Goal: Information Seeking & Learning: Learn about a topic

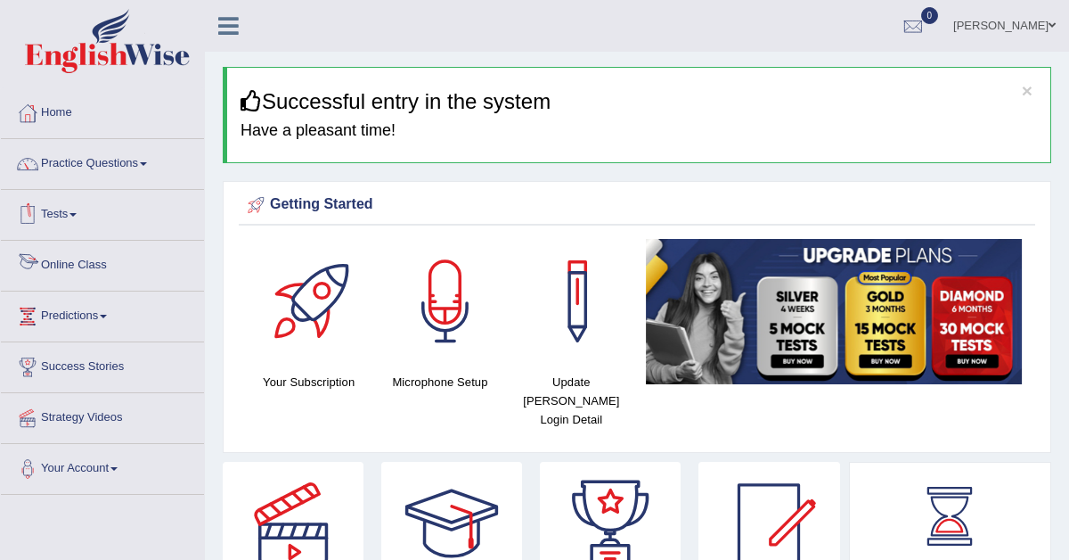
click at [63, 209] on link "Tests" at bounding box center [102, 212] width 203 height 45
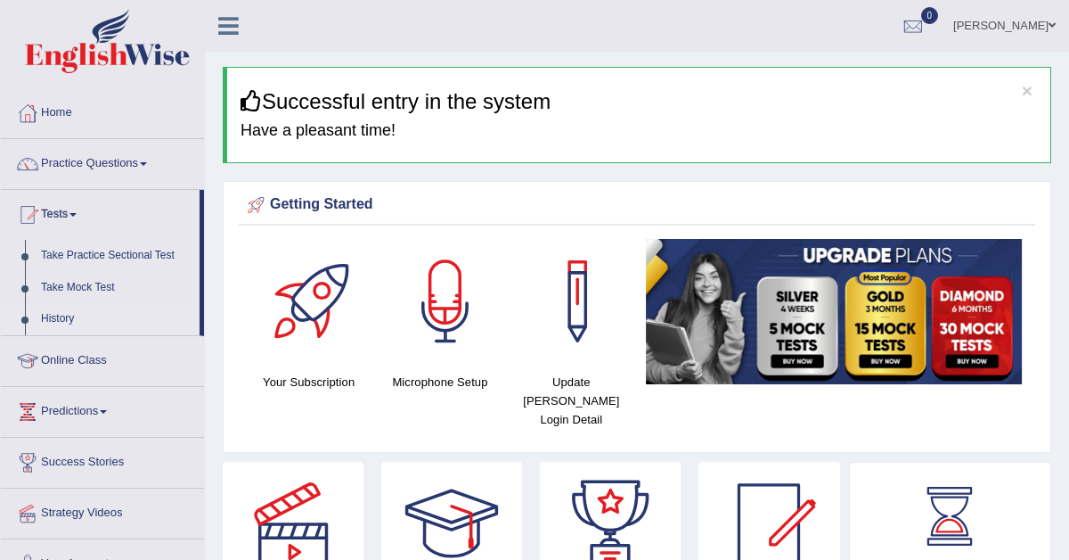
click at [67, 321] on link "History" at bounding box center [116, 319] width 167 height 32
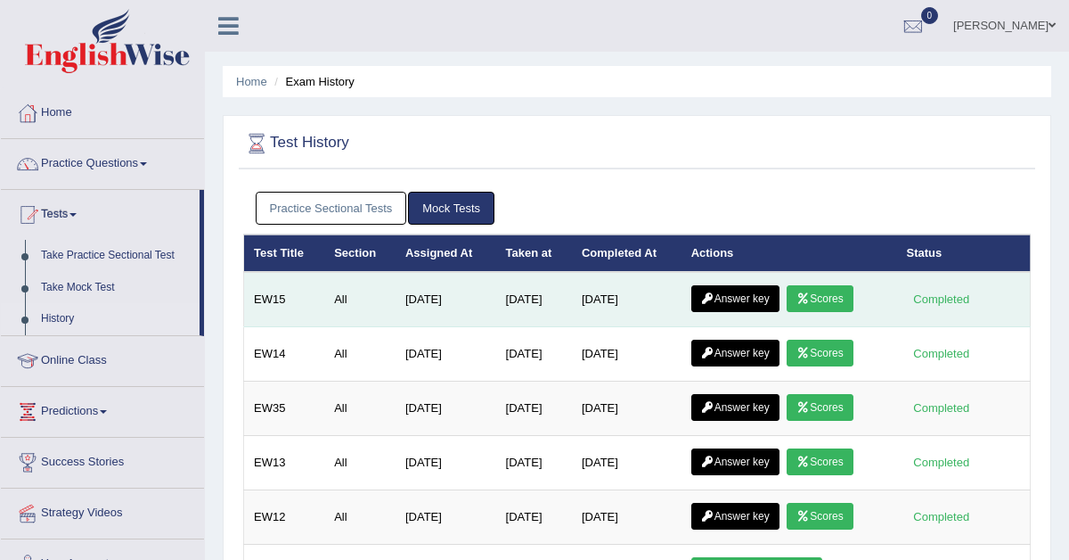
click at [762, 299] on link "Answer key" at bounding box center [736, 298] width 88 height 27
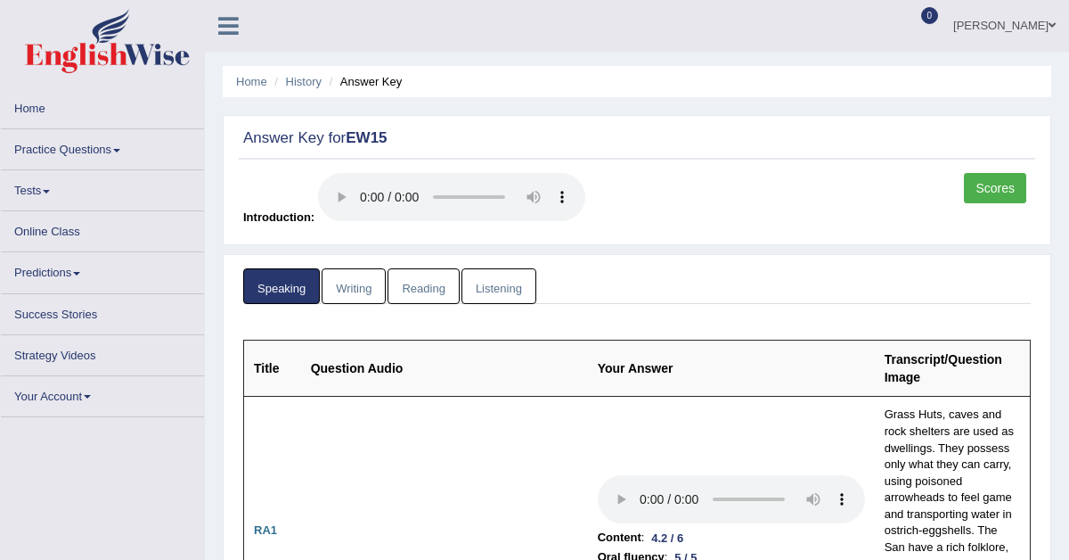
click at [977, 189] on link "Scores" at bounding box center [995, 188] width 62 height 30
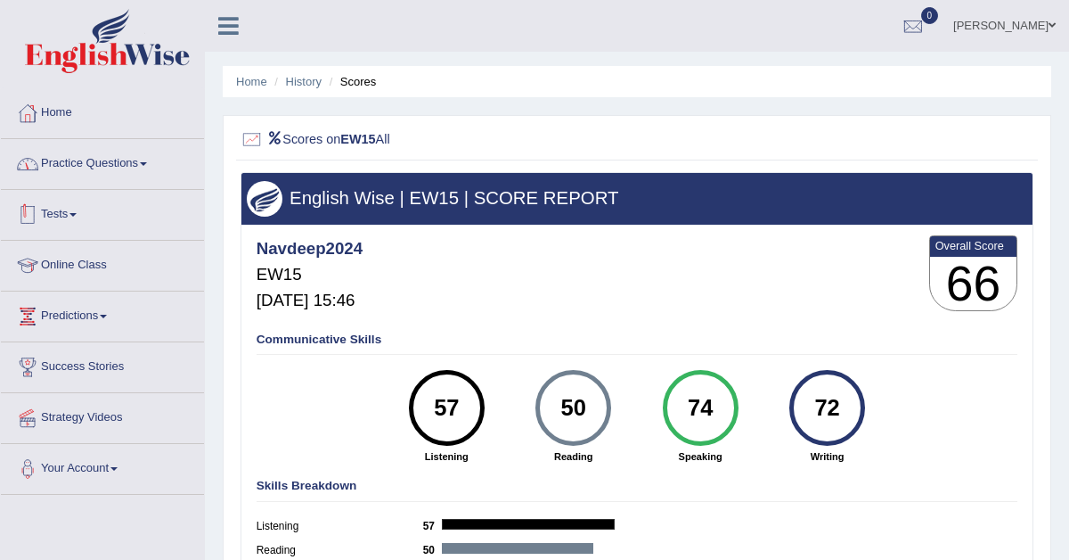
click at [123, 162] on link "Practice Questions" at bounding box center [102, 161] width 203 height 45
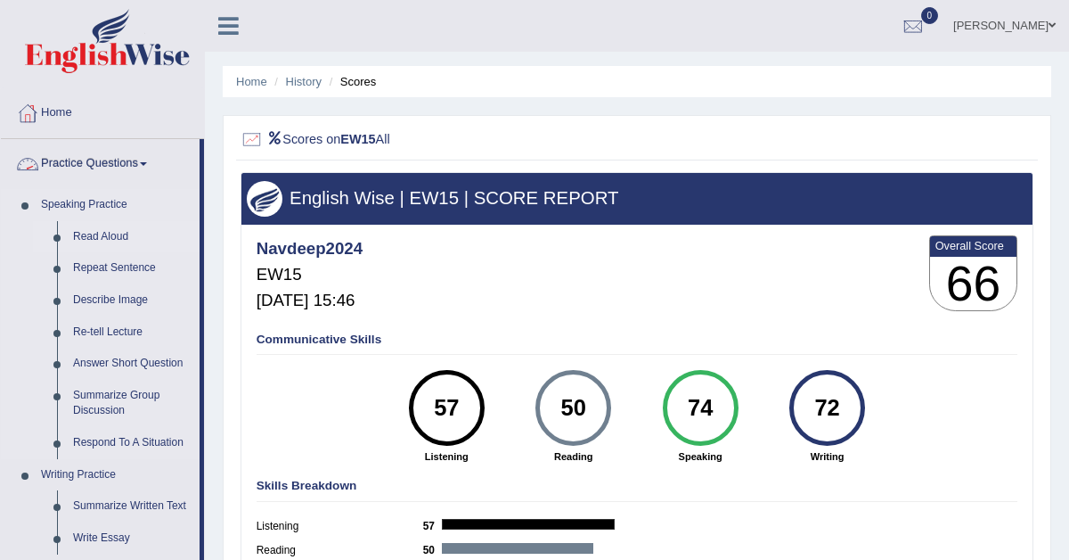
click at [96, 233] on link "Read Aloud" at bounding box center [132, 237] width 135 height 32
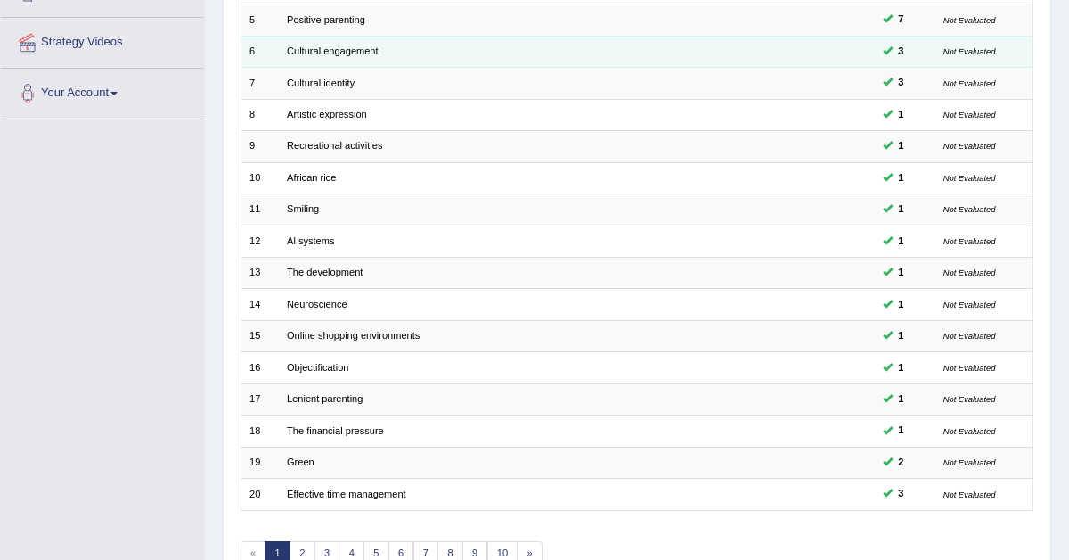
scroll to position [458, 0]
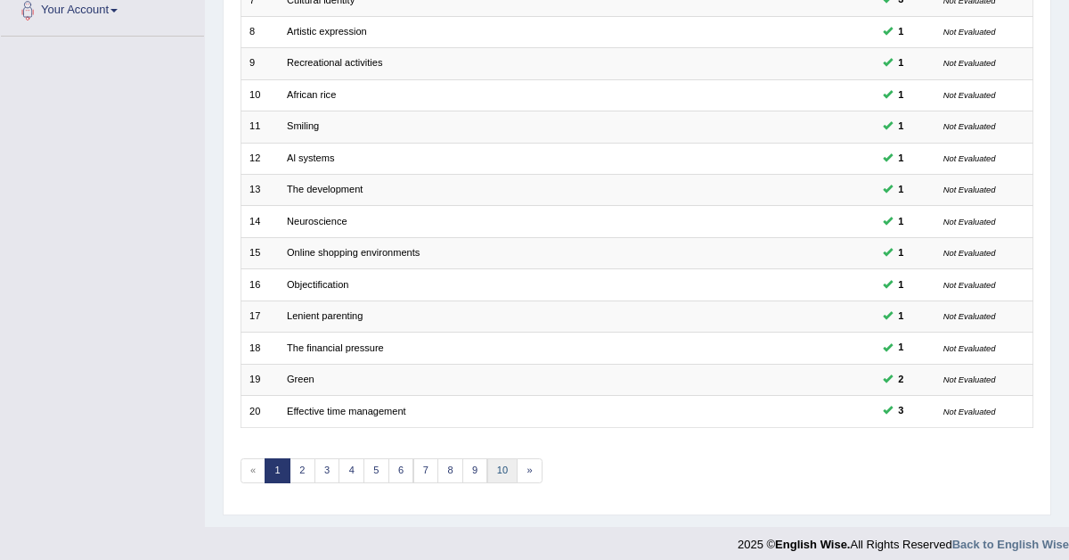
click at [491, 459] on link "10" at bounding box center [502, 470] width 31 height 25
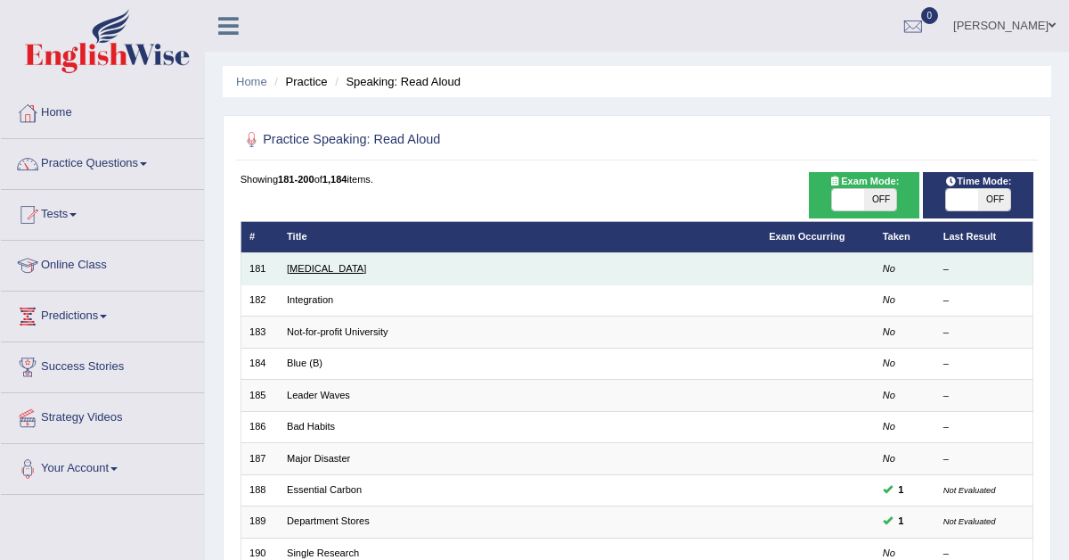
click at [316, 270] on link "[MEDICAL_DATA]" at bounding box center [326, 268] width 79 height 11
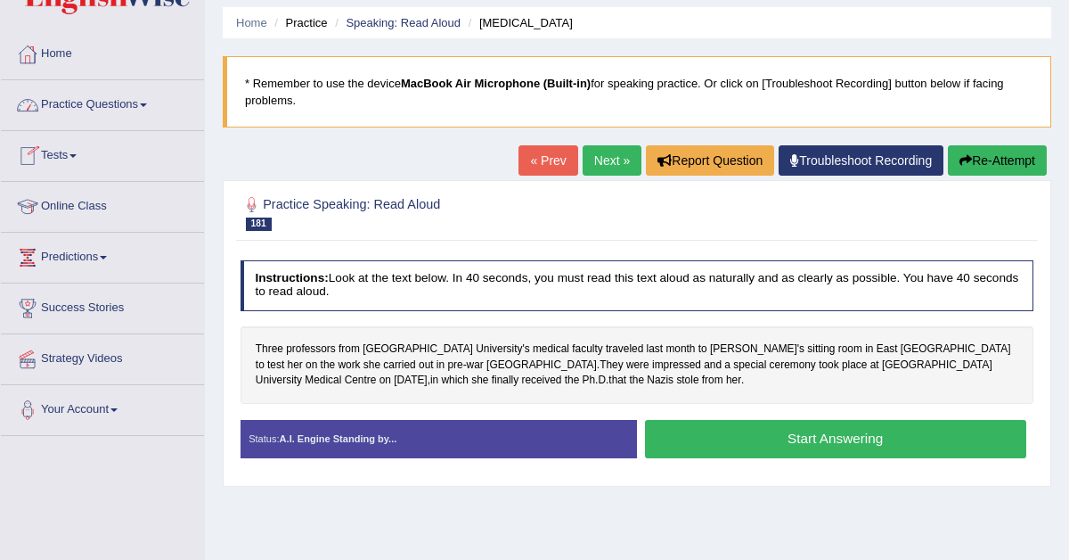
scroll to position [71, 0]
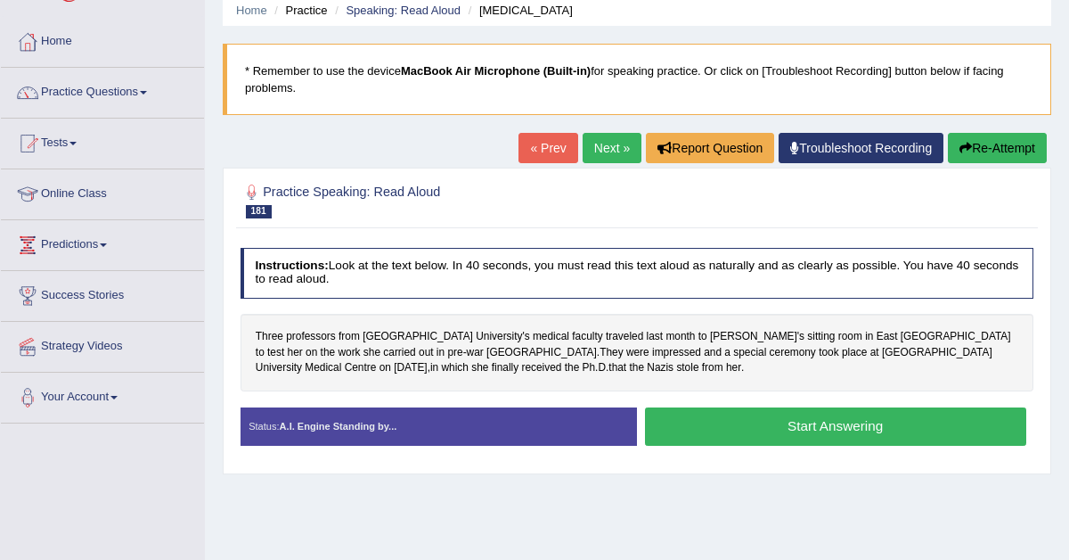
click at [795, 433] on button "Start Answering" at bounding box center [835, 426] width 381 height 38
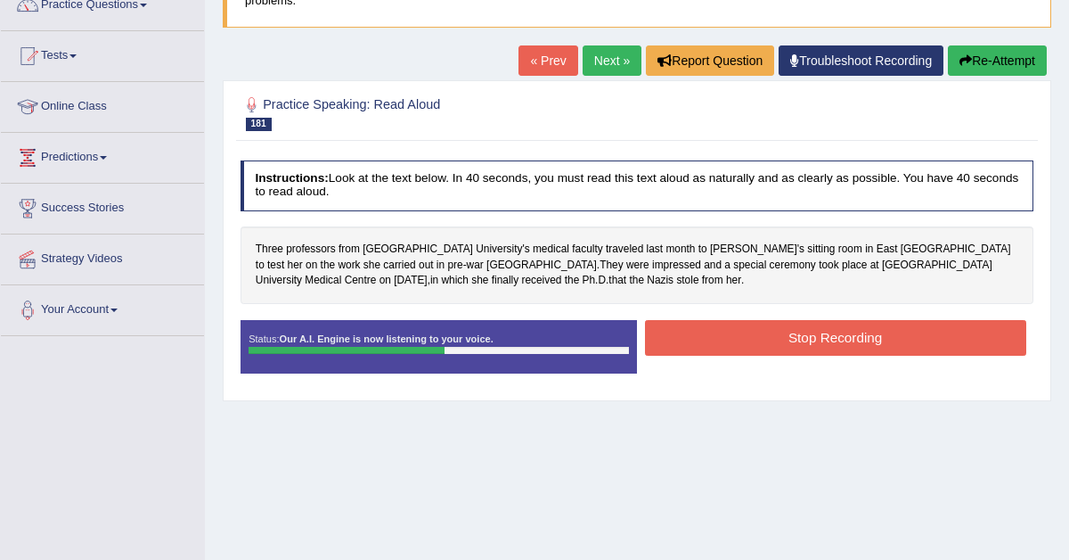
scroll to position [164, 0]
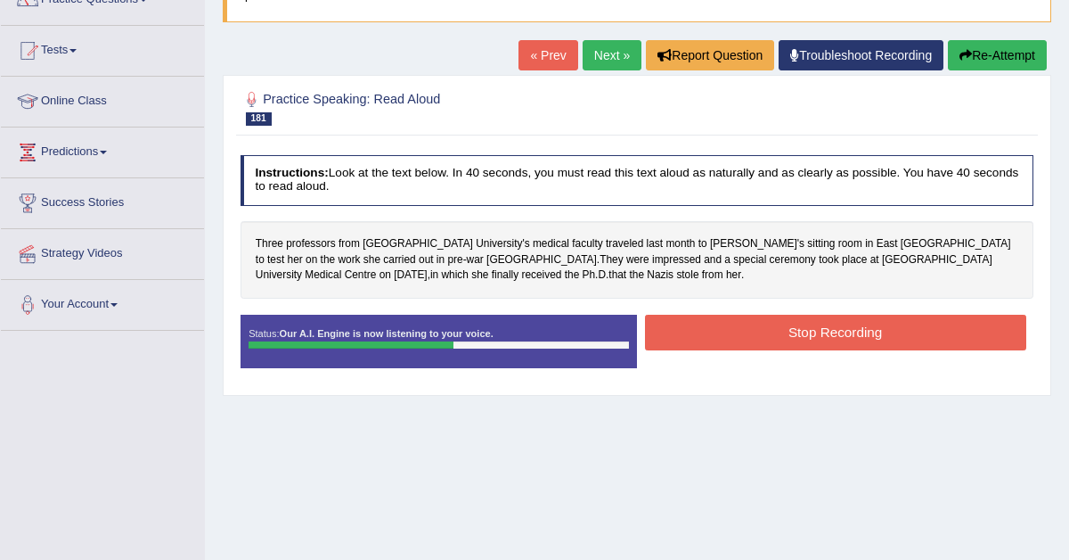
click at [798, 332] on button "Stop Recording" at bounding box center [835, 332] width 381 height 35
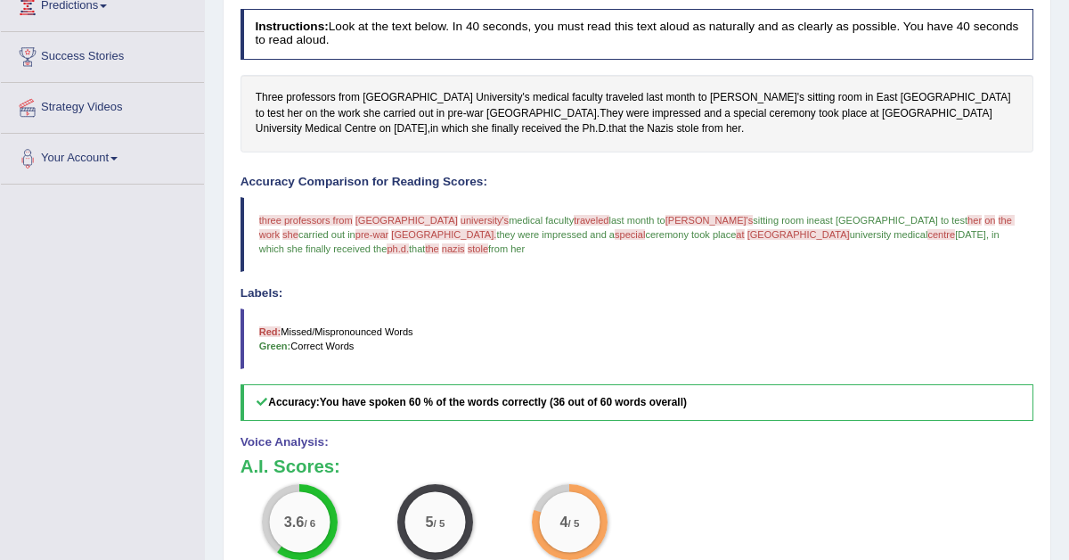
scroll to position [201, 0]
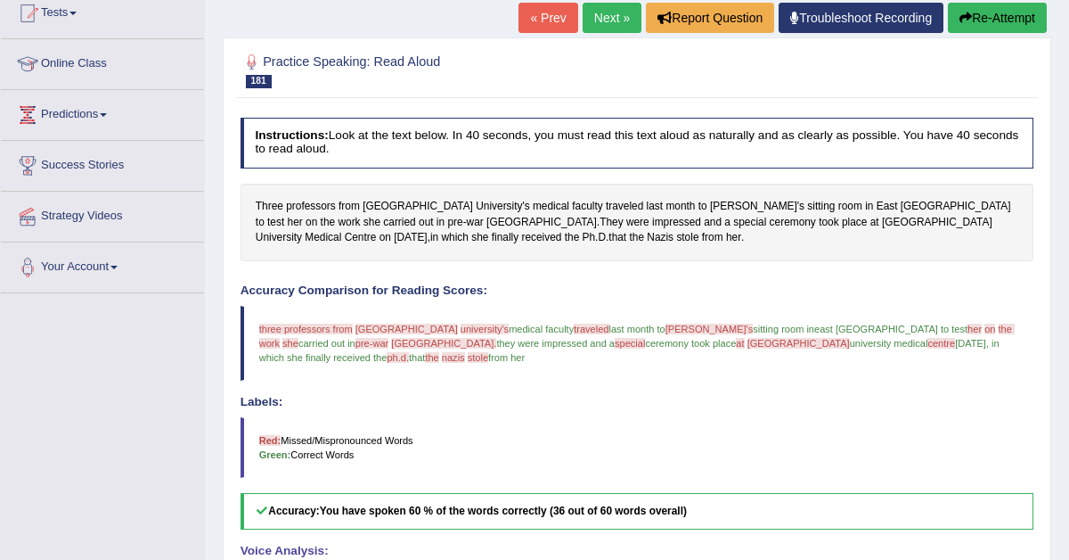
click at [602, 12] on link "Next »" at bounding box center [612, 18] width 59 height 30
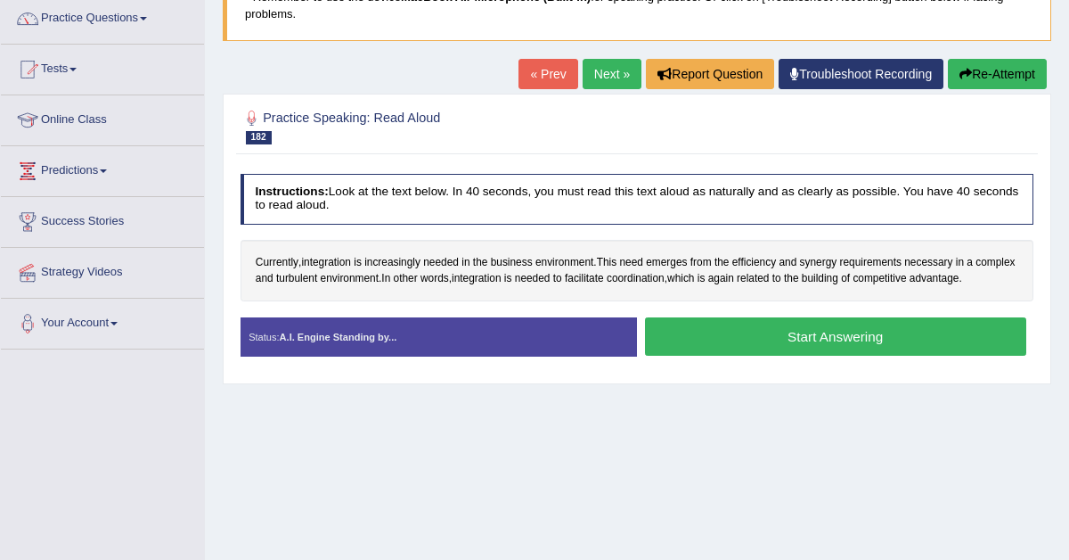
scroll to position [201, 0]
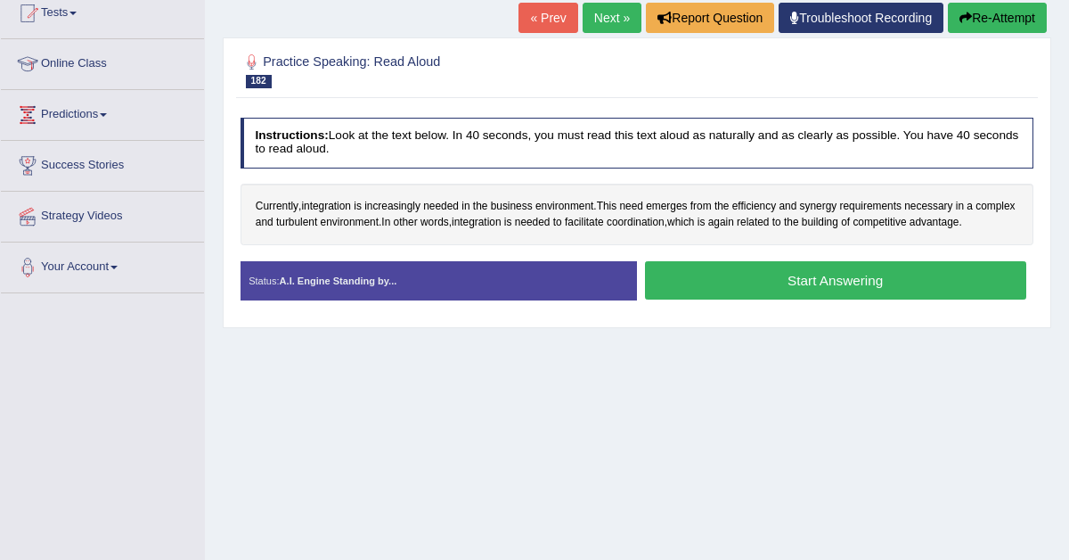
click at [766, 291] on button "Start Answering" at bounding box center [835, 280] width 381 height 38
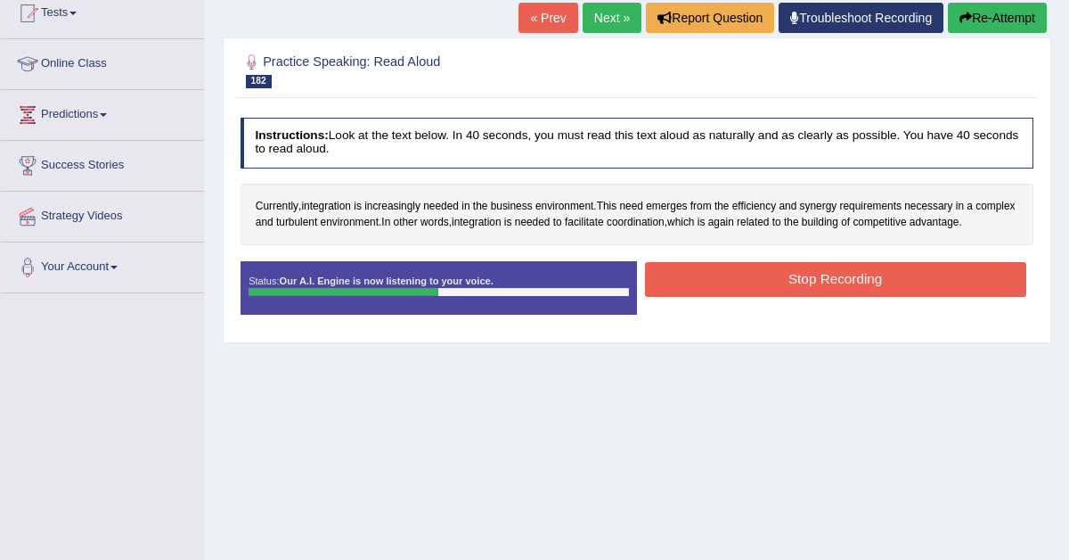
click at [766, 291] on button "Stop Recording" at bounding box center [835, 279] width 381 height 35
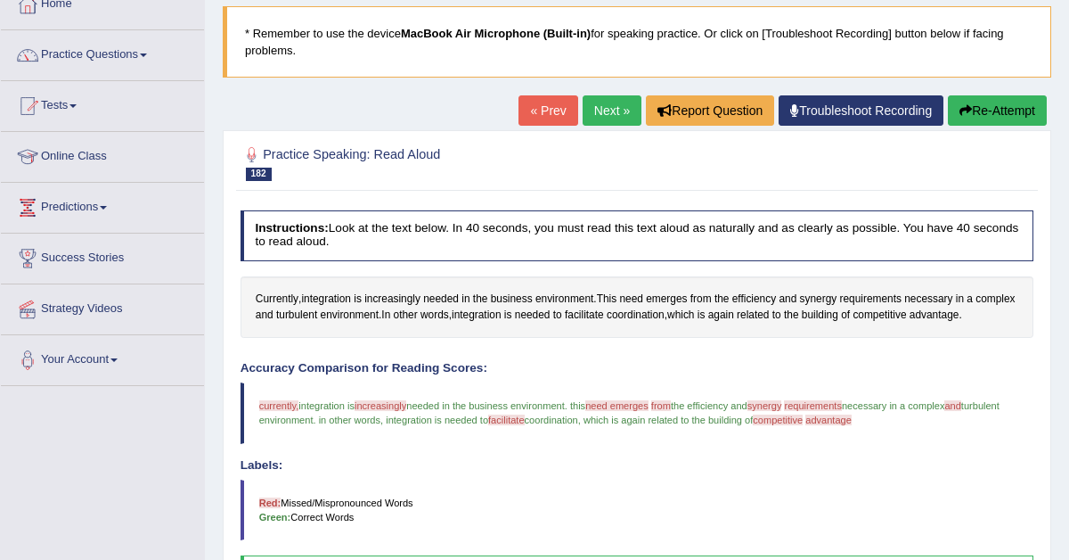
scroll to position [113, 0]
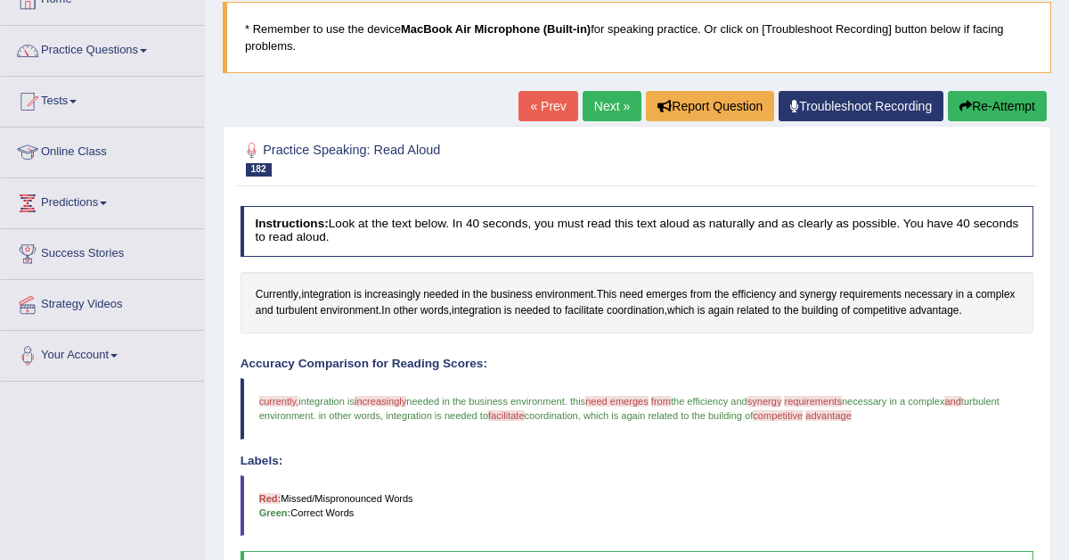
click at [981, 104] on button "Re-Attempt" at bounding box center [997, 106] width 99 height 30
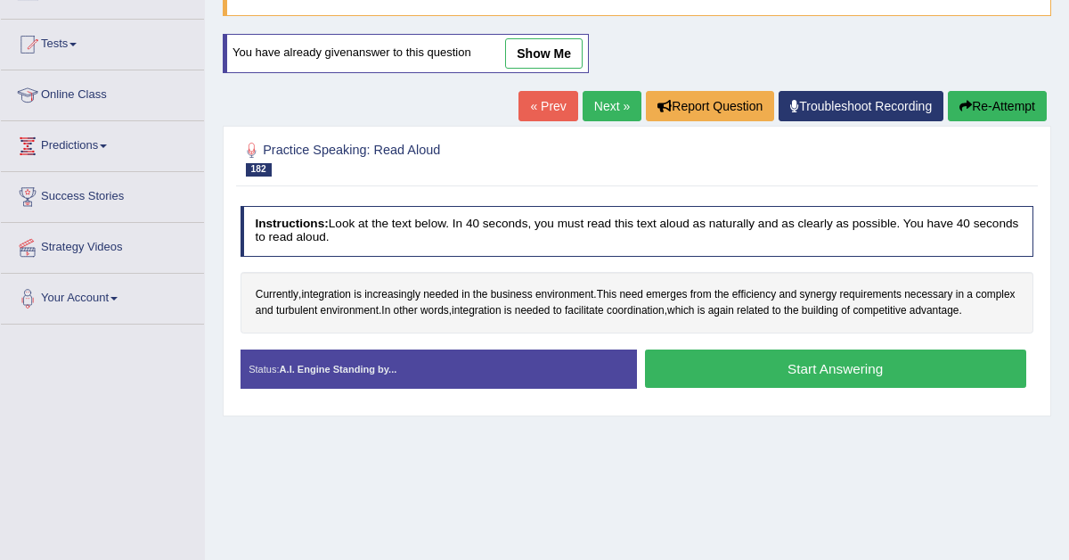
scroll to position [246, 0]
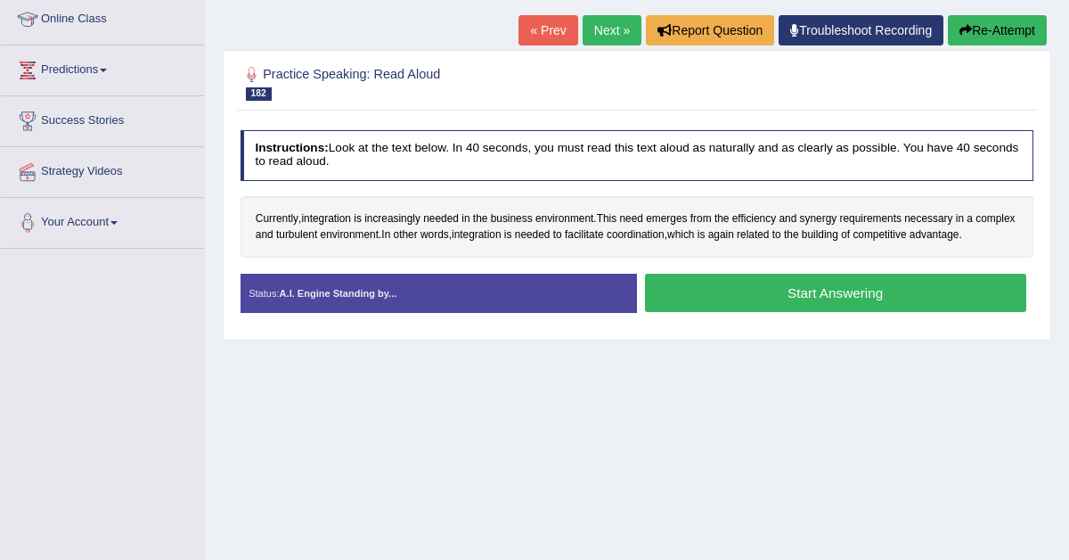
click at [803, 310] on button "Start Answering" at bounding box center [835, 293] width 381 height 38
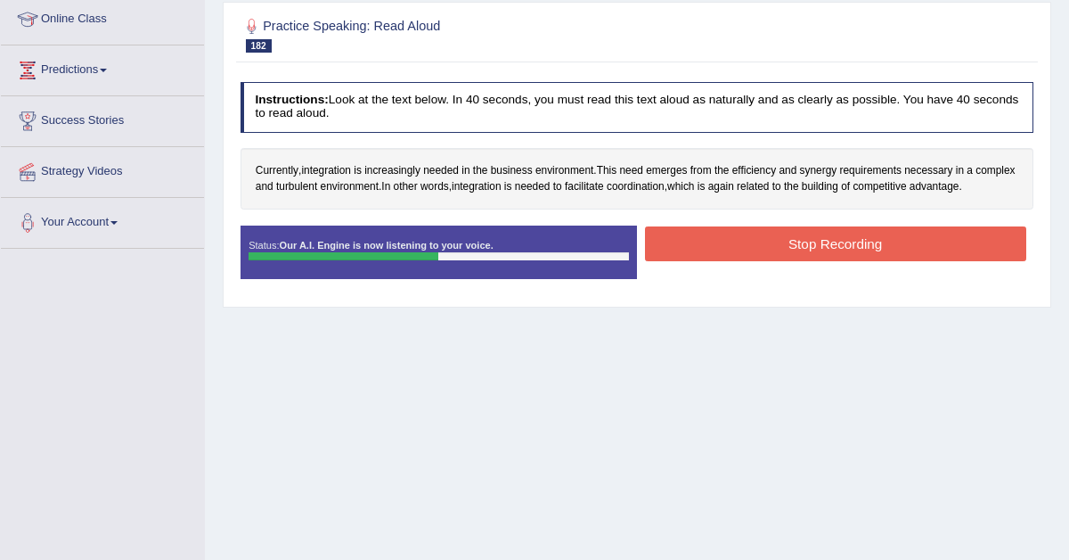
click at [800, 261] on button "Stop Recording" at bounding box center [835, 243] width 381 height 35
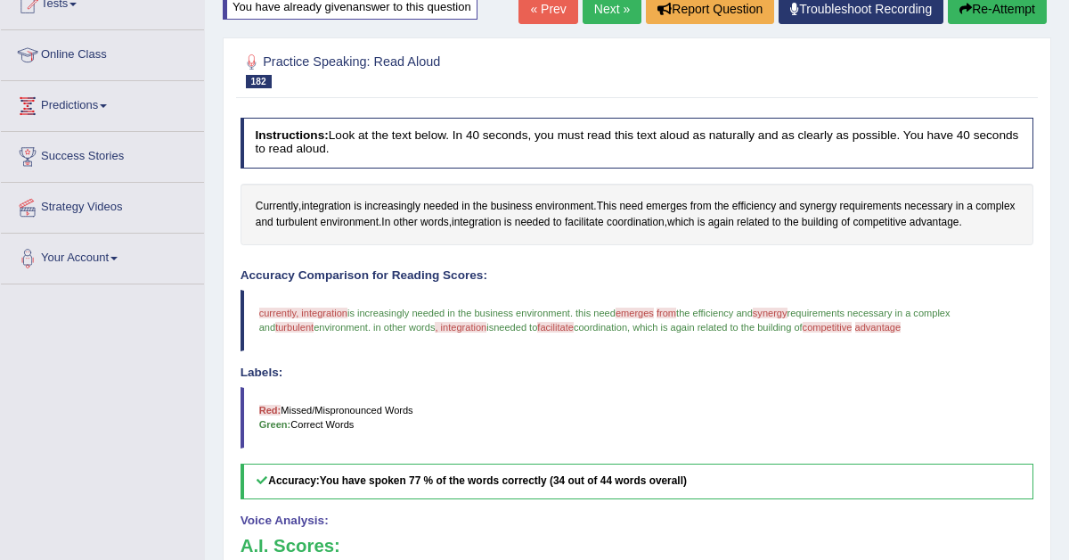
scroll to position [0, 0]
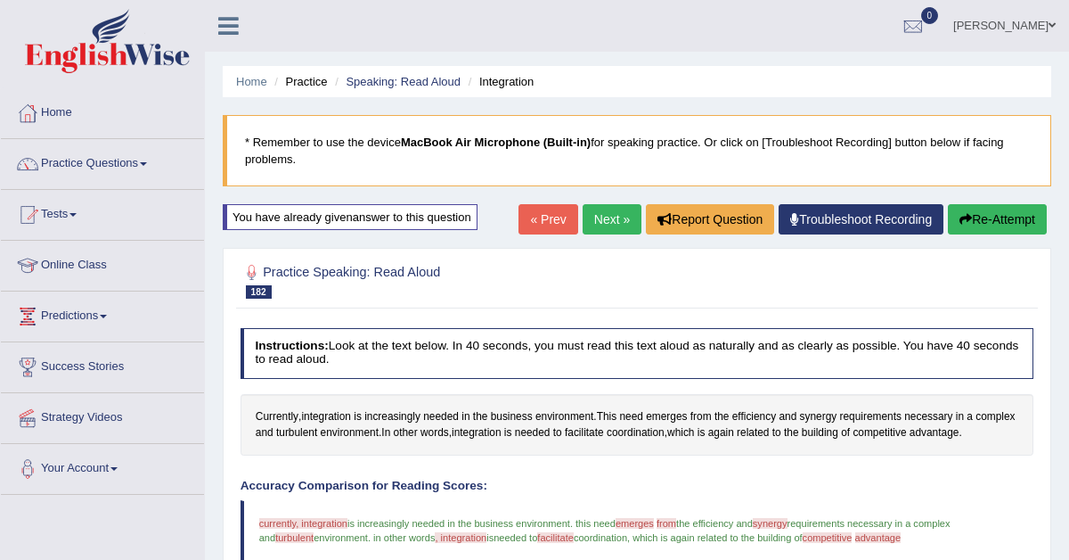
click at [602, 217] on link "Next »" at bounding box center [612, 219] width 59 height 30
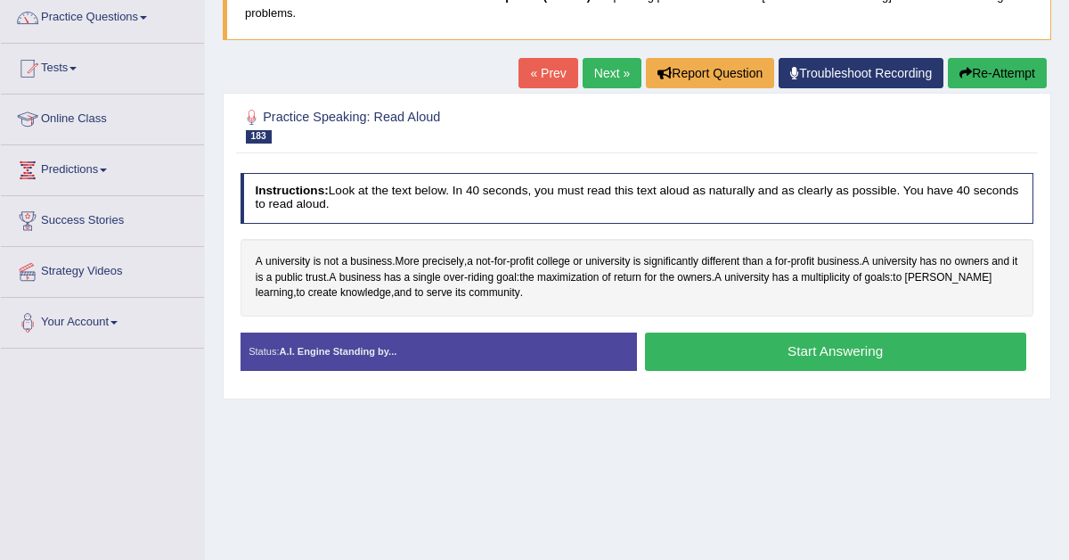
scroll to position [154, 0]
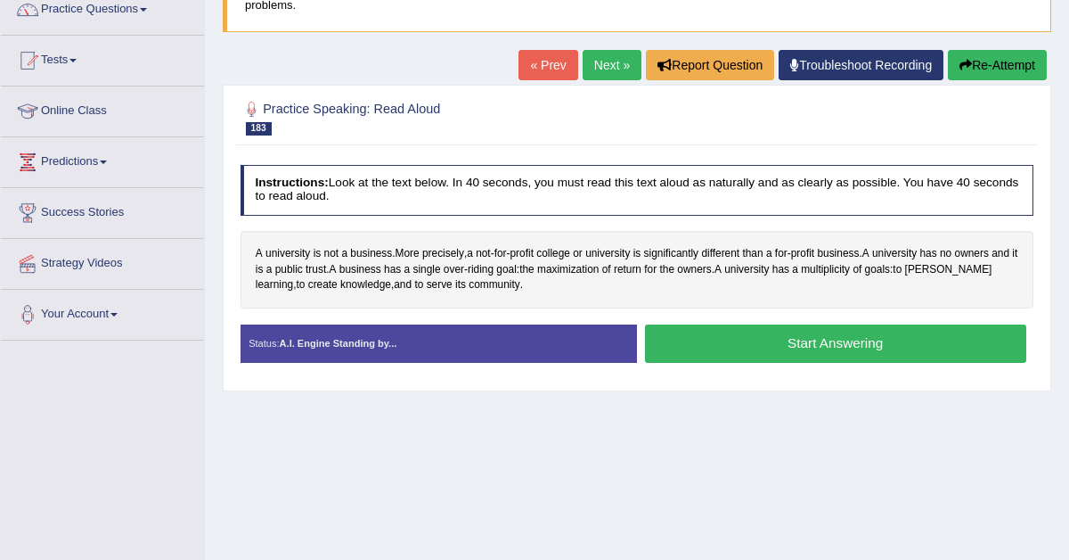
click at [698, 330] on button "Start Answering" at bounding box center [835, 343] width 381 height 38
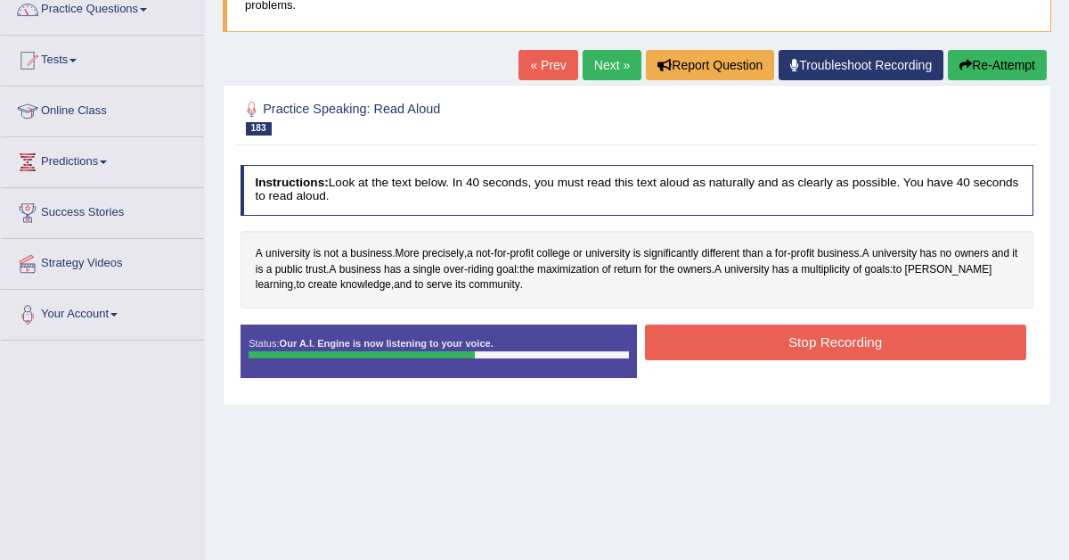
click at [708, 332] on button "Stop Recording" at bounding box center [835, 341] width 381 height 35
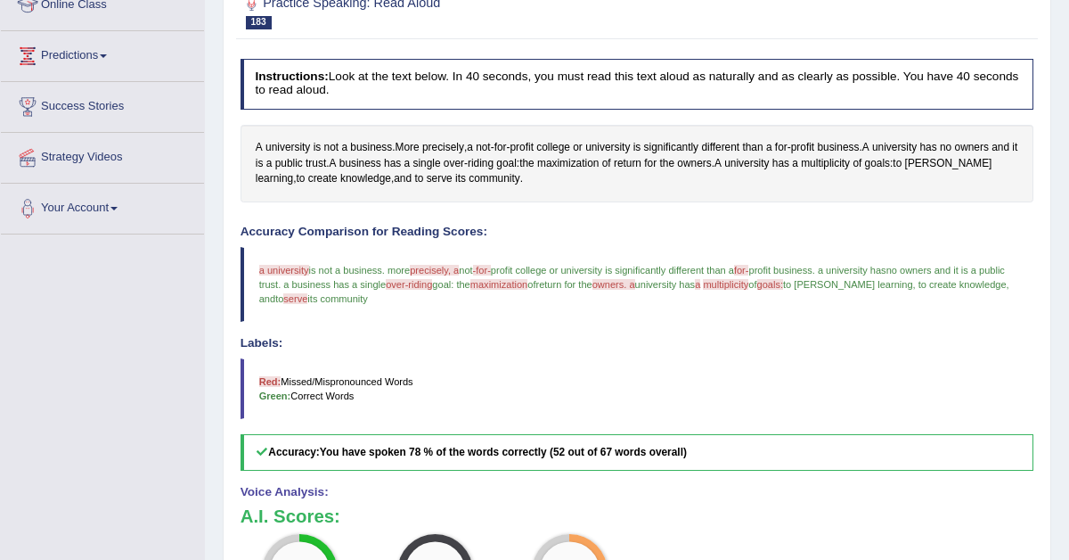
scroll to position [143, 0]
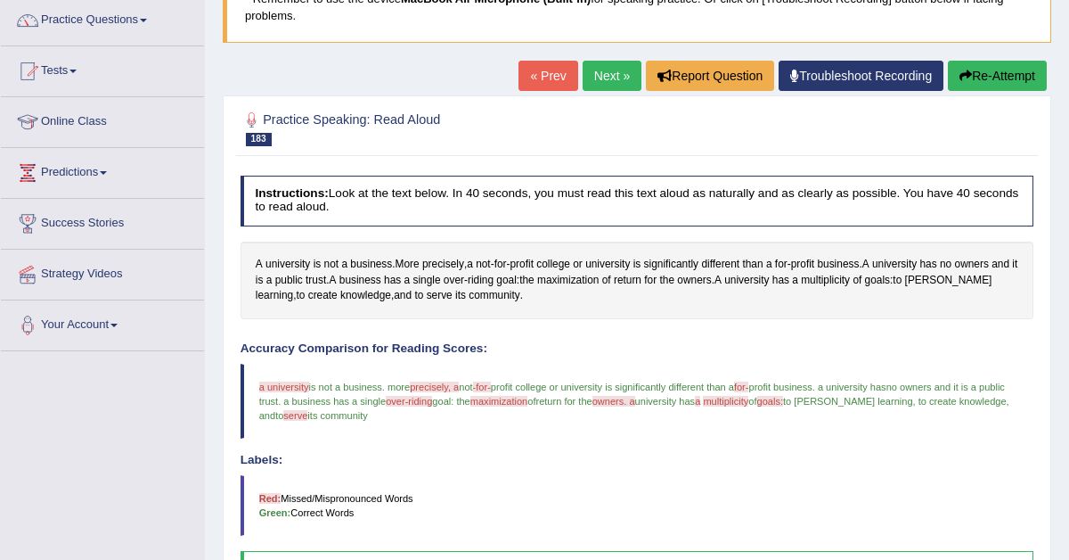
click at [598, 75] on link "Next »" at bounding box center [612, 76] width 59 height 30
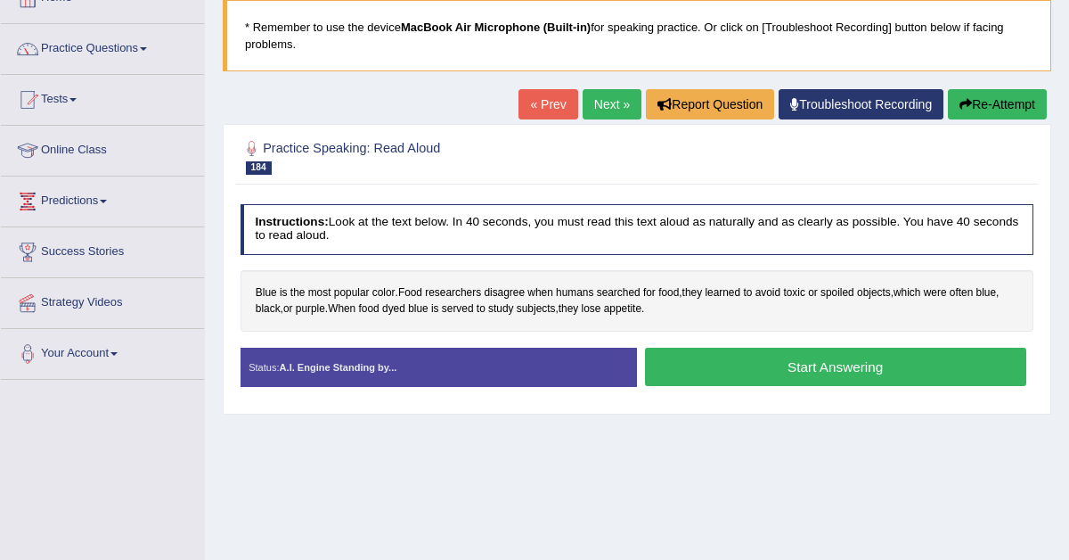
scroll to position [119, 0]
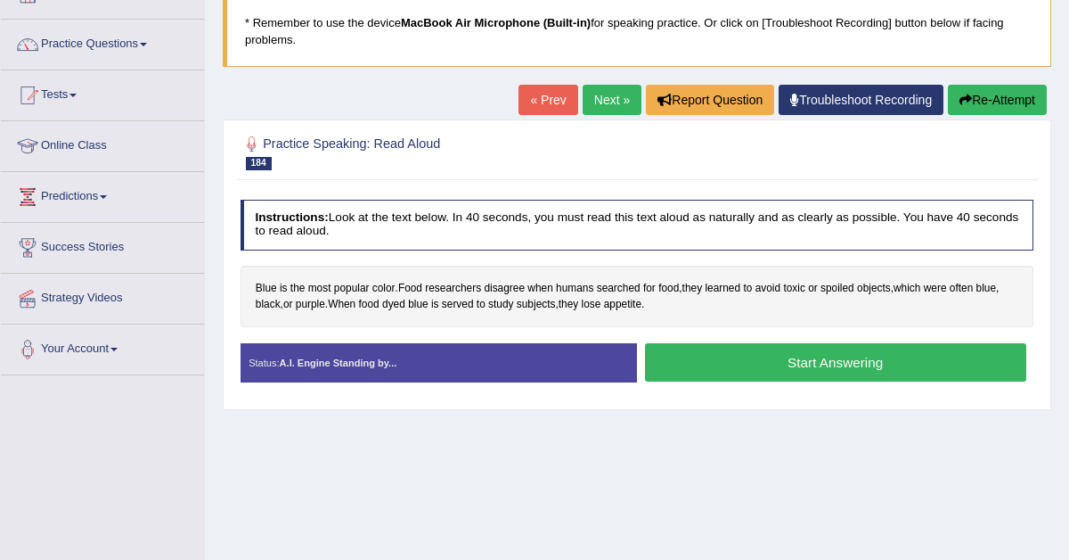
click at [701, 362] on button "Start Answering" at bounding box center [835, 362] width 381 height 38
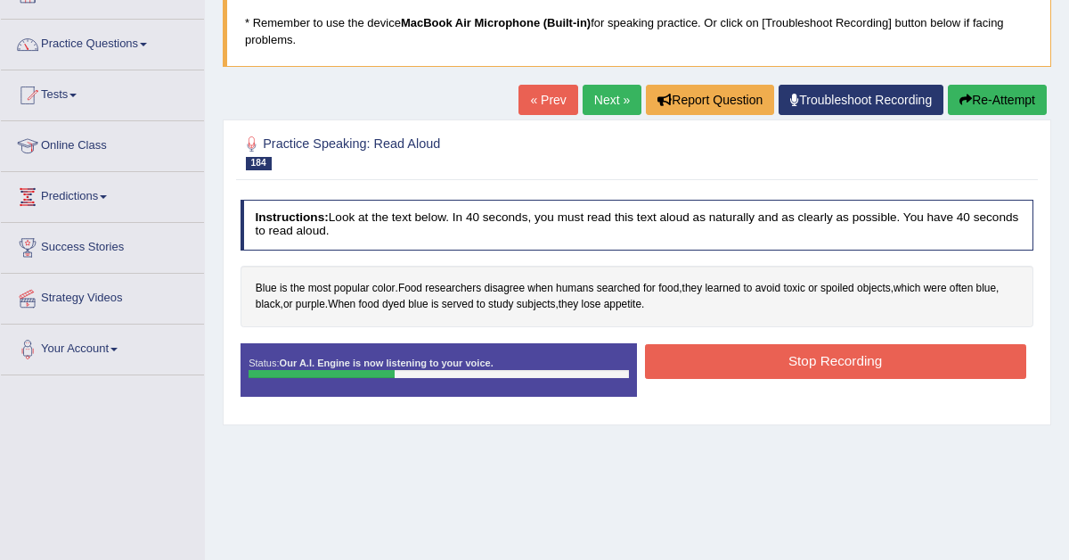
click at [701, 362] on button "Stop Recording" at bounding box center [835, 361] width 381 height 35
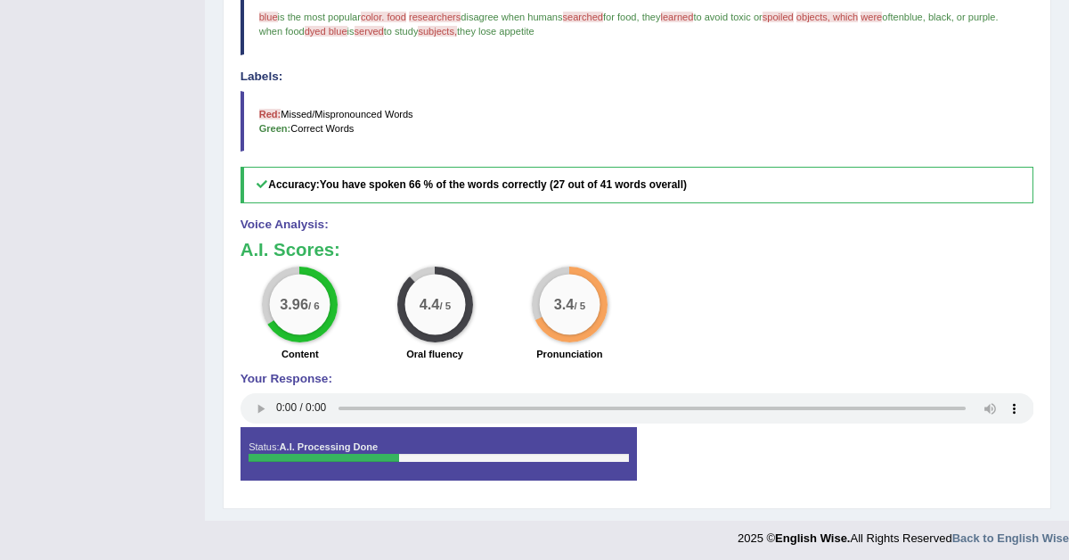
scroll to position [0, 0]
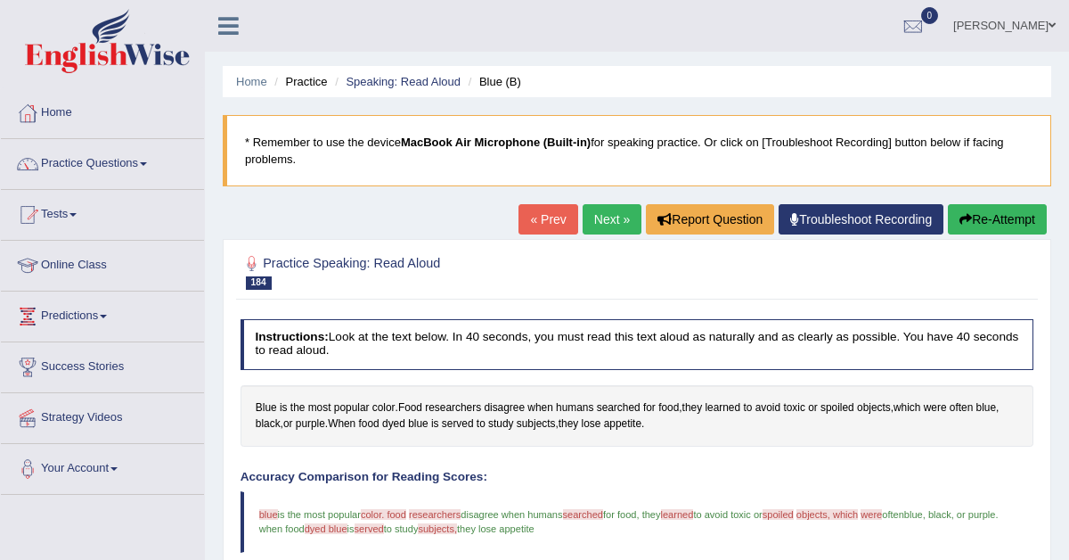
click at [610, 217] on link "Next »" at bounding box center [612, 219] width 59 height 30
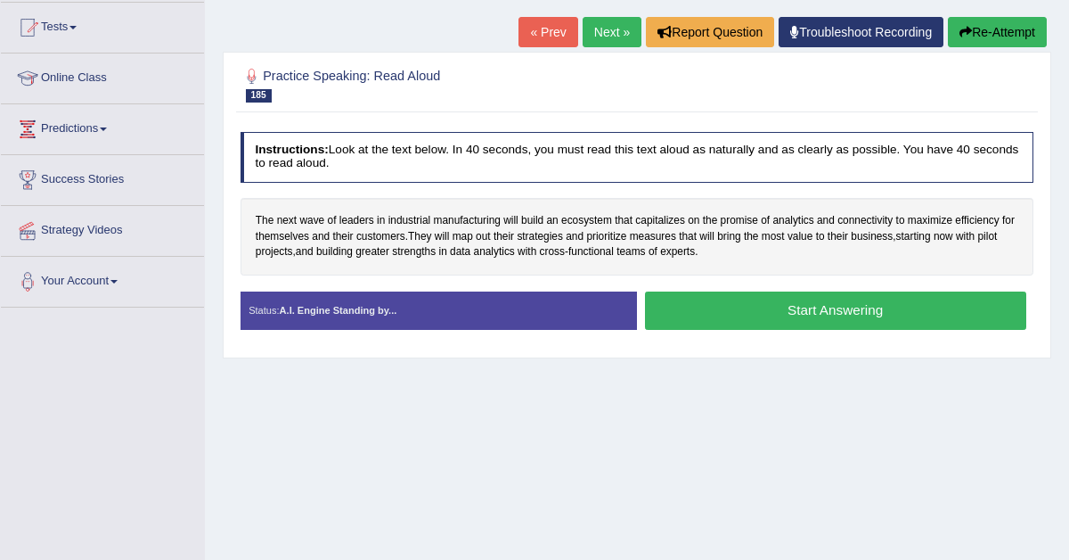
scroll to position [197, 0]
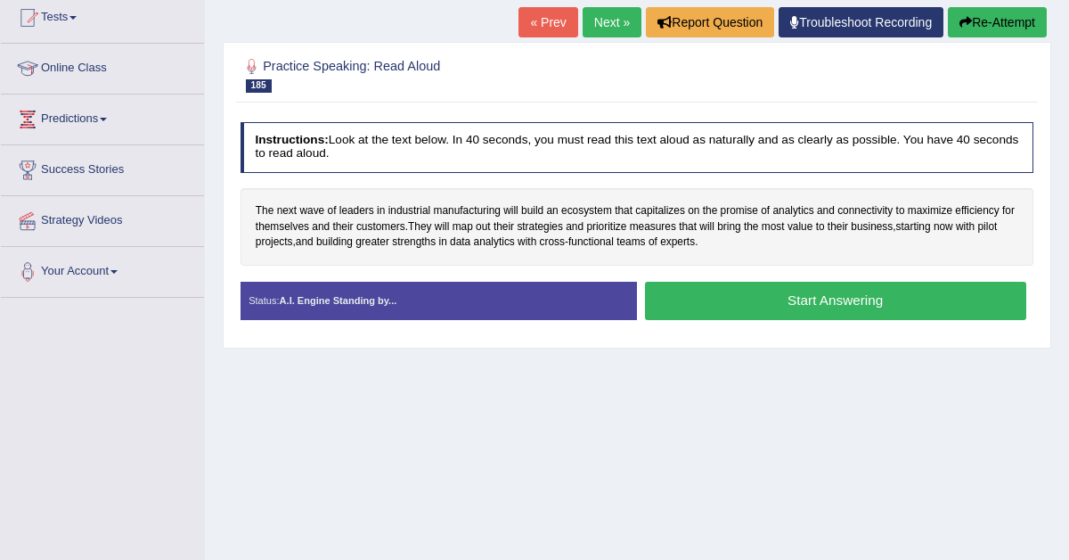
click at [693, 299] on button "Start Answering" at bounding box center [835, 301] width 381 height 38
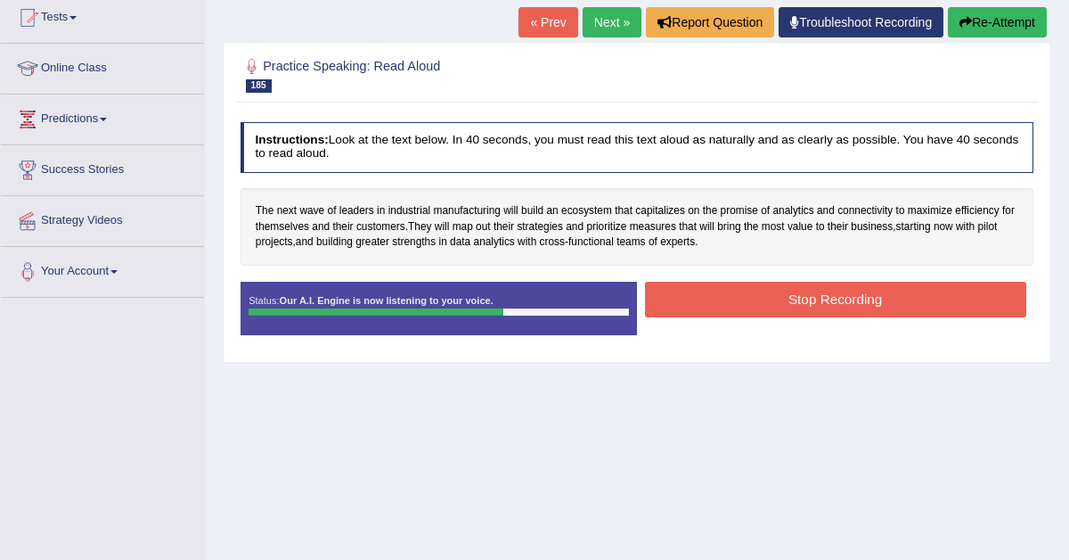
click at [693, 299] on button "Stop Recording" at bounding box center [835, 299] width 381 height 35
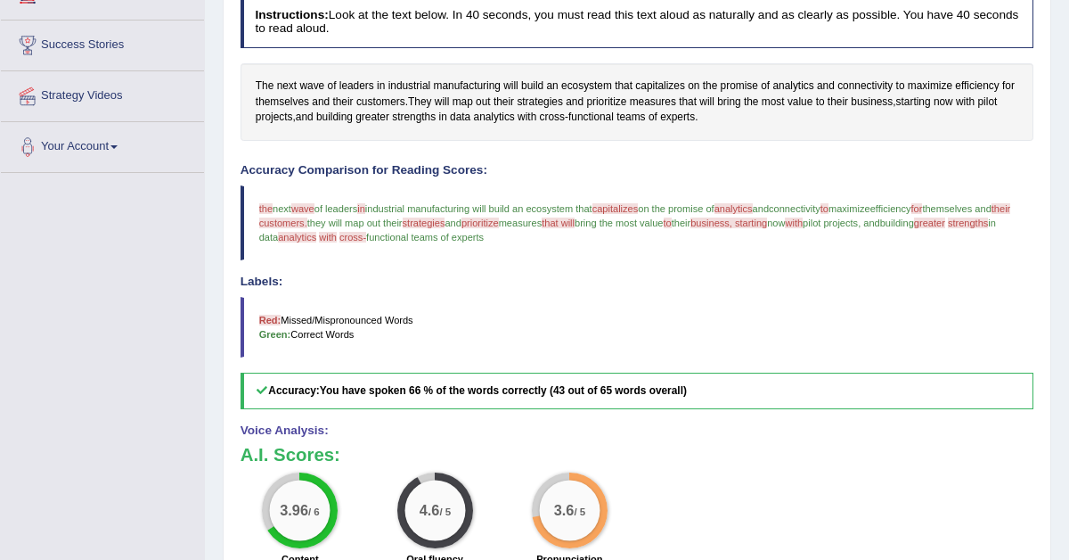
scroll to position [0, 0]
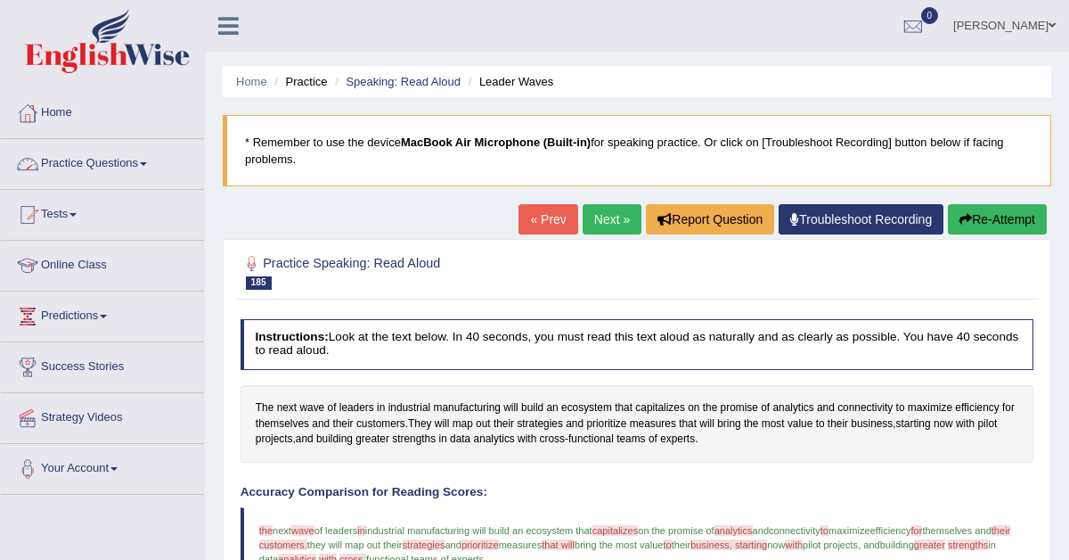
click at [137, 155] on link "Practice Questions" at bounding box center [102, 161] width 203 height 45
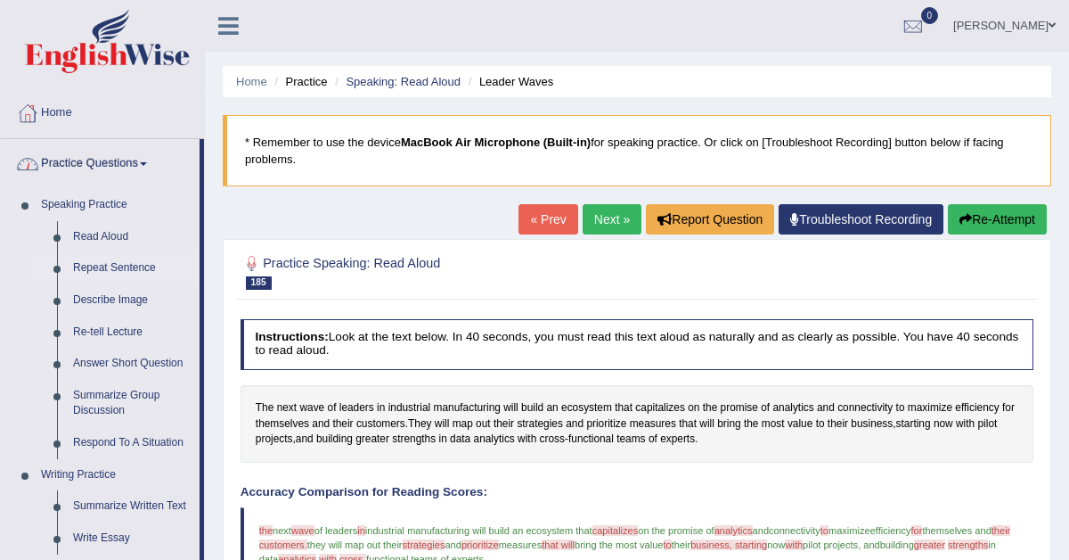
click at [88, 264] on link "Repeat Sentence" at bounding box center [132, 268] width 135 height 32
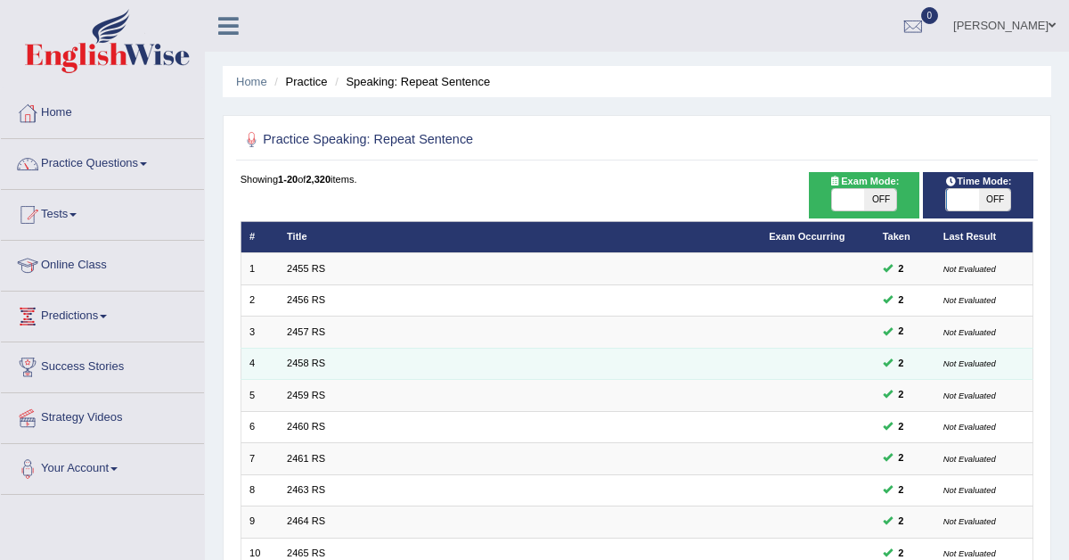
scroll to position [458, 0]
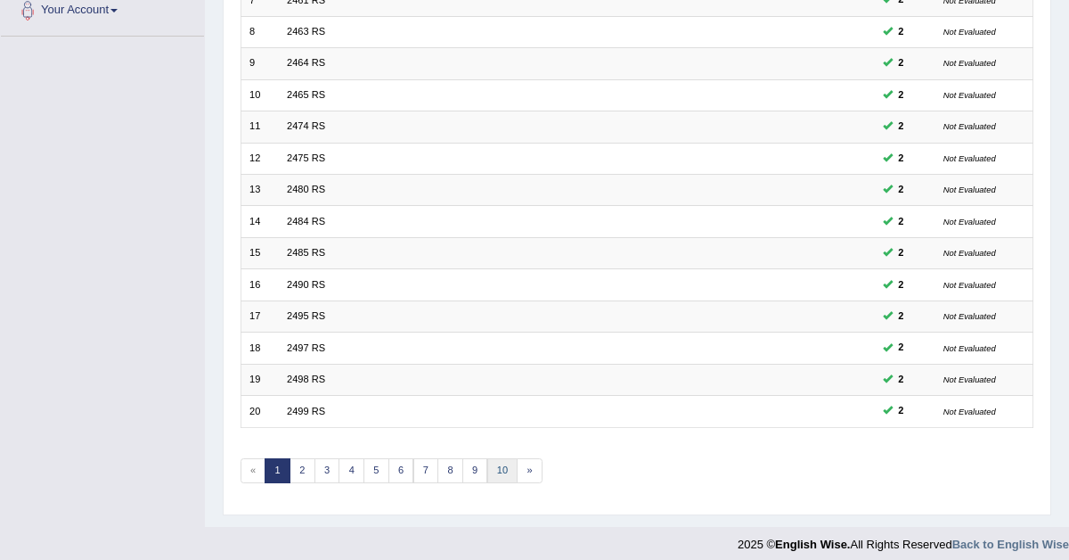
click at [498, 462] on link "10" at bounding box center [502, 470] width 31 height 25
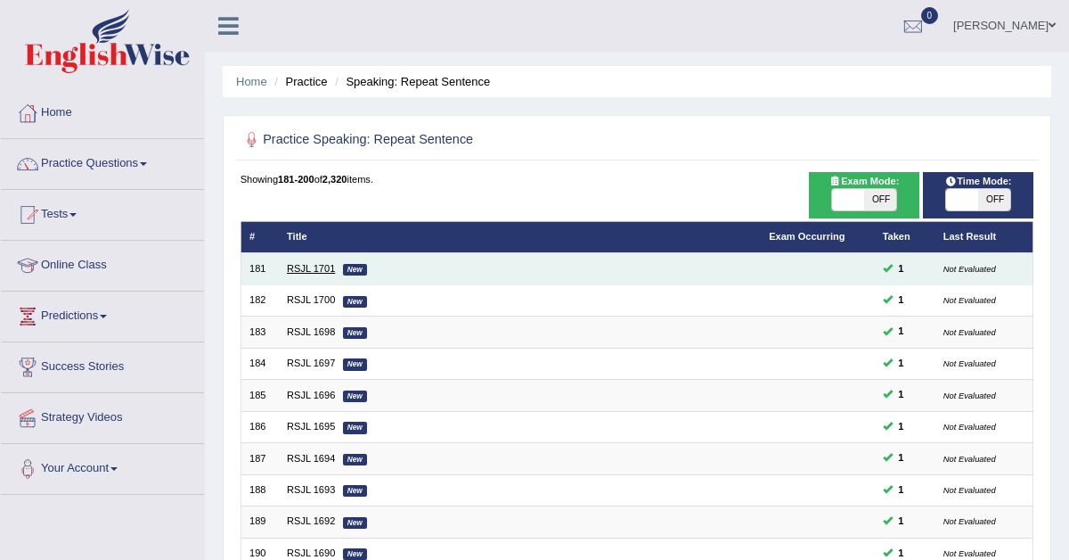
click at [304, 267] on link "RSJL 1701" at bounding box center [311, 268] width 48 height 11
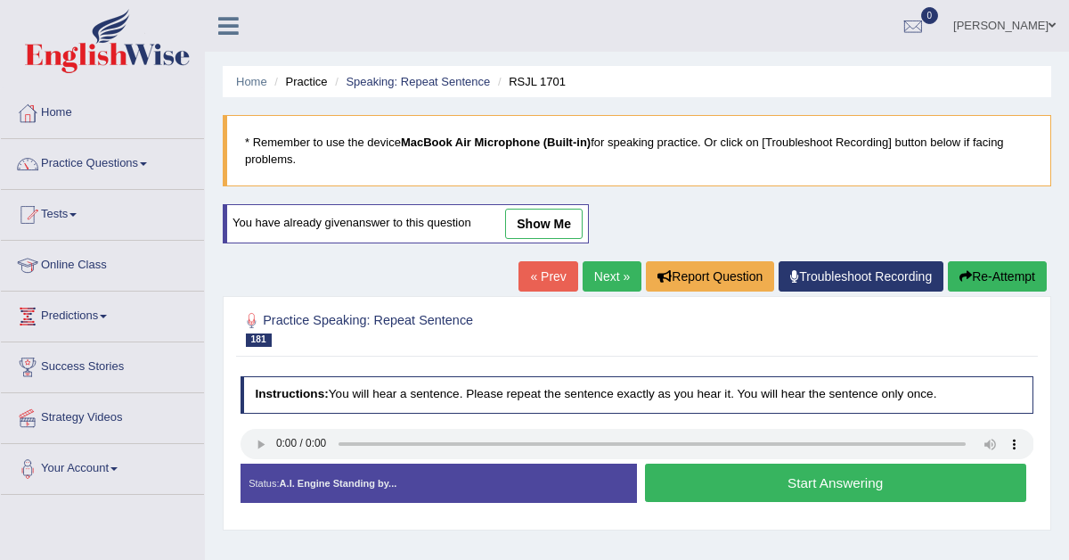
click at [586, 271] on link "Next »" at bounding box center [612, 276] width 59 height 30
click at [95, 154] on link "Practice Questions" at bounding box center [102, 161] width 203 height 45
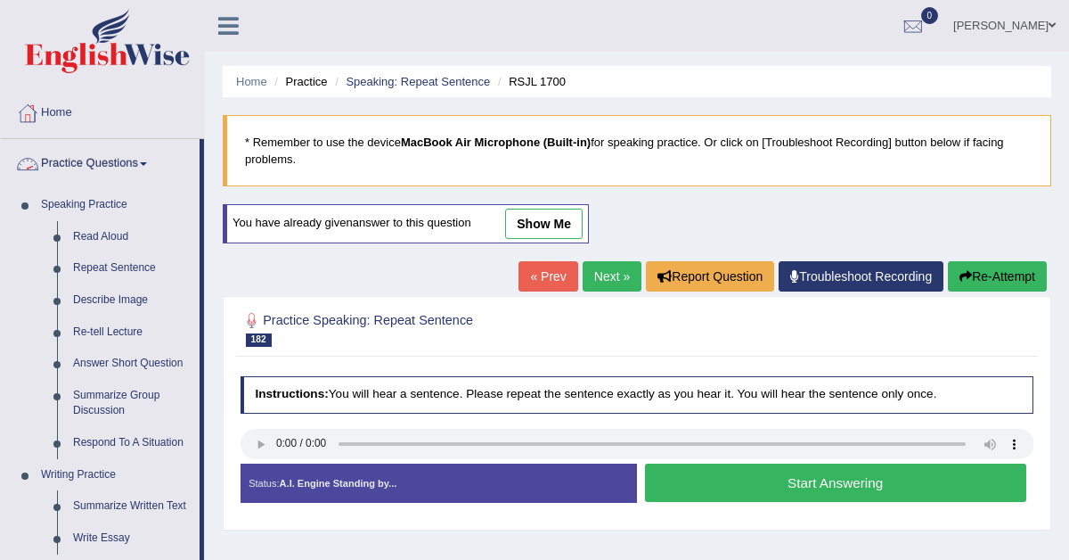
click at [94, 167] on link "Practice Questions" at bounding box center [100, 161] width 199 height 45
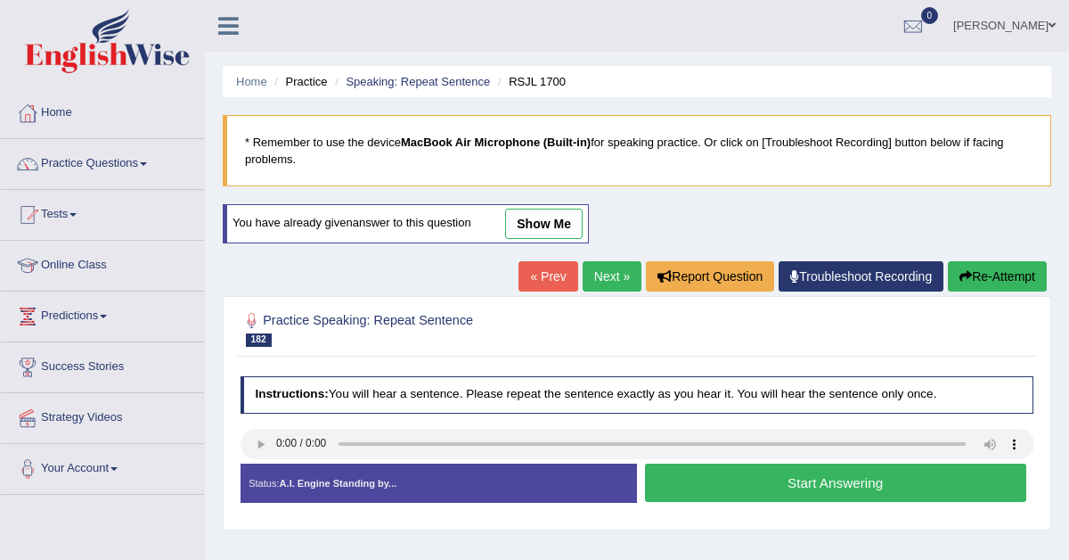
click at [96, 159] on link "Practice Questions" at bounding box center [102, 161] width 203 height 45
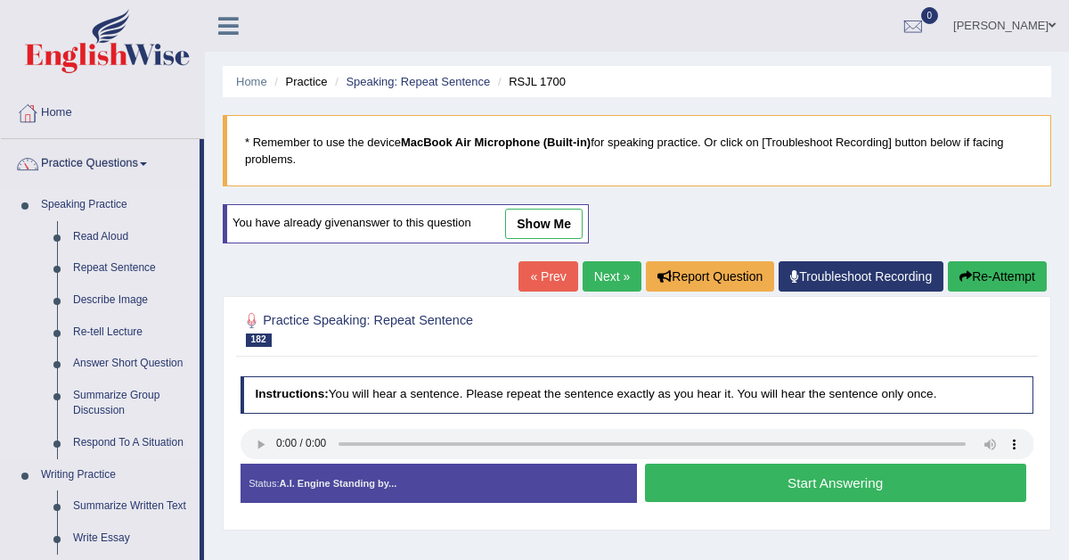
click at [95, 208] on link "Speaking Practice" at bounding box center [116, 205] width 167 height 32
click at [98, 267] on link "Repeat Sentence" at bounding box center [132, 268] width 135 height 32
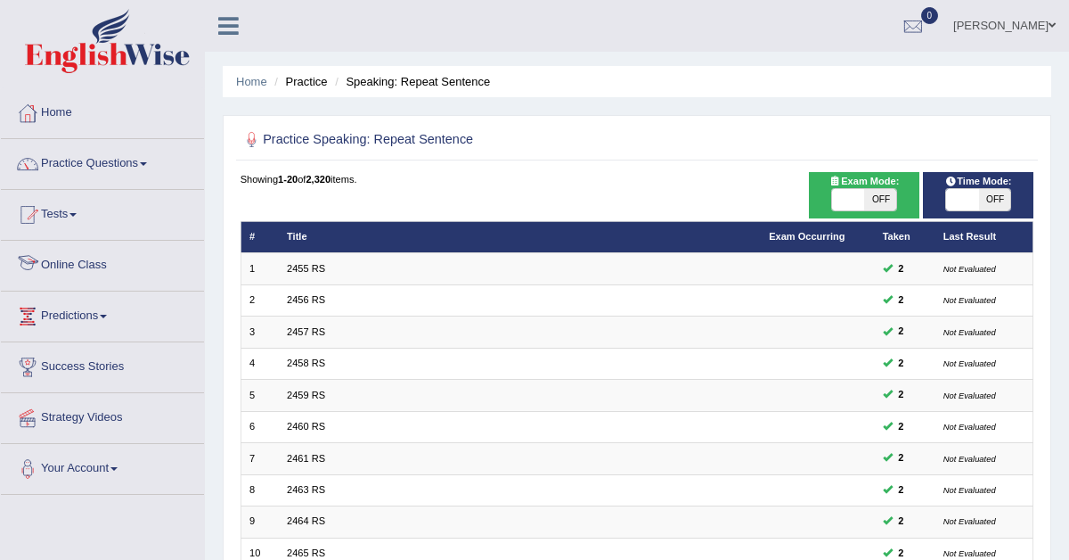
click at [957, 199] on span at bounding box center [962, 199] width 32 height 21
checkbox input "true"
click at [957, 199] on body "Toggle navigation Home Practice Questions Speaking Practice Read Aloud Repeat S…" at bounding box center [534, 280] width 1069 height 560
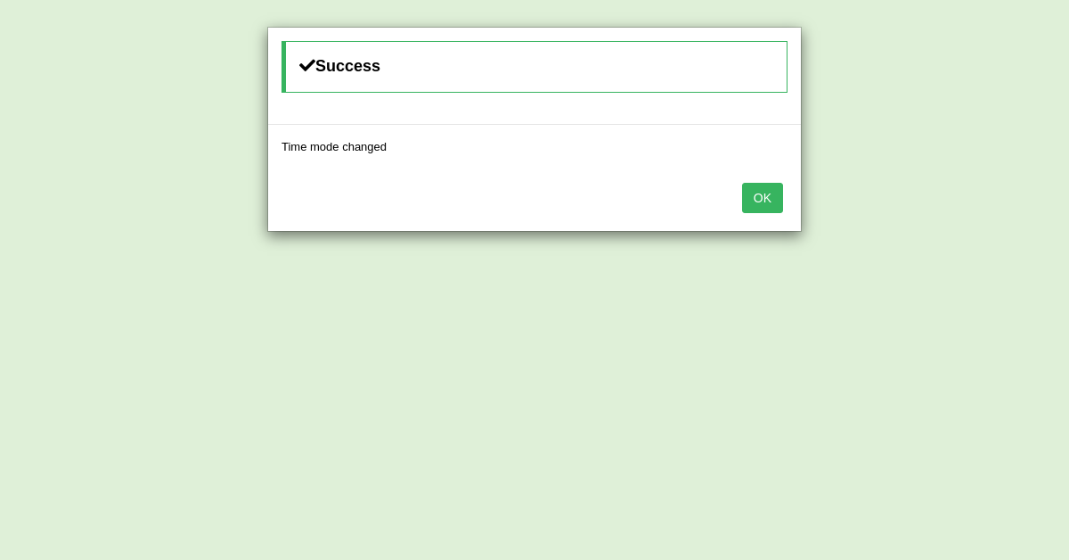
click at [769, 201] on button "OK" at bounding box center [762, 198] width 41 height 30
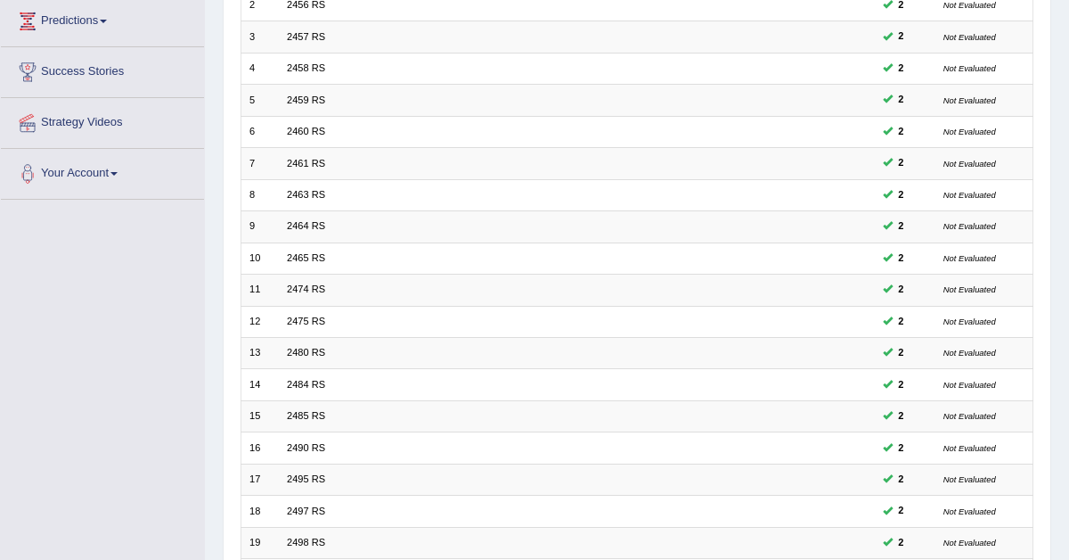
scroll to position [458, 0]
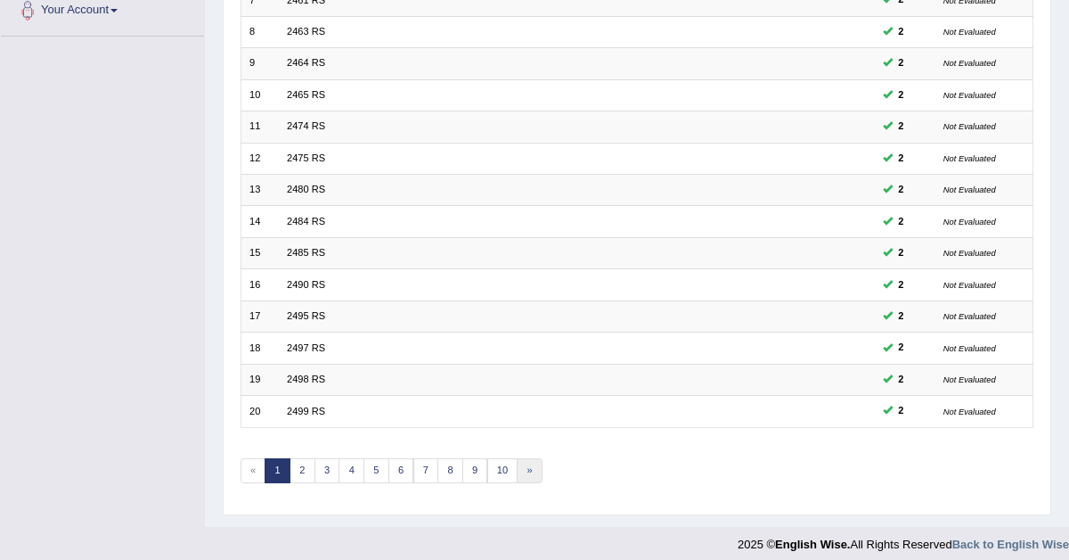
click at [517, 462] on link "»" at bounding box center [530, 470] width 26 height 25
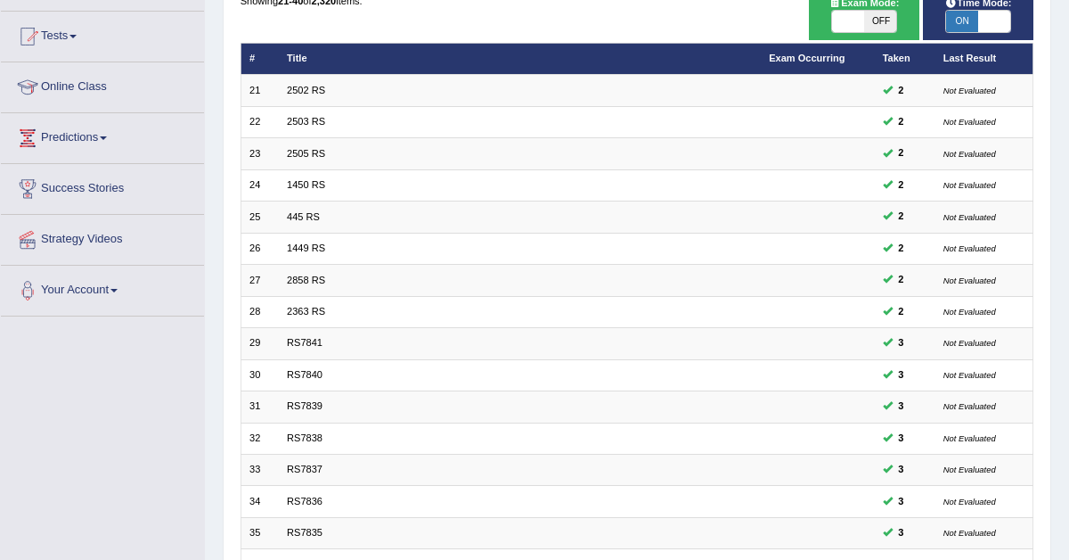
scroll to position [458, 0]
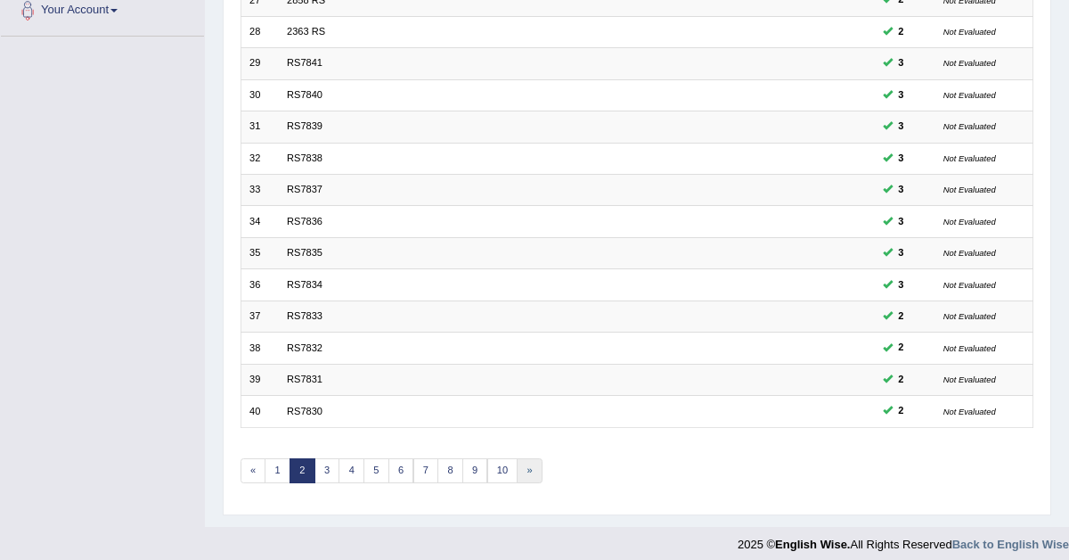
click at [517, 463] on link "»" at bounding box center [530, 470] width 26 height 25
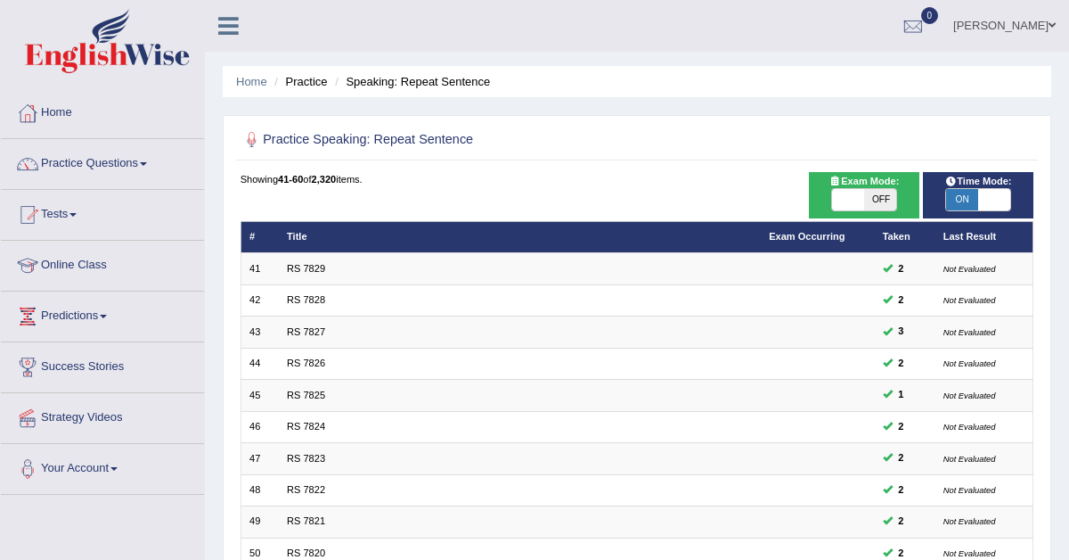
scroll to position [458, 0]
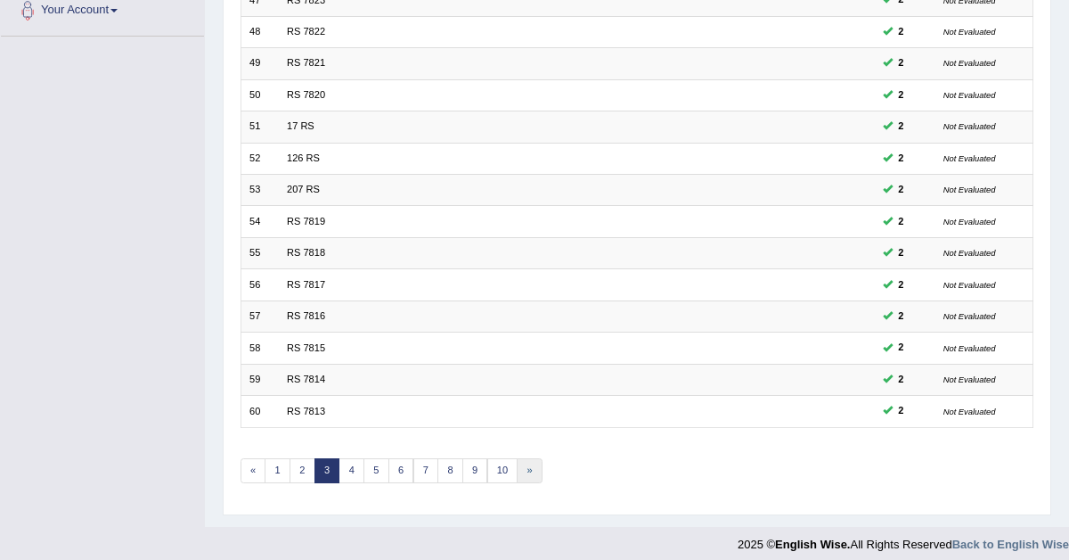
click at [517, 462] on link "»" at bounding box center [530, 470] width 26 height 25
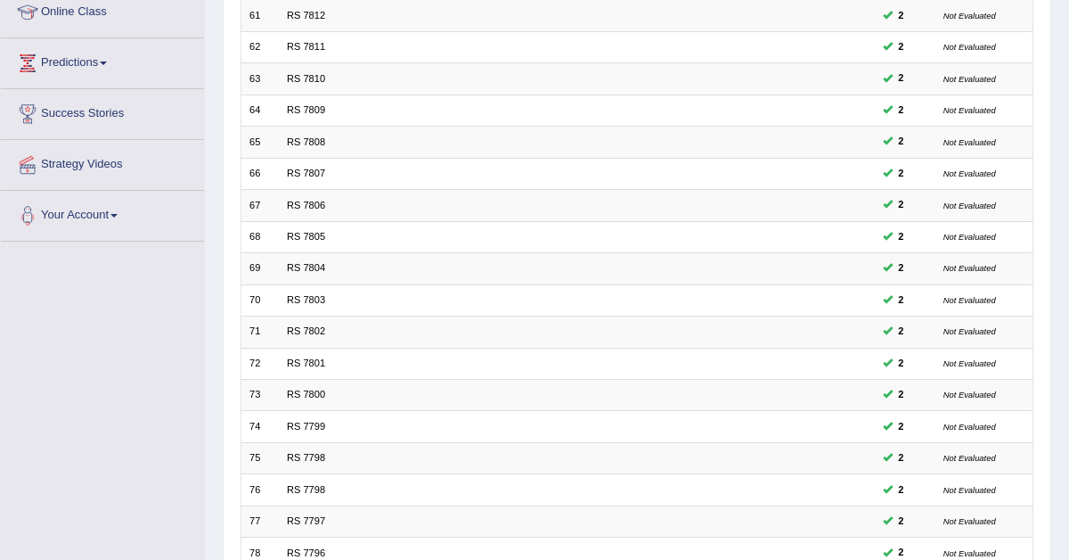
scroll to position [458, 0]
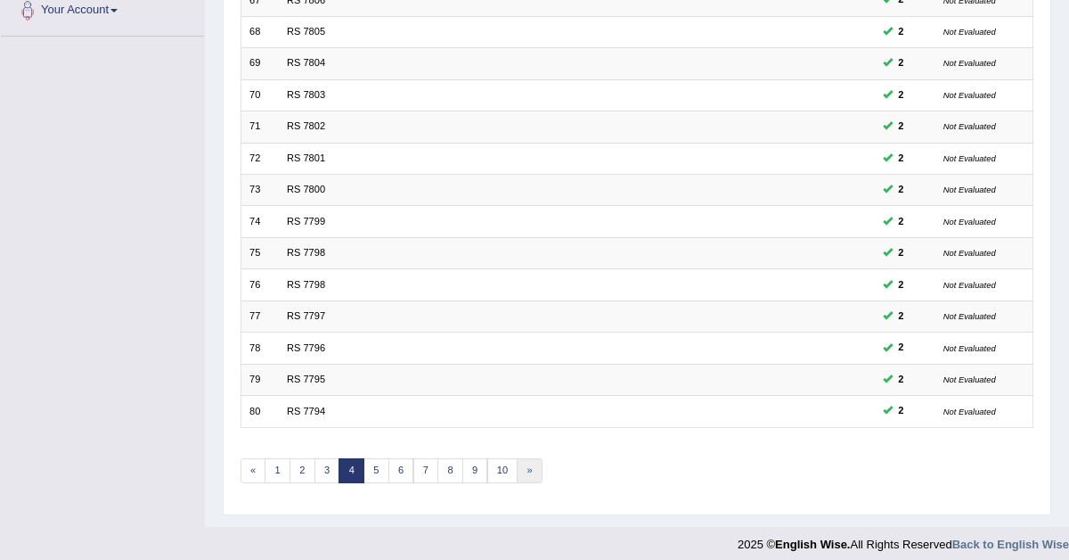
click at [518, 461] on link "»" at bounding box center [530, 470] width 26 height 25
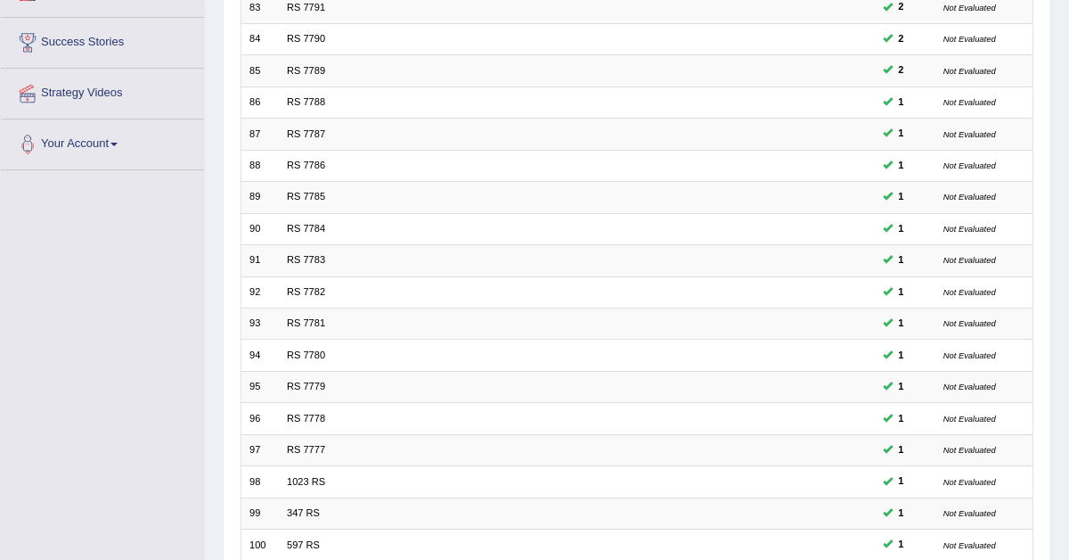
scroll to position [458, 0]
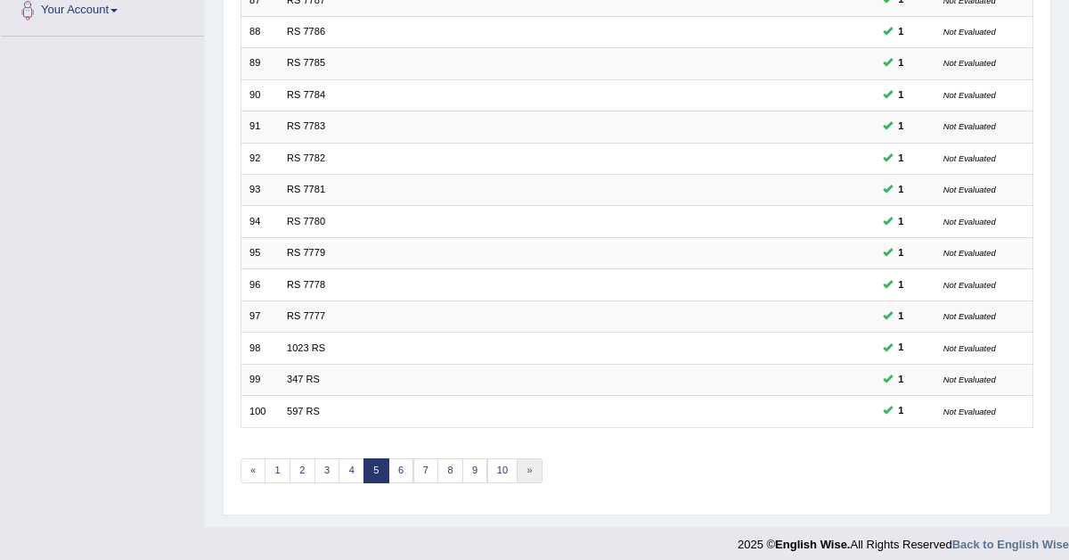
click at [517, 462] on link "»" at bounding box center [530, 470] width 26 height 25
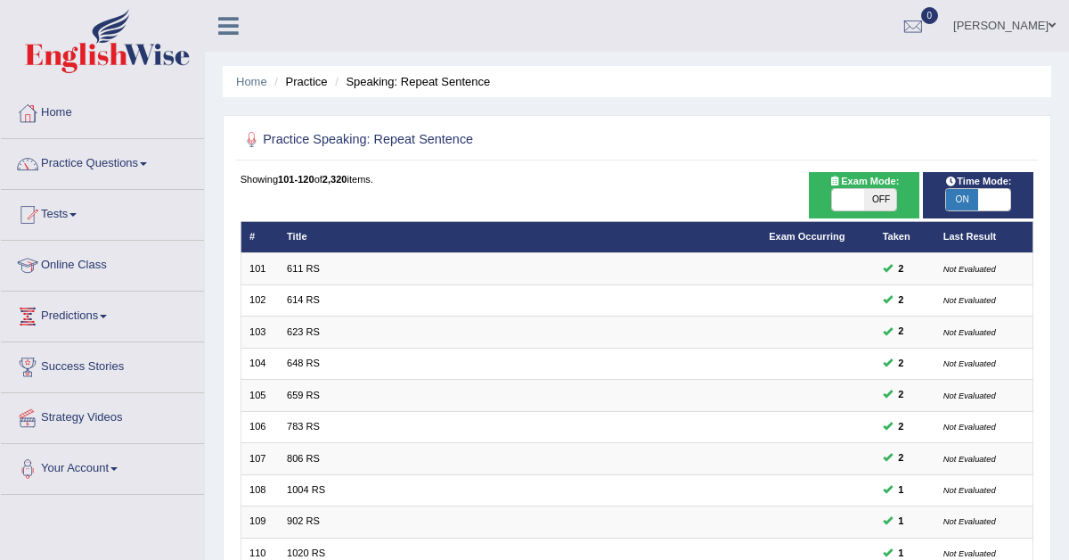
scroll to position [458, 0]
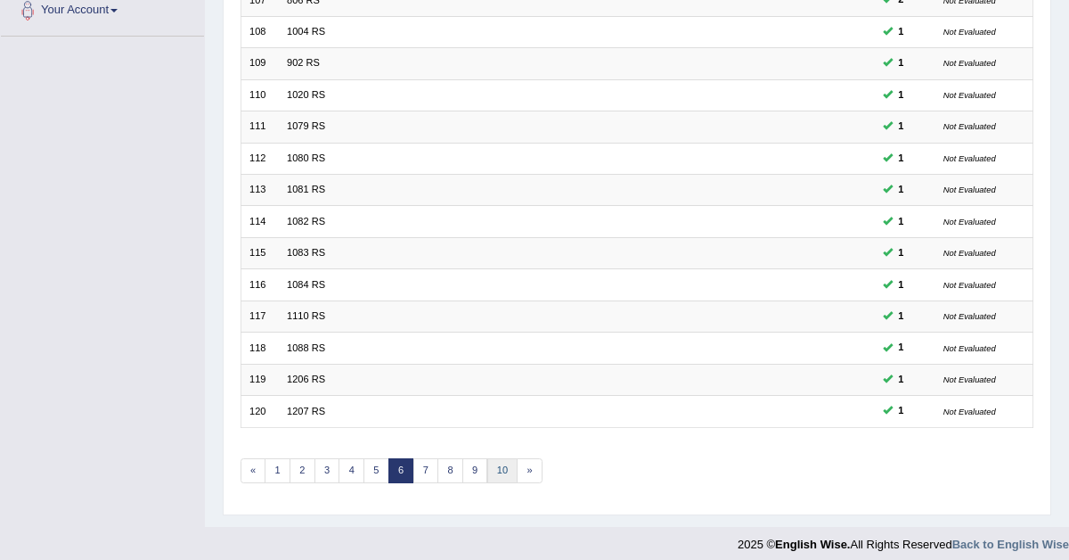
click at [492, 465] on link "10" at bounding box center [502, 470] width 31 height 25
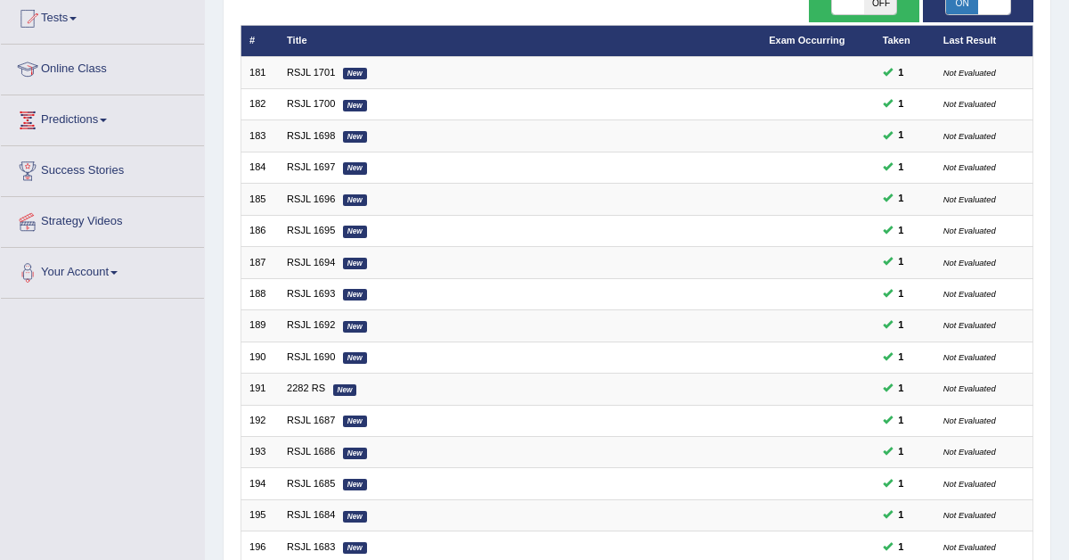
scroll to position [458, 0]
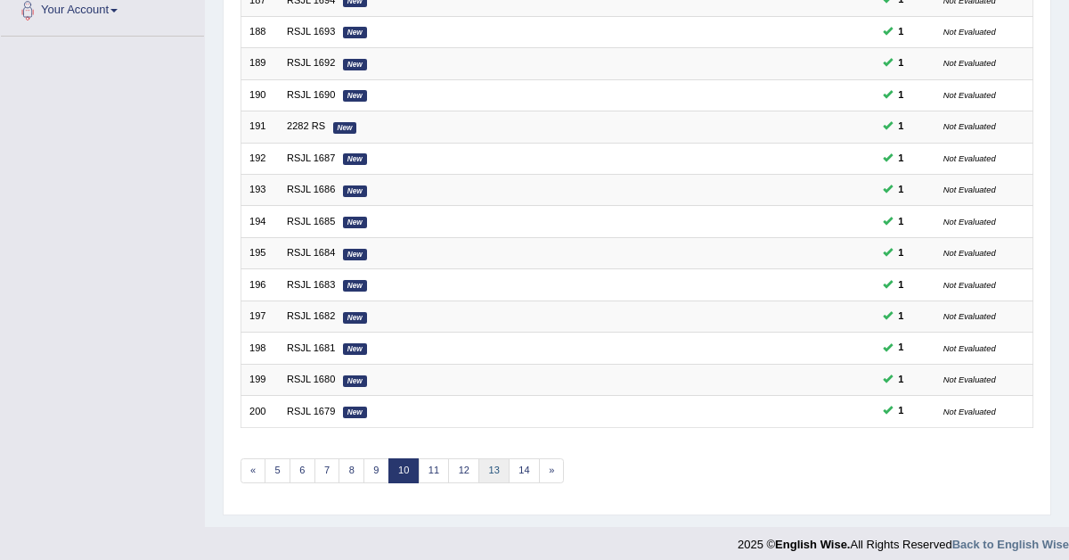
click at [486, 462] on link "13" at bounding box center [494, 470] width 31 height 25
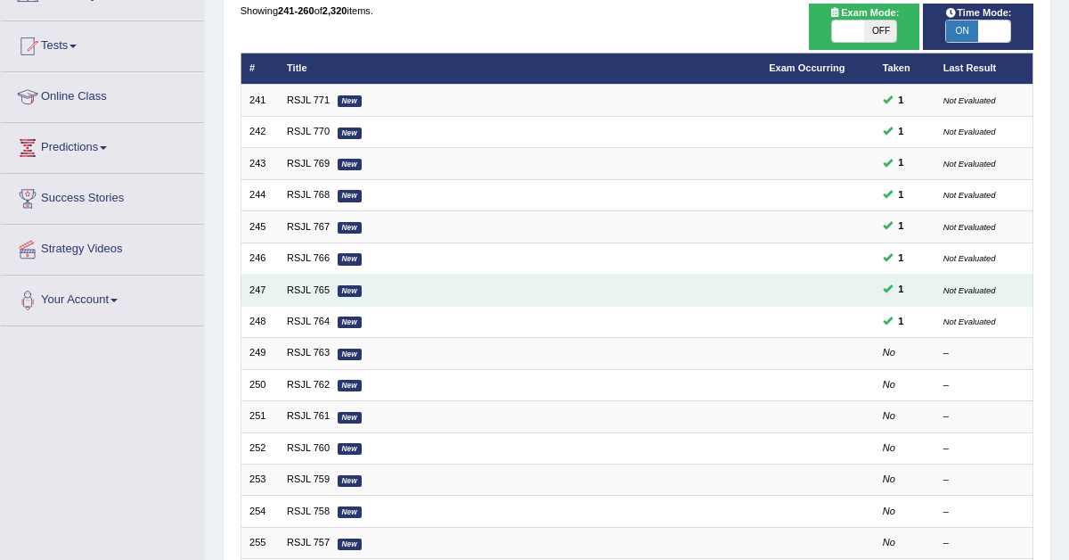
scroll to position [194, 0]
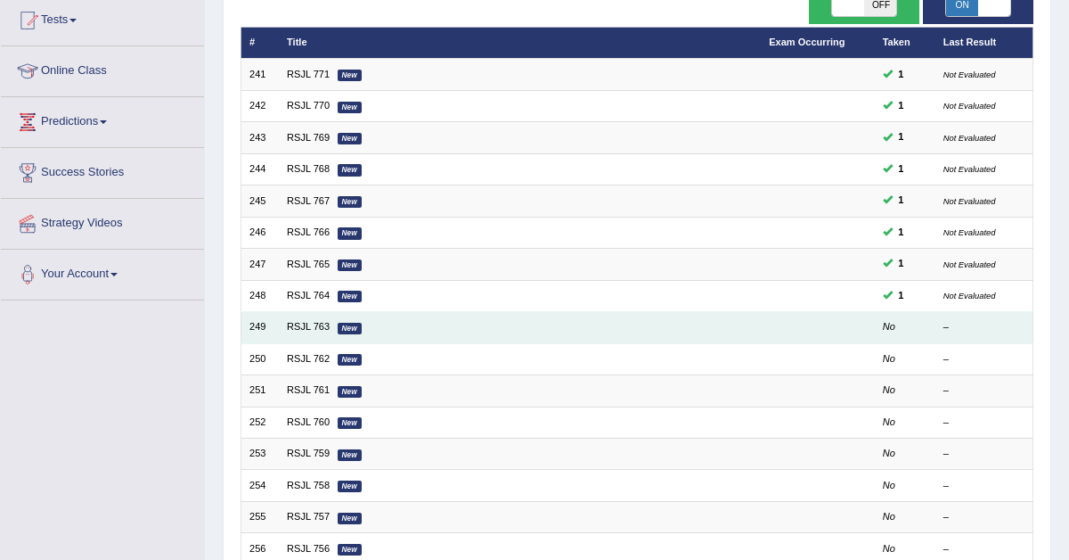
click at [308, 336] on td "RSJL 763 New" at bounding box center [520, 327] width 482 height 31
click at [308, 326] on link "RSJL 763" at bounding box center [308, 326] width 43 height 11
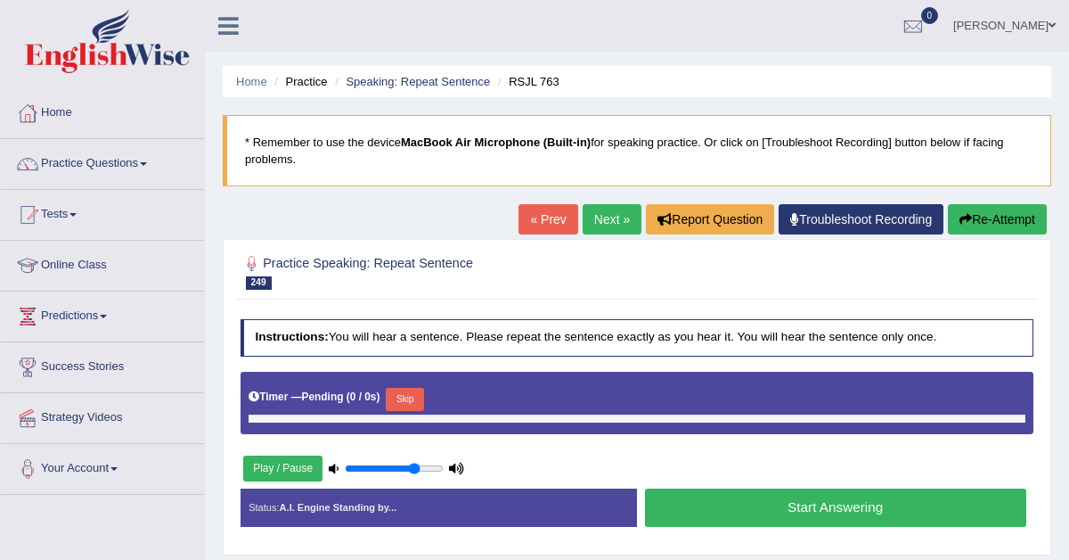
click at [417, 397] on button "Skip" at bounding box center [405, 399] width 38 height 23
click at [400, 398] on button "Skip" at bounding box center [405, 399] width 38 height 23
type input "1"
drag, startPoint x: 416, startPoint y: 464, endPoint x: 438, endPoint y: 464, distance: 21.4
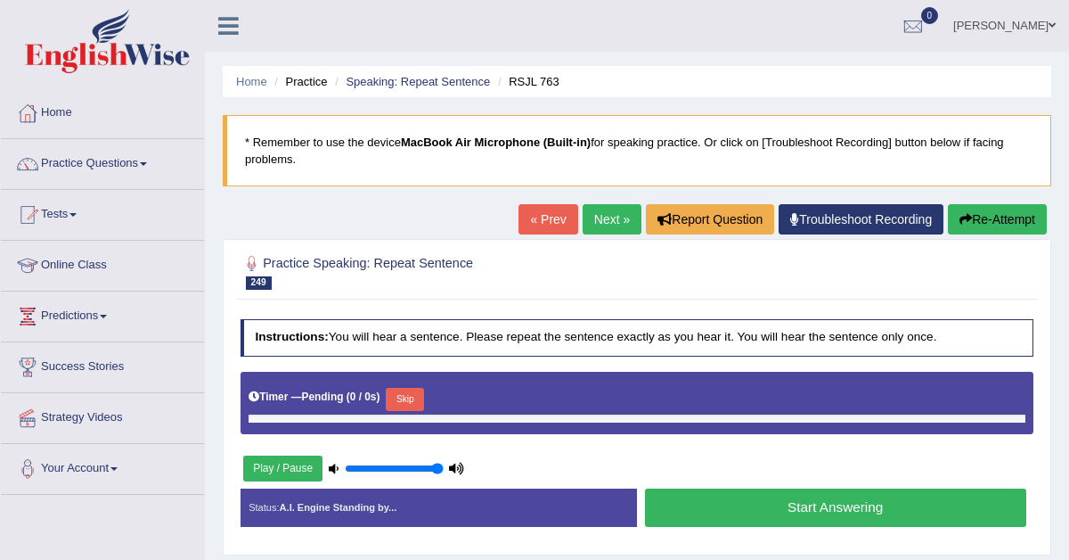
click at [438, 466] on input "range" at bounding box center [394, 468] width 99 height 12
click at [405, 396] on button "Skip" at bounding box center [405, 399] width 38 height 23
click at [132, 160] on link "Practice Questions" at bounding box center [102, 161] width 203 height 45
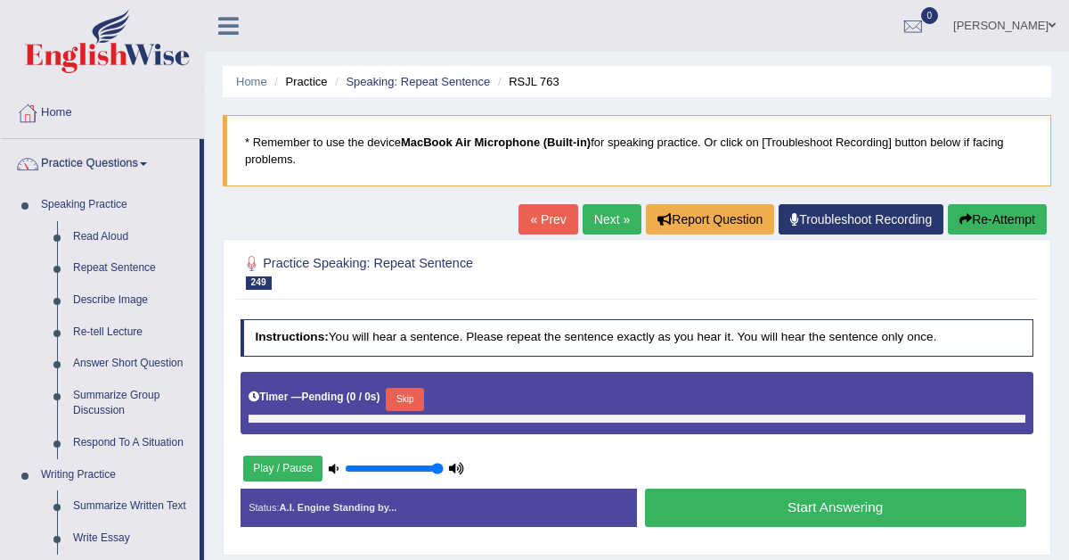
click at [530, 266] on h2 "Practice Speaking: Repeat Sentence 249 RSJL 763" at bounding box center [487, 270] width 492 height 37
click at [404, 397] on button "Skip" at bounding box center [405, 399] width 38 height 23
click at [540, 222] on link "« Prev" at bounding box center [548, 219] width 59 height 30
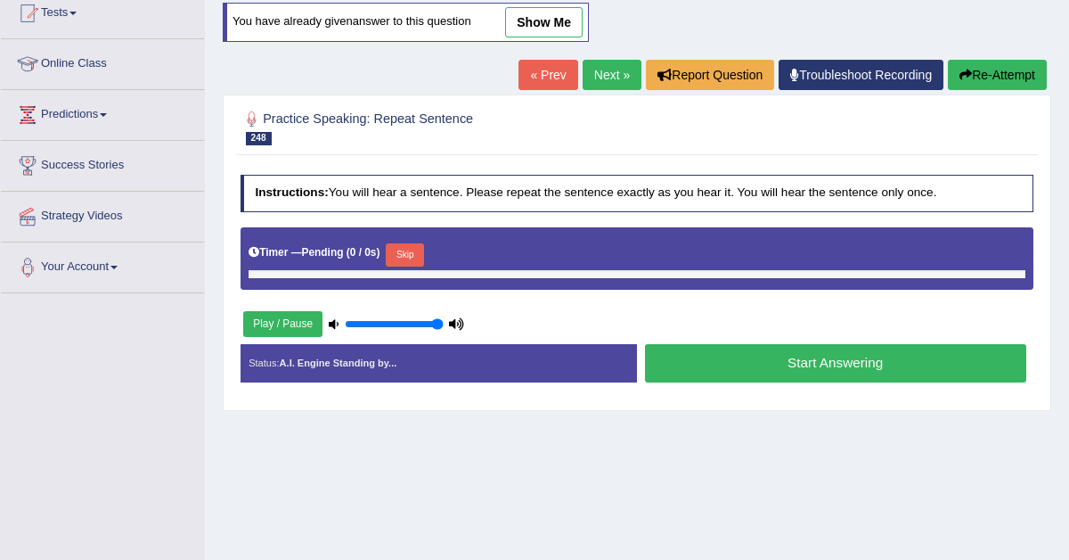
scroll to position [221, 0]
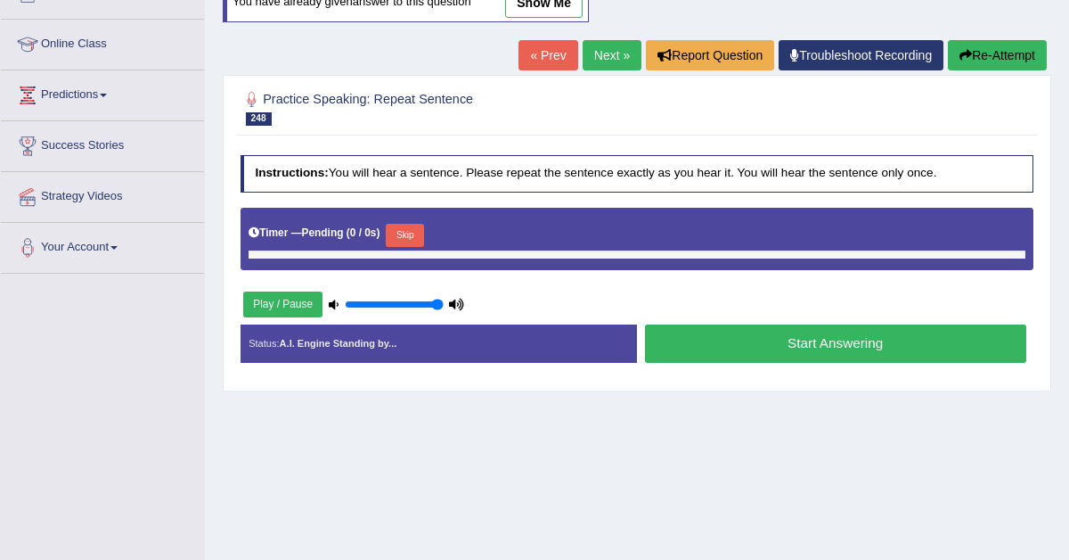
click at [410, 225] on button "Skip" at bounding box center [405, 235] width 38 height 23
click at [613, 49] on link "Next »" at bounding box center [612, 55] width 59 height 30
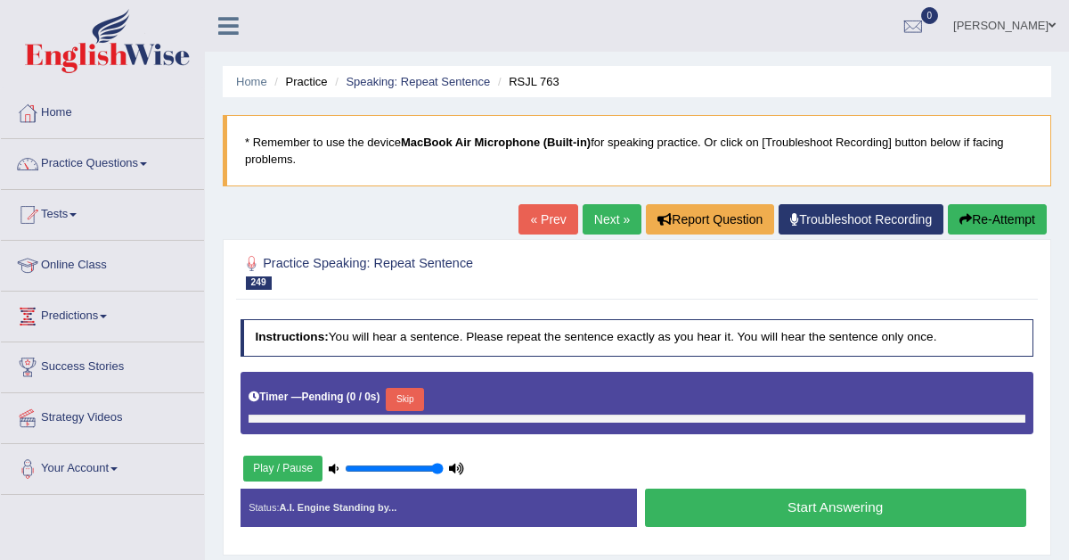
click at [410, 393] on button "Skip" at bounding box center [405, 399] width 38 height 23
click at [66, 217] on link "Tests" at bounding box center [102, 212] width 203 height 45
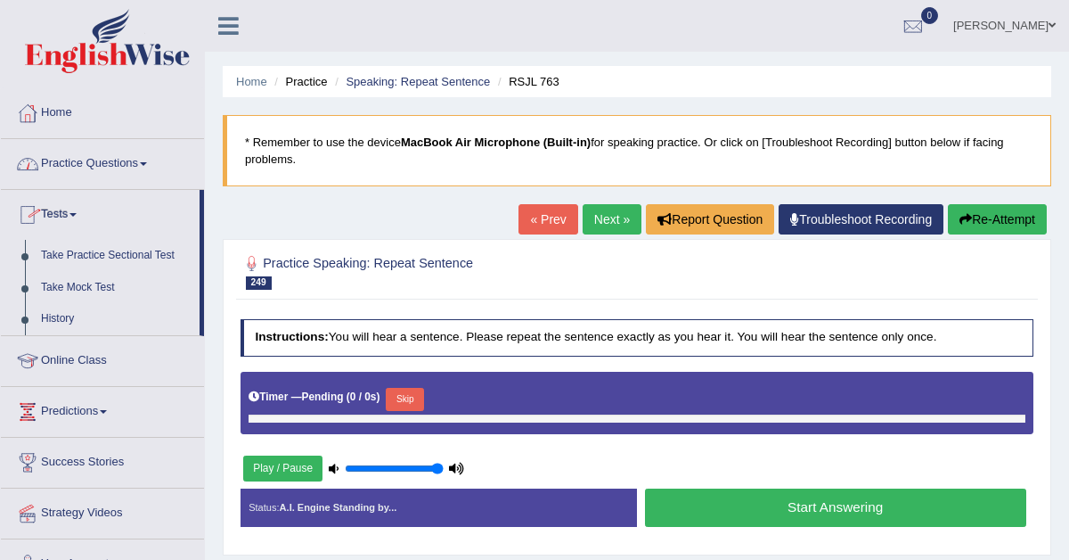
click at [101, 159] on link "Practice Questions" at bounding box center [102, 161] width 203 height 45
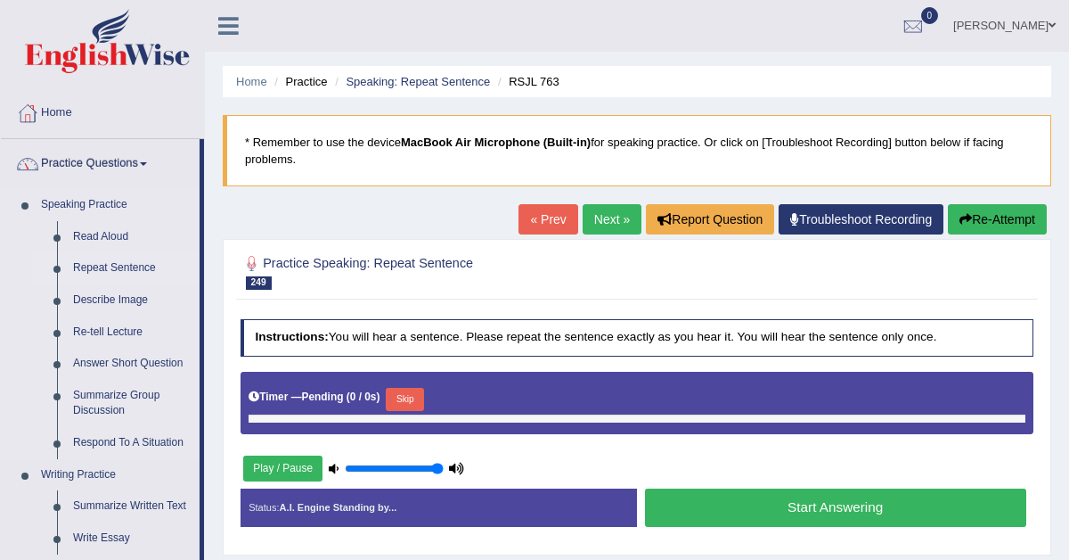
click at [116, 263] on link "Repeat Sentence" at bounding box center [132, 268] width 135 height 32
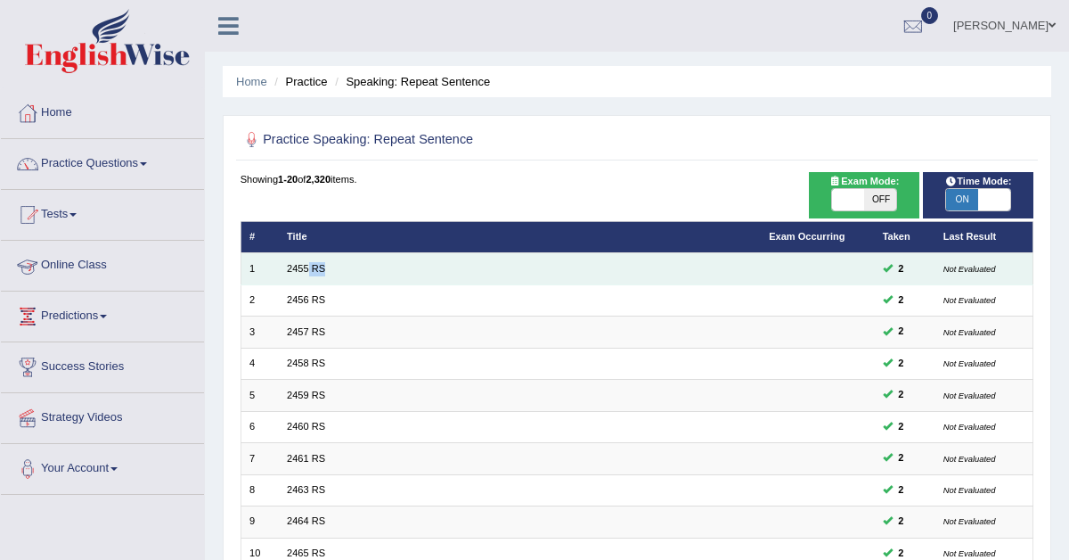
click at [308, 274] on td "2455 RS" at bounding box center [520, 268] width 482 height 31
click at [295, 265] on link "2455 RS" at bounding box center [306, 268] width 38 height 11
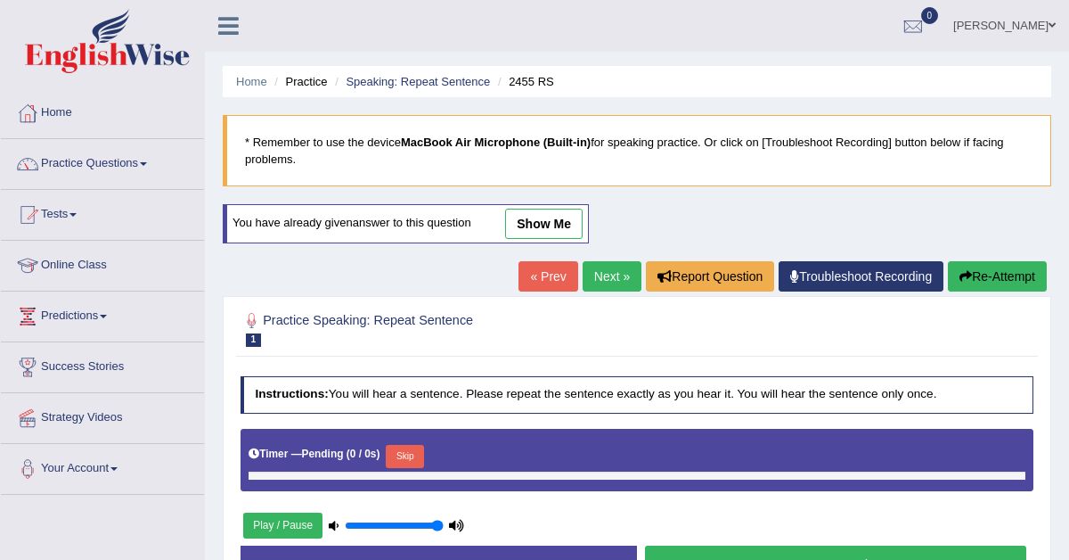
click at [411, 454] on button "Skip" at bounding box center [405, 456] width 38 height 23
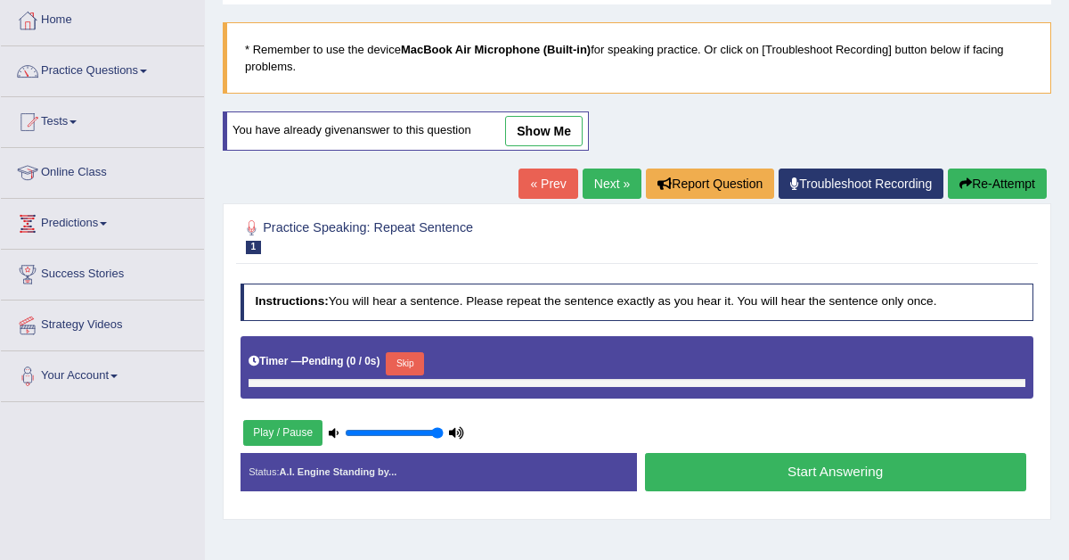
scroll to position [106, 0]
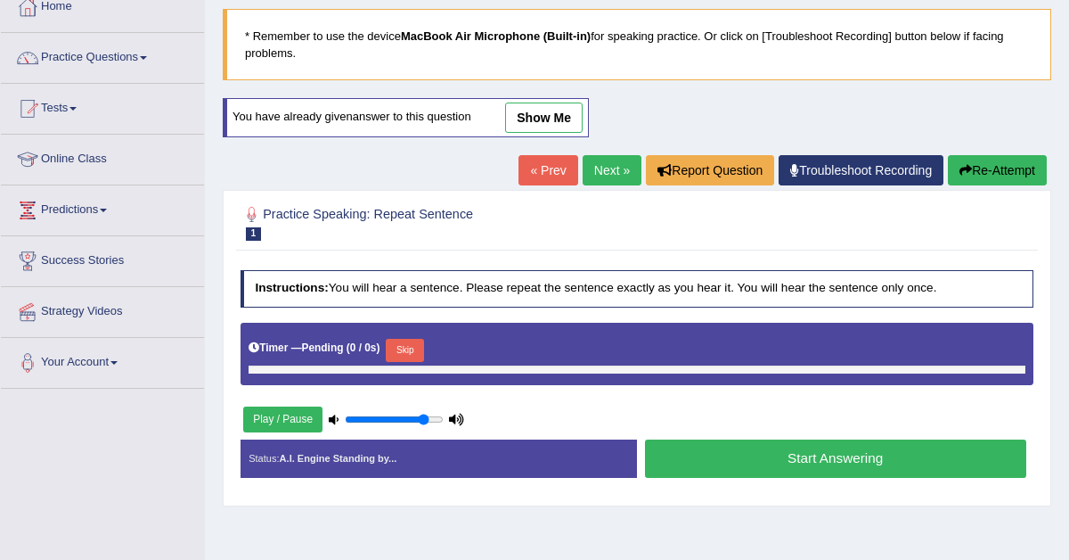
drag, startPoint x: 438, startPoint y: 416, endPoint x: 424, endPoint y: 416, distance: 14.3
type input "0.85"
click at [425, 416] on input "range" at bounding box center [394, 419] width 99 height 12
click at [406, 345] on button "Skip" at bounding box center [405, 350] width 38 height 23
click at [132, 53] on link "Practice Questions" at bounding box center [102, 55] width 203 height 45
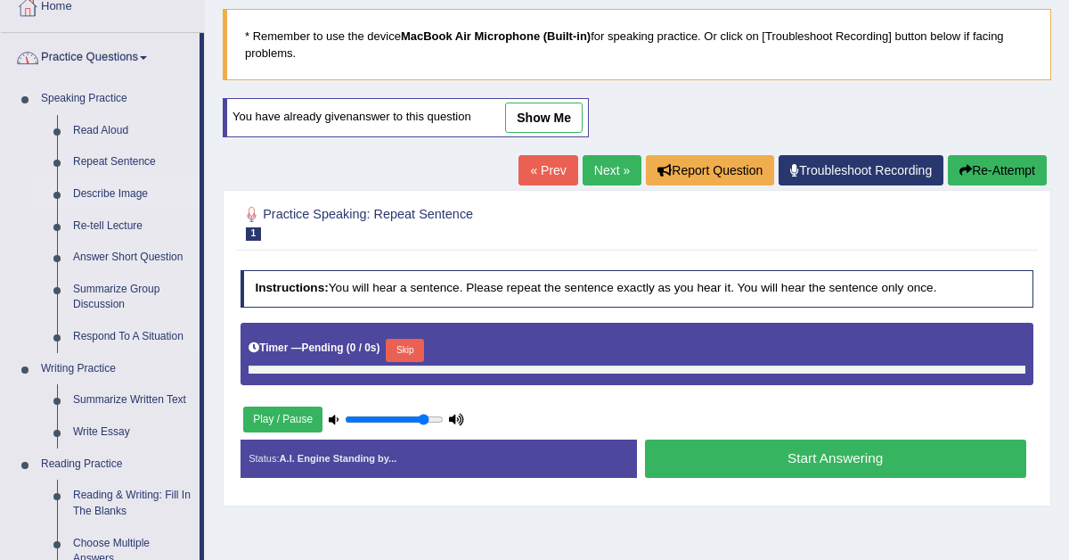
click at [114, 192] on link "Describe Image" at bounding box center [132, 194] width 135 height 32
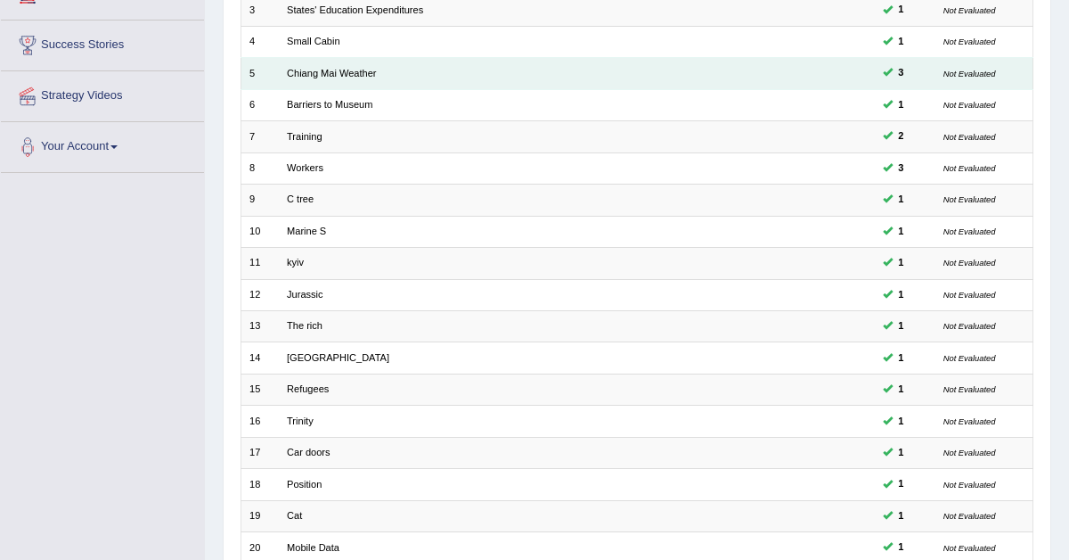
scroll to position [458, 0]
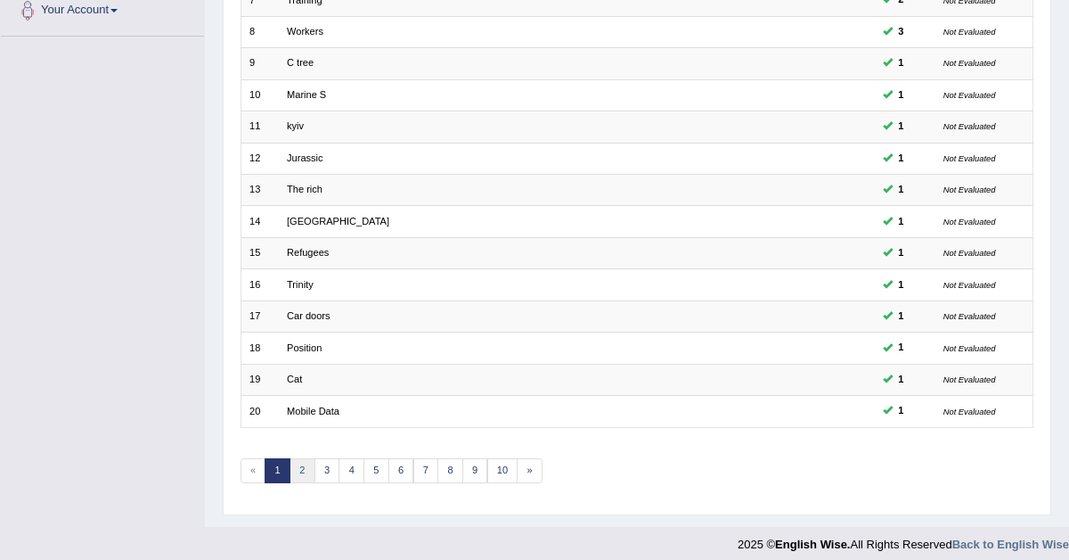
click at [308, 461] on link "2" at bounding box center [303, 470] width 26 height 25
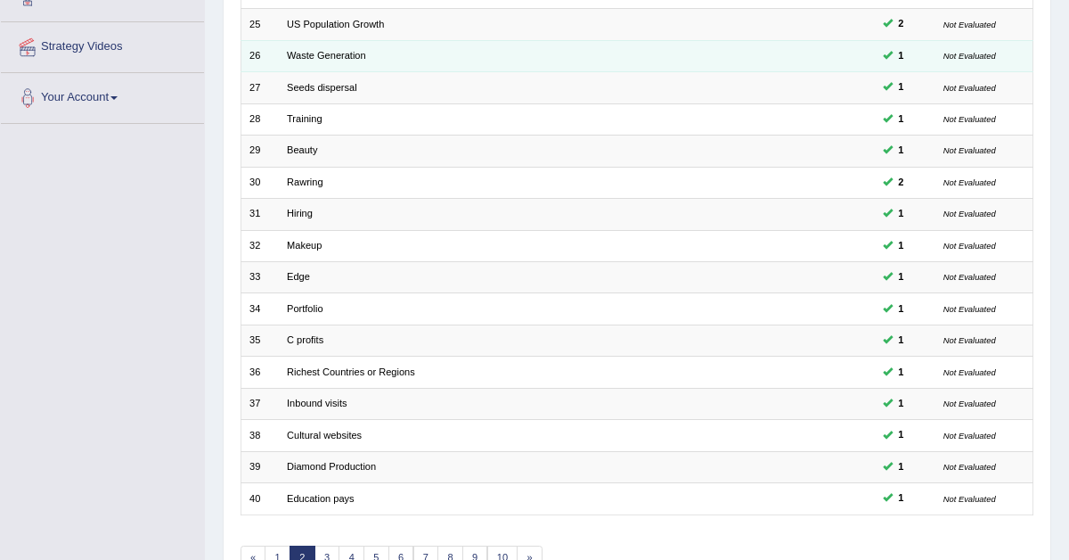
scroll to position [378, 0]
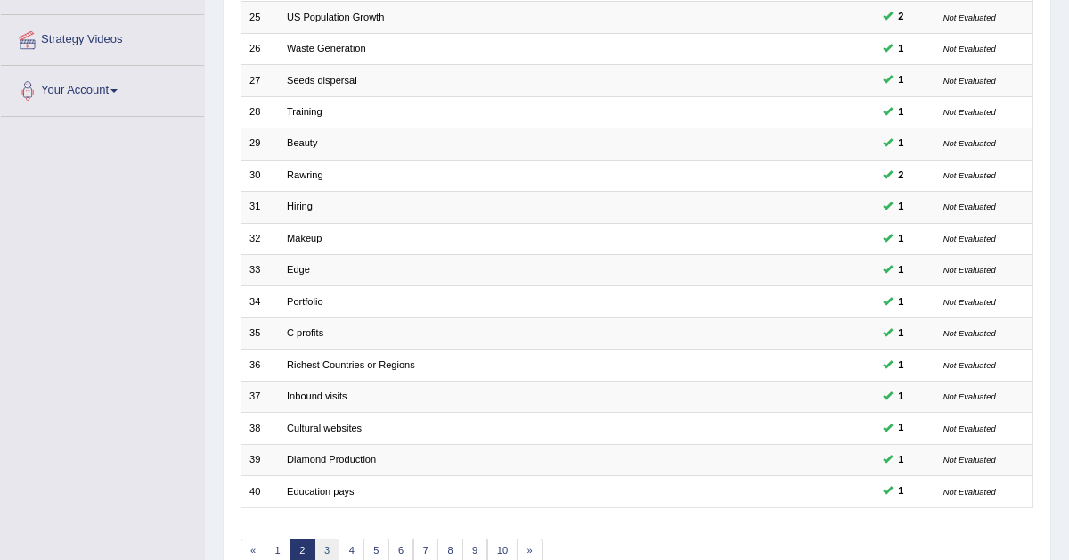
click at [329, 544] on link "3" at bounding box center [328, 550] width 26 height 25
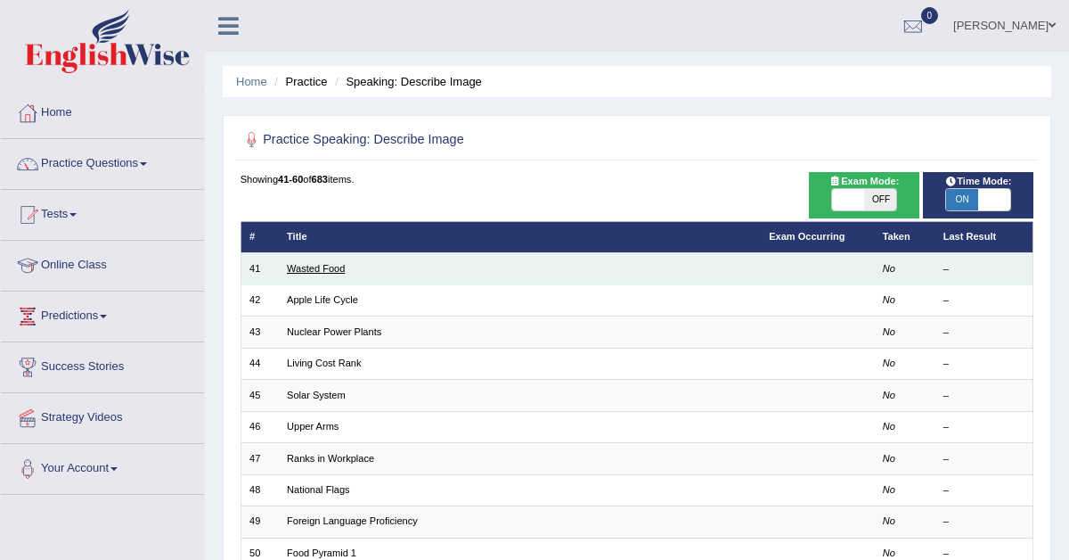
click at [310, 264] on link "Wasted Food" at bounding box center [316, 268] width 58 height 11
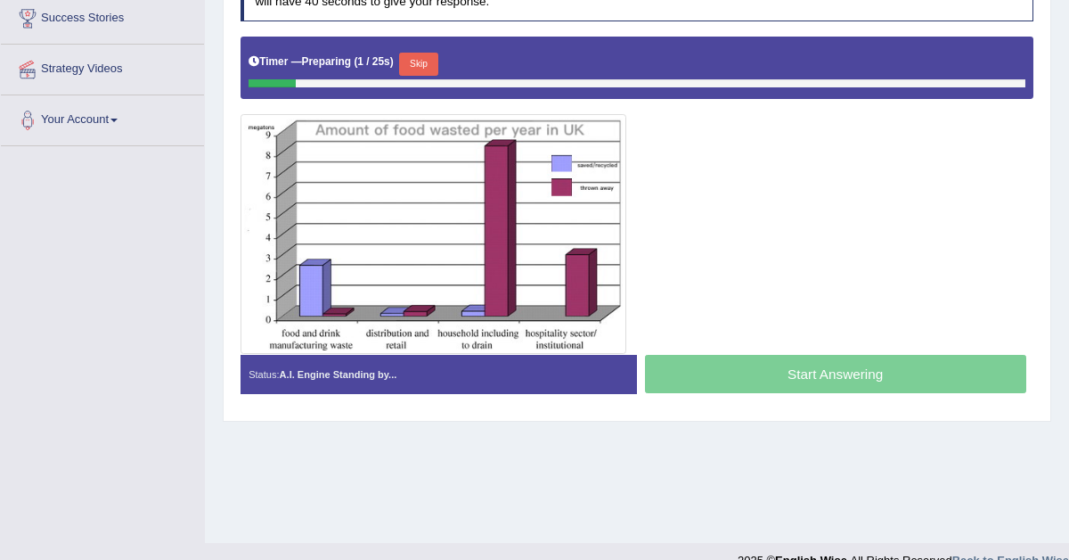
scroll to position [353, 0]
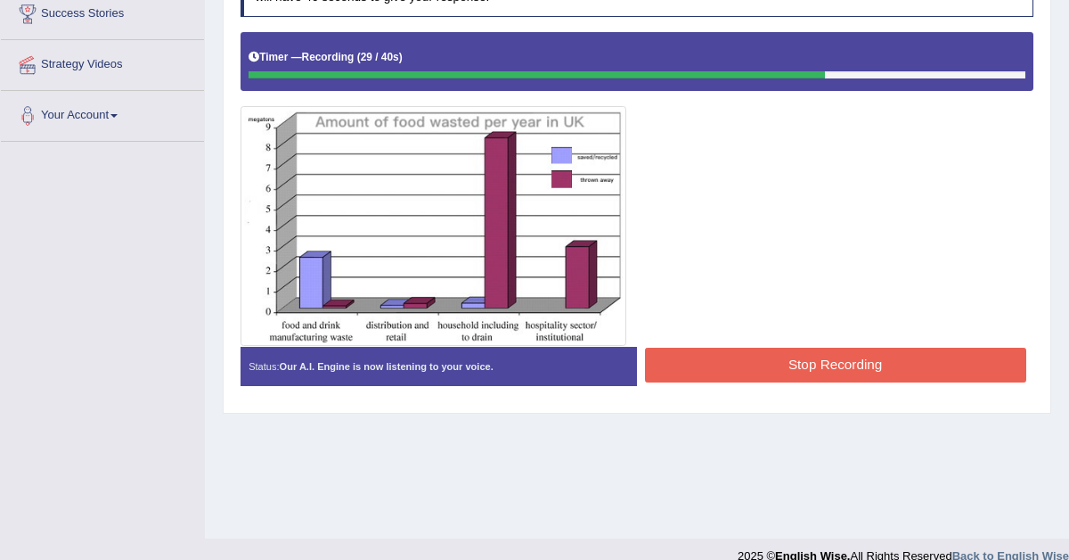
click at [724, 364] on button "Stop Recording" at bounding box center [835, 365] width 381 height 35
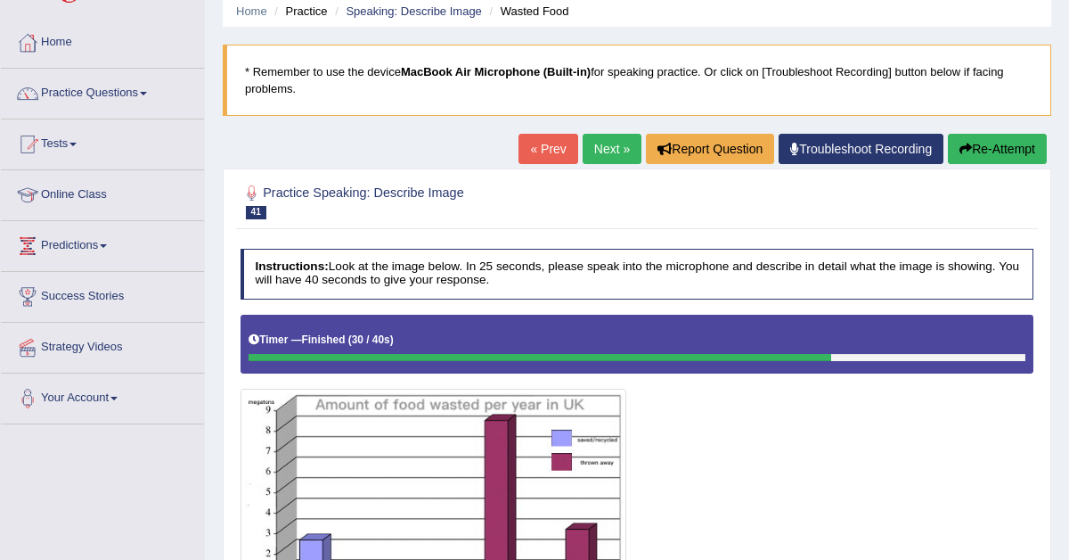
scroll to position [0, 0]
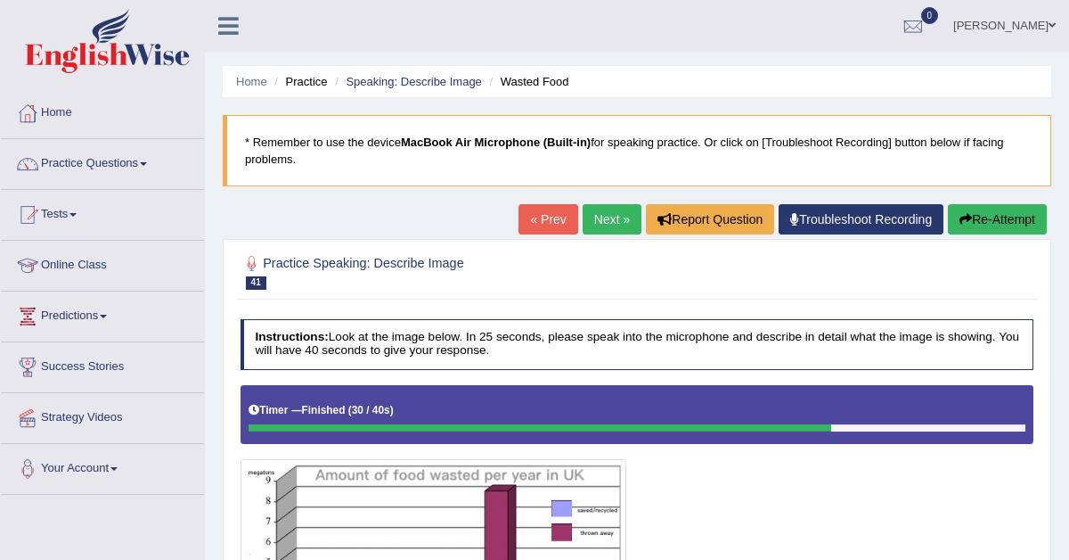
click at [590, 222] on link "Next »" at bounding box center [612, 219] width 59 height 30
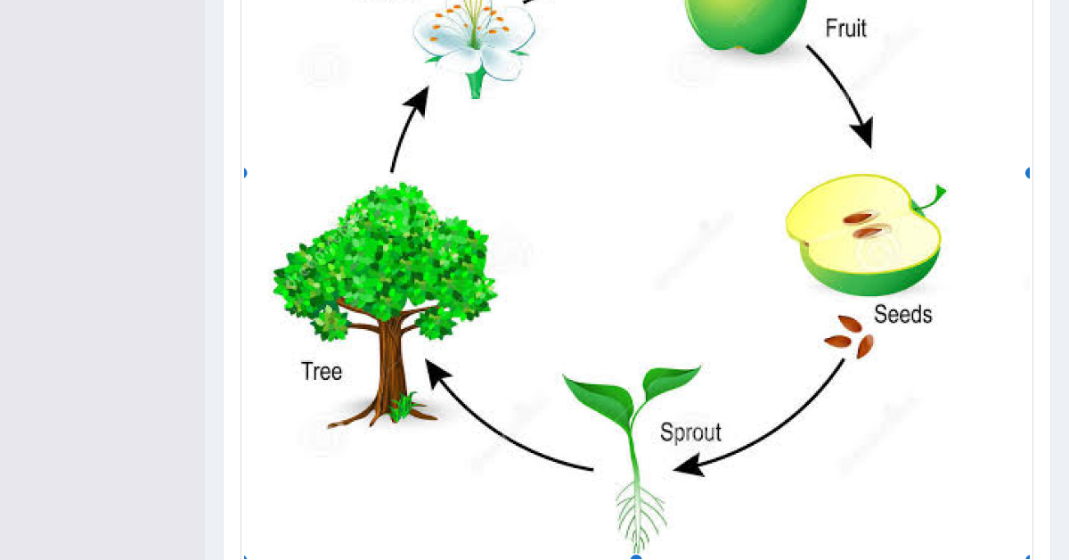
scroll to position [730, 0]
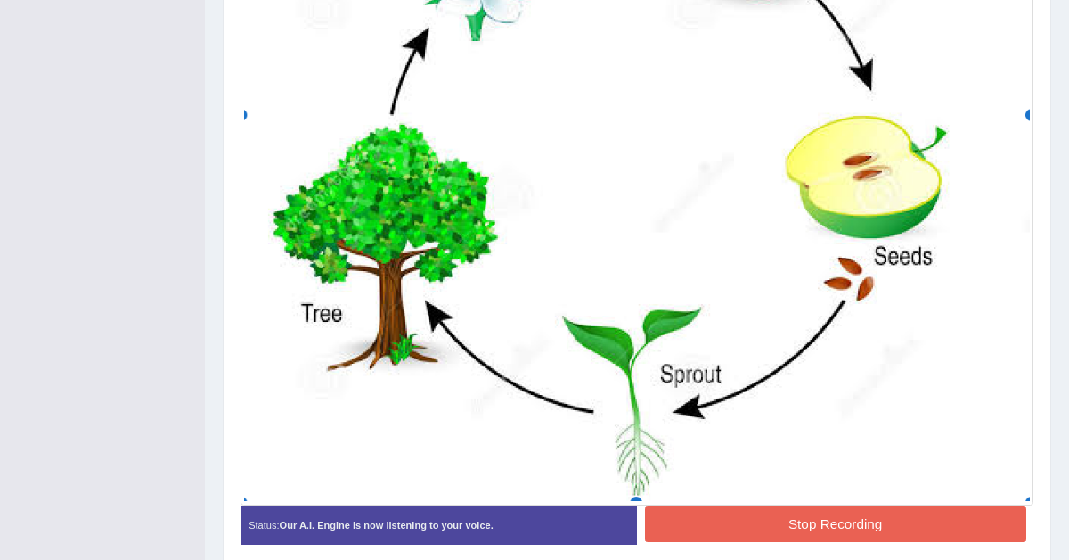
click at [785, 526] on button "Stop Recording" at bounding box center [835, 523] width 381 height 35
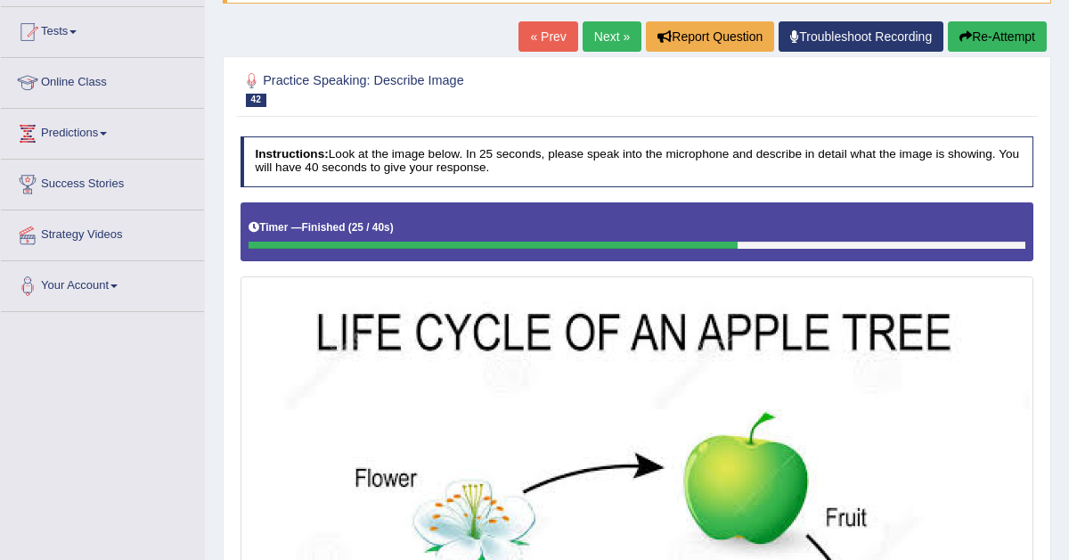
scroll to position [148, 0]
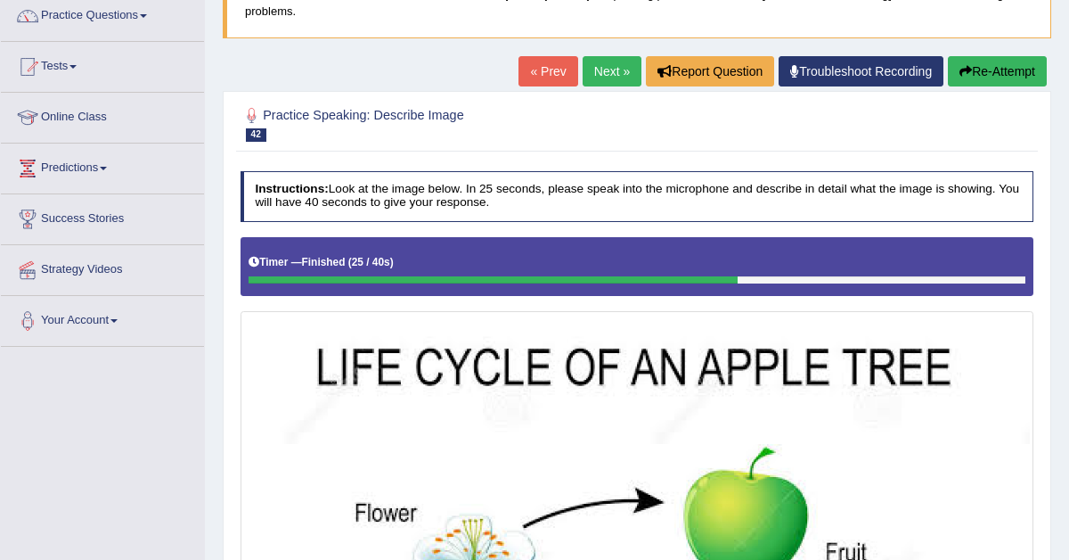
click at [594, 68] on link "Next »" at bounding box center [612, 71] width 59 height 30
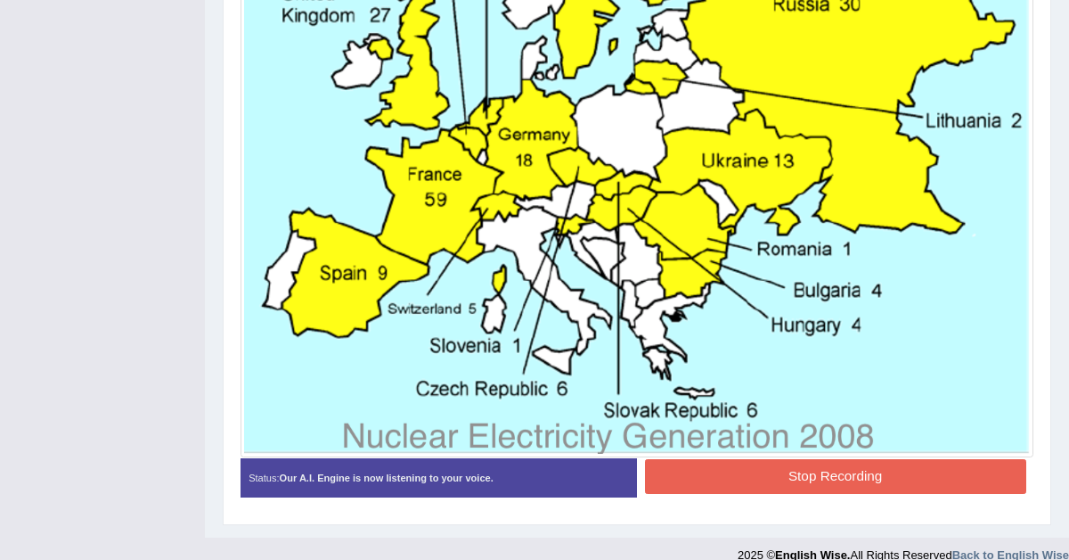
scroll to position [746, 0]
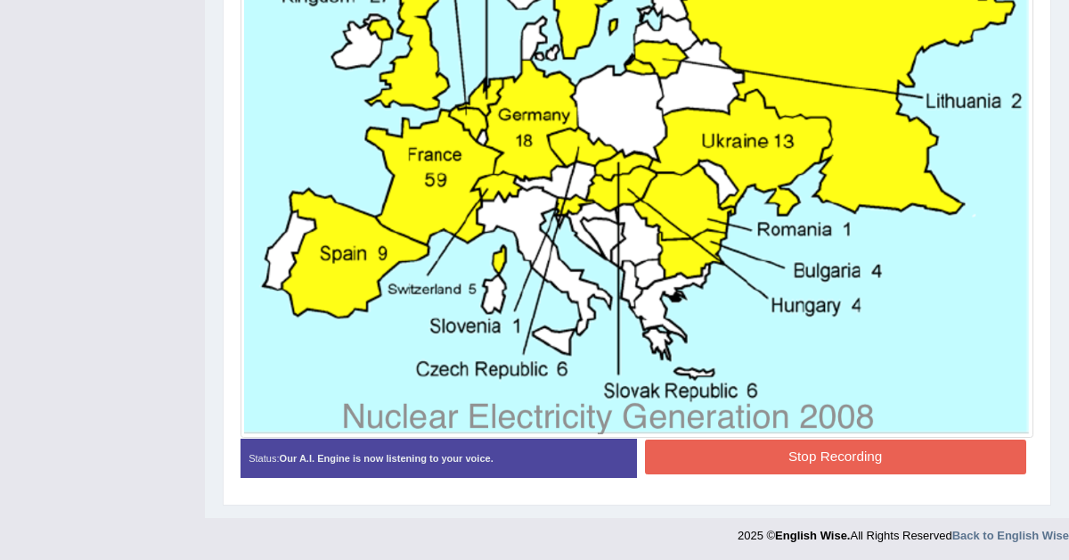
click at [757, 462] on button "Stop Recording" at bounding box center [835, 456] width 381 height 35
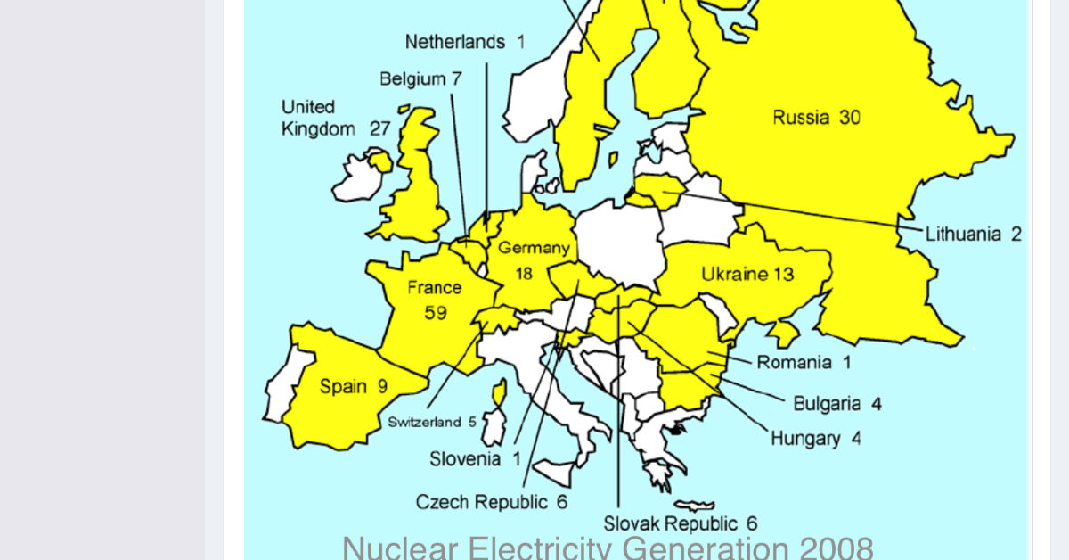
scroll to position [0, 0]
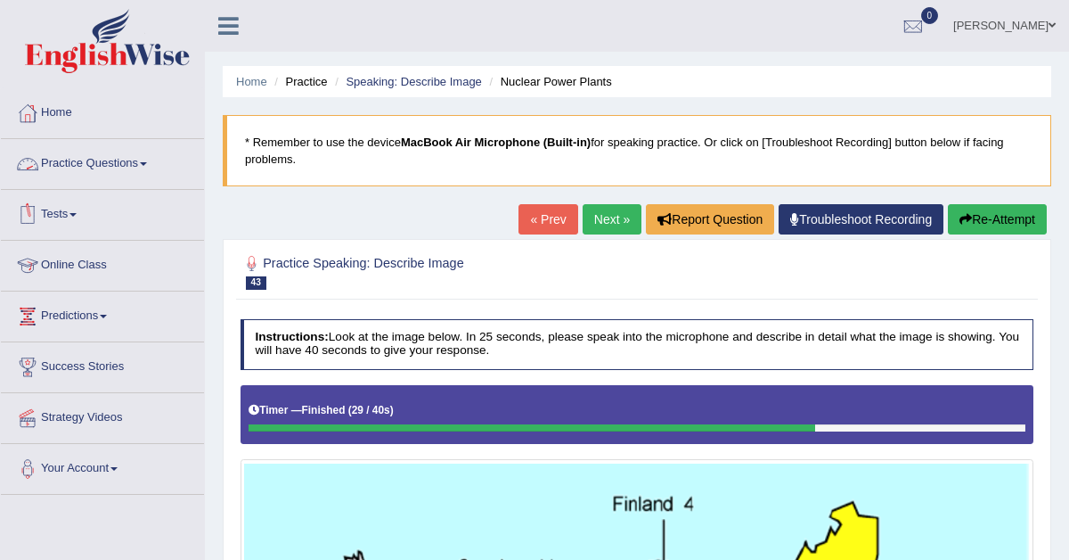
click at [75, 217] on link "Tests" at bounding box center [102, 212] width 203 height 45
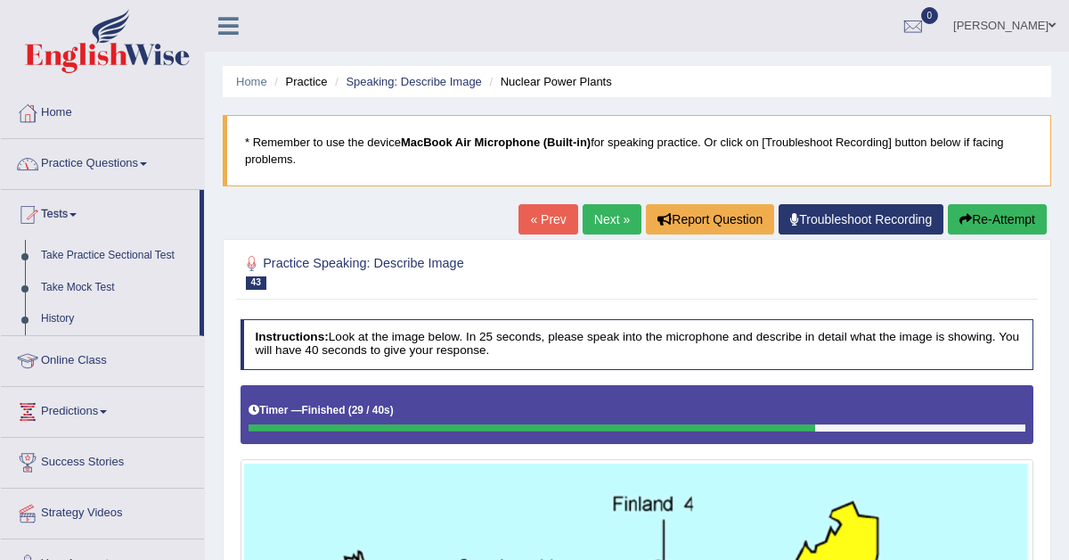
click at [103, 176] on link "Practice Questions" at bounding box center [102, 161] width 203 height 45
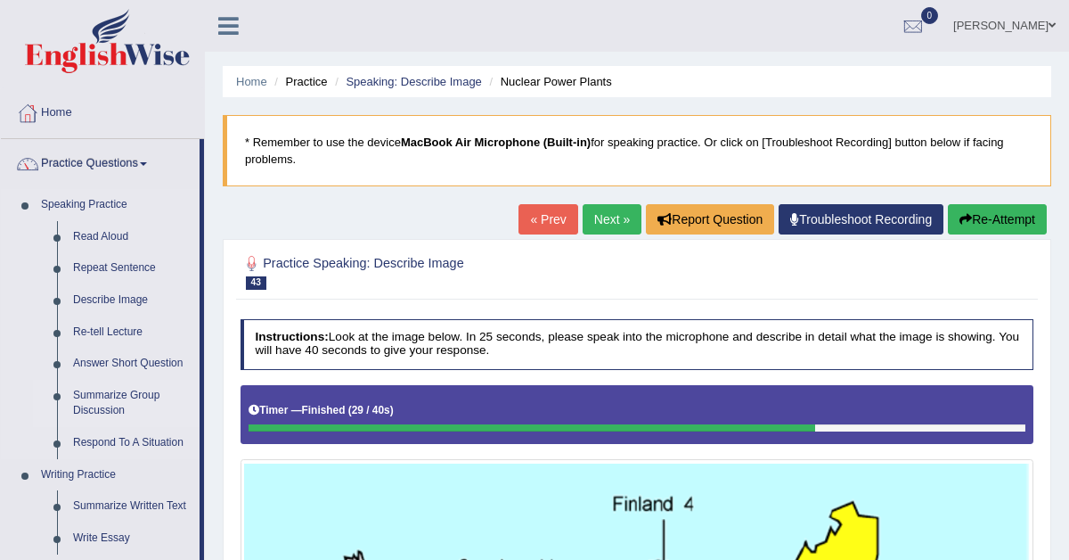
click at [103, 402] on link "Summarize Group Discussion" at bounding box center [132, 403] width 135 height 47
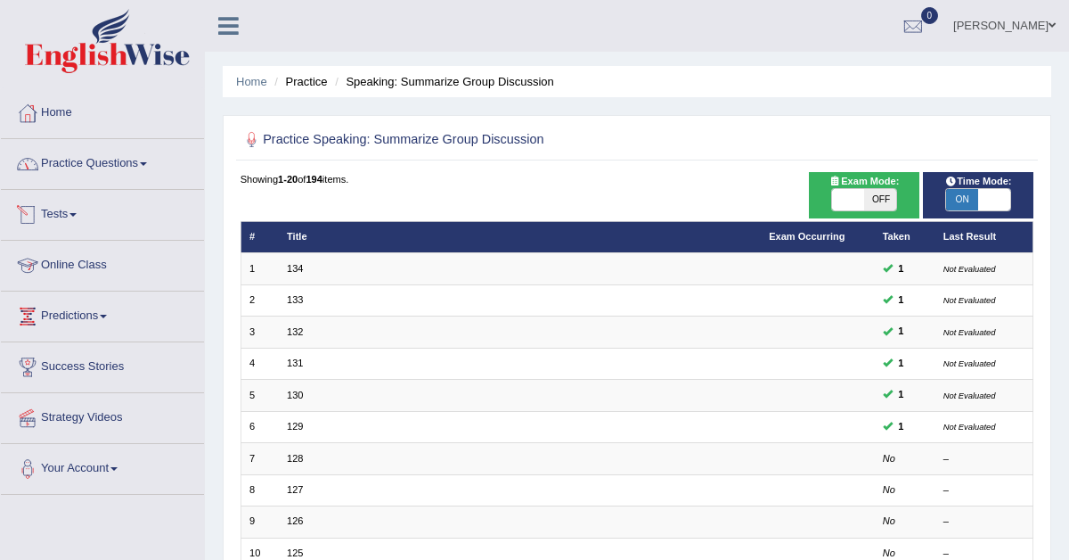
click at [88, 159] on link "Practice Questions" at bounding box center [102, 161] width 203 height 45
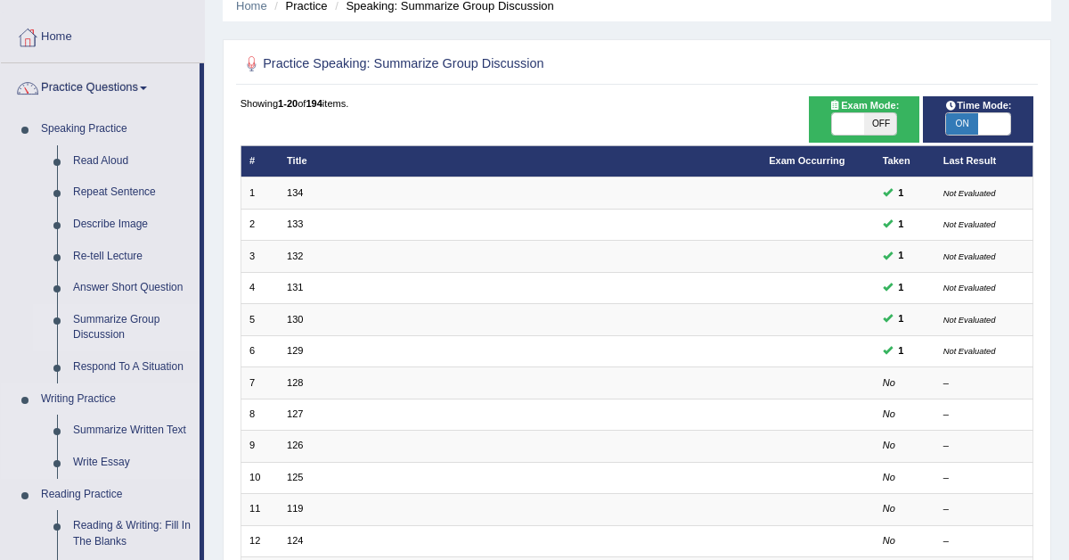
scroll to position [78, 0]
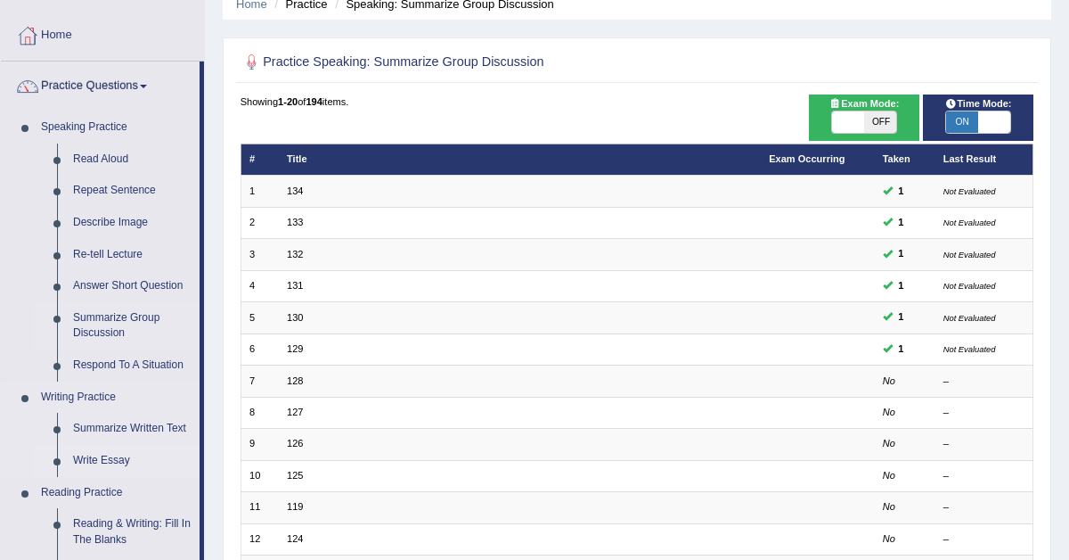
click at [110, 457] on link "Write Essay" at bounding box center [132, 461] width 135 height 32
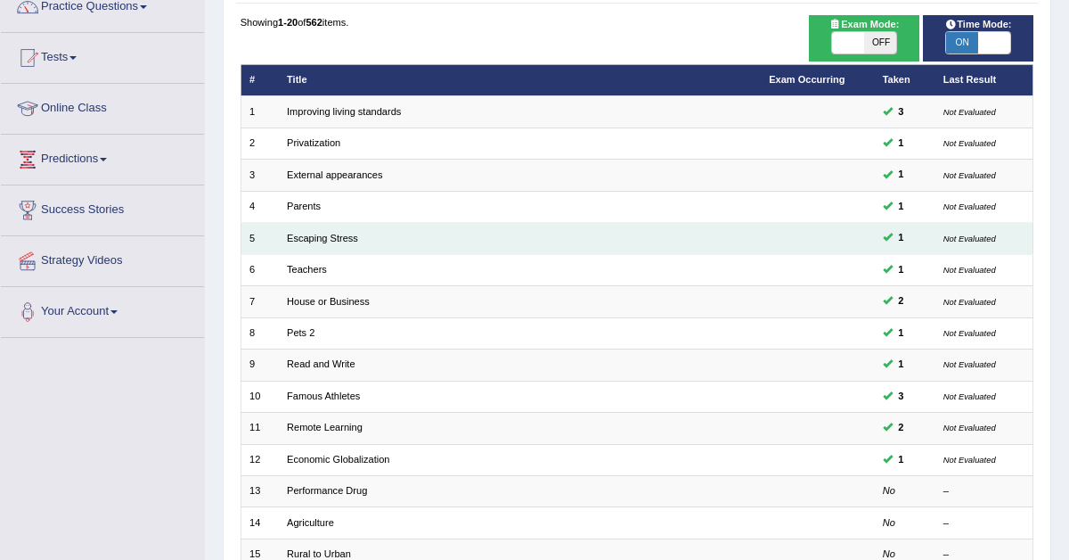
scroll to position [163, 0]
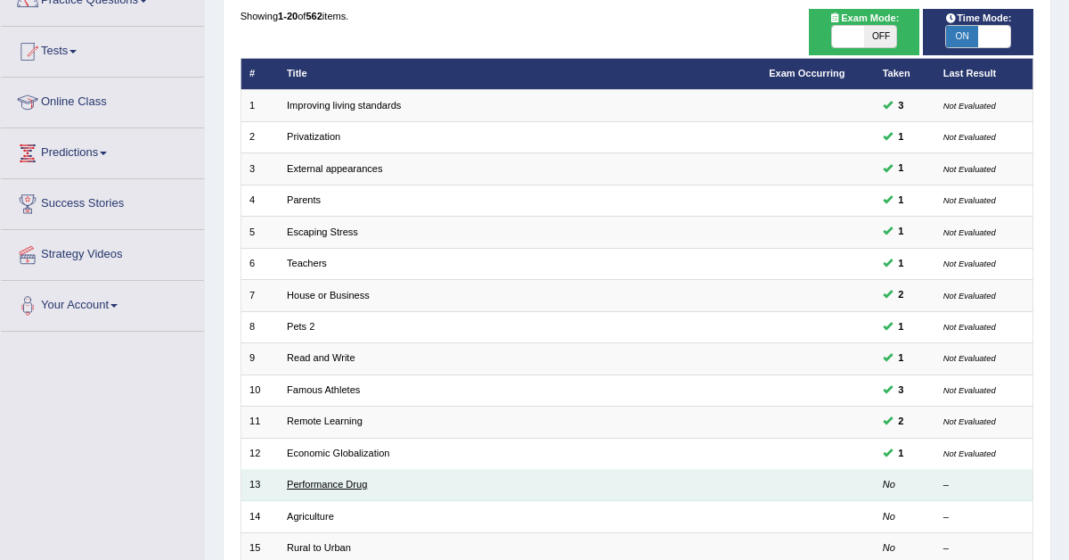
click at [345, 482] on link "Performance Drug" at bounding box center [327, 484] width 80 height 11
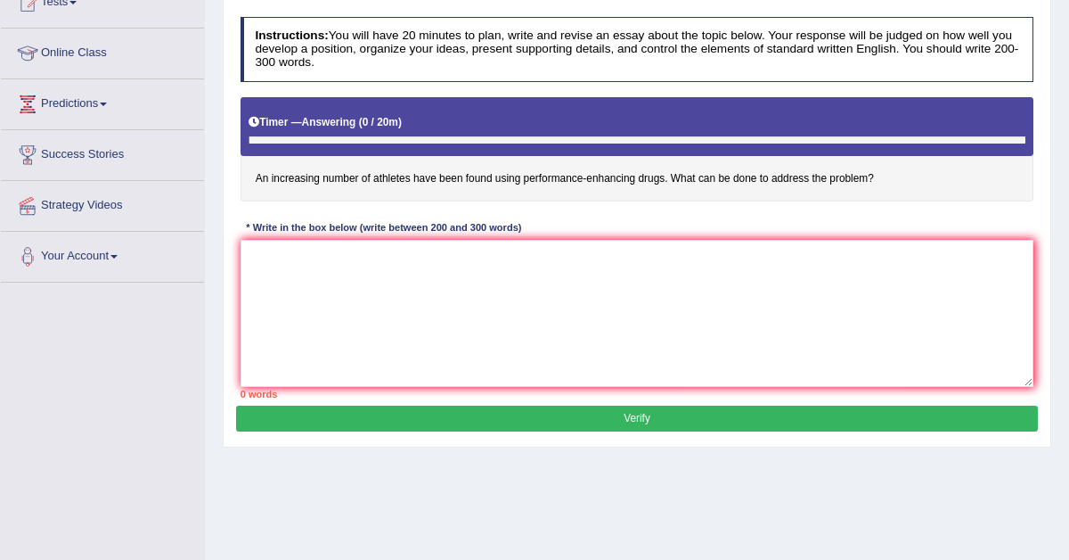
scroll to position [214, 0]
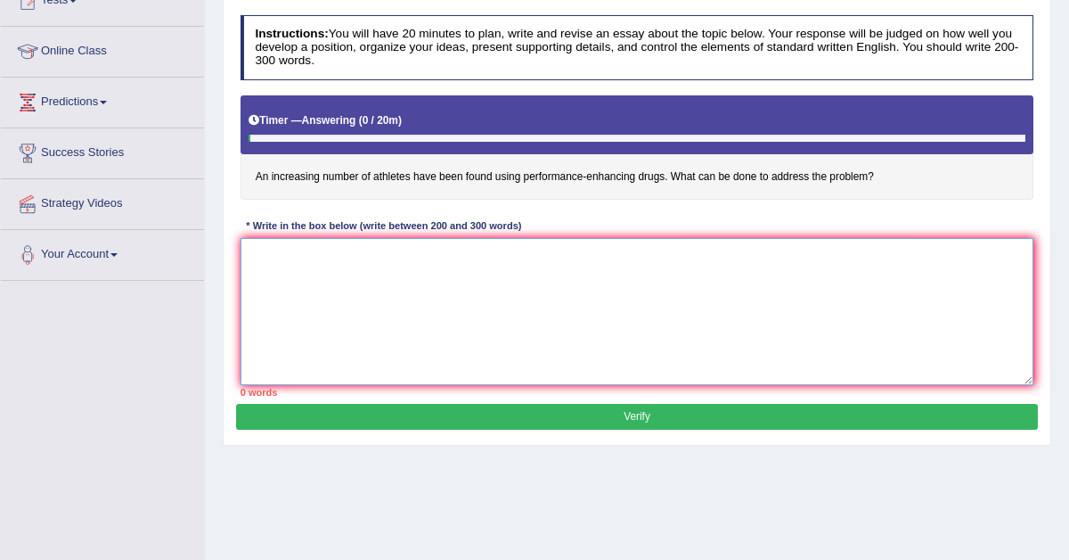
click at [351, 246] on textarea at bounding box center [638, 311] width 794 height 147
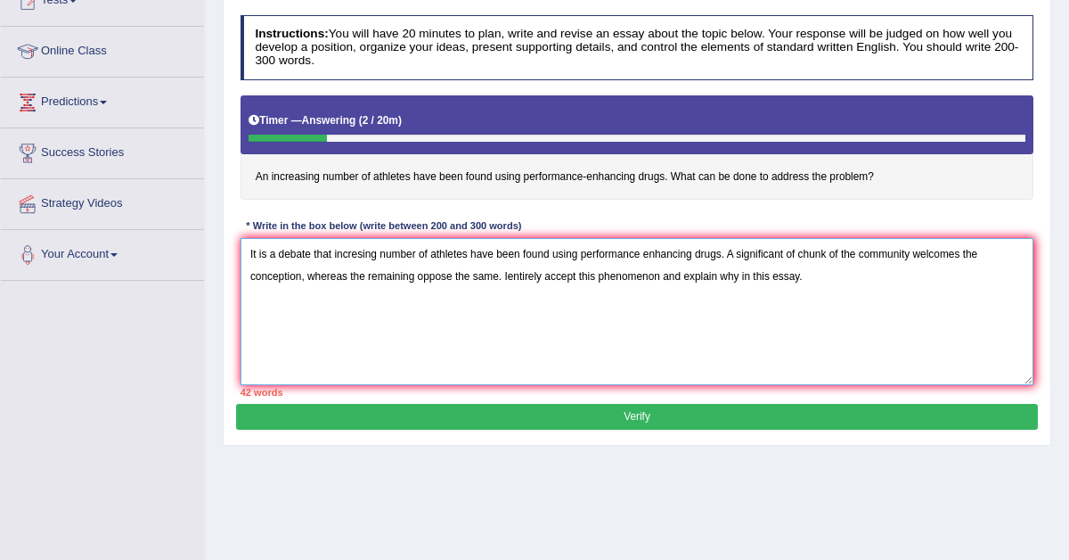
click at [353, 256] on textarea "It is a debate that incresing number of athletes have been found using performa…" at bounding box center [638, 311] width 794 height 147
click at [363, 251] on textarea "It is a debate that incraesing number of athletes have been found using perform…" at bounding box center [638, 311] width 794 height 147
click at [509, 276] on textarea "It is a debate that increasing number of athletes have been found using perform…" at bounding box center [638, 311] width 794 height 147
click at [805, 276] on textarea "It is a debate that increasing number of athletes have been found using perform…" at bounding box center [638, 311] width 794 height 147
click at [815, 280] on textarea "It is a debate that increasing number of athletes have been found using perform…" at bounding box center [638, 311] width 794 height 147
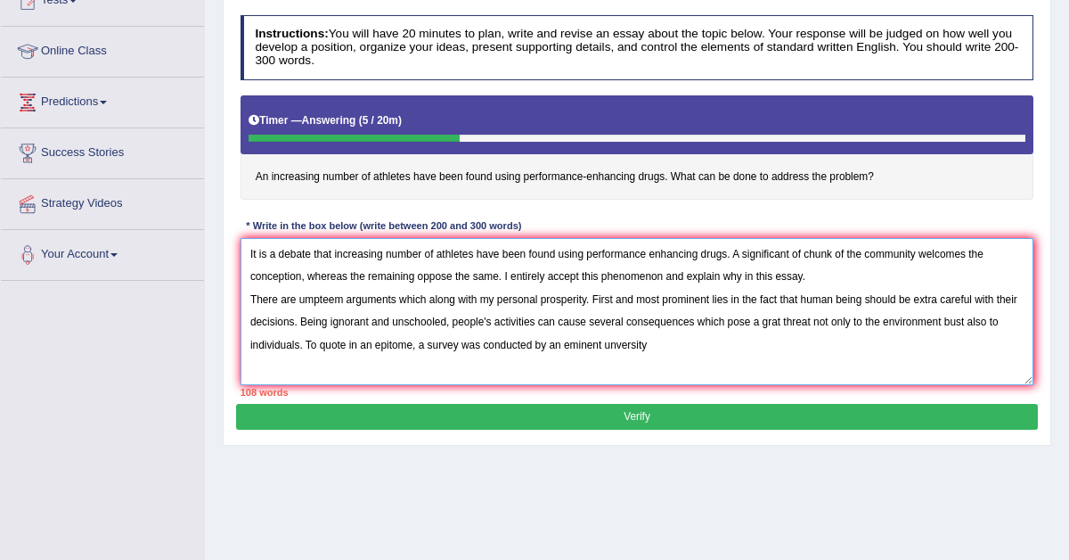
click at [634, 346] on textarea "It is a debate that increasing number of athletes have been found using perform…" at bounding box center [638, 311] width 794 height 147
click at [676, 346] on textarea "It is a debate that increasing number of athletes have been found using perform…" at bounding box center [638, 311] width 794 height 147
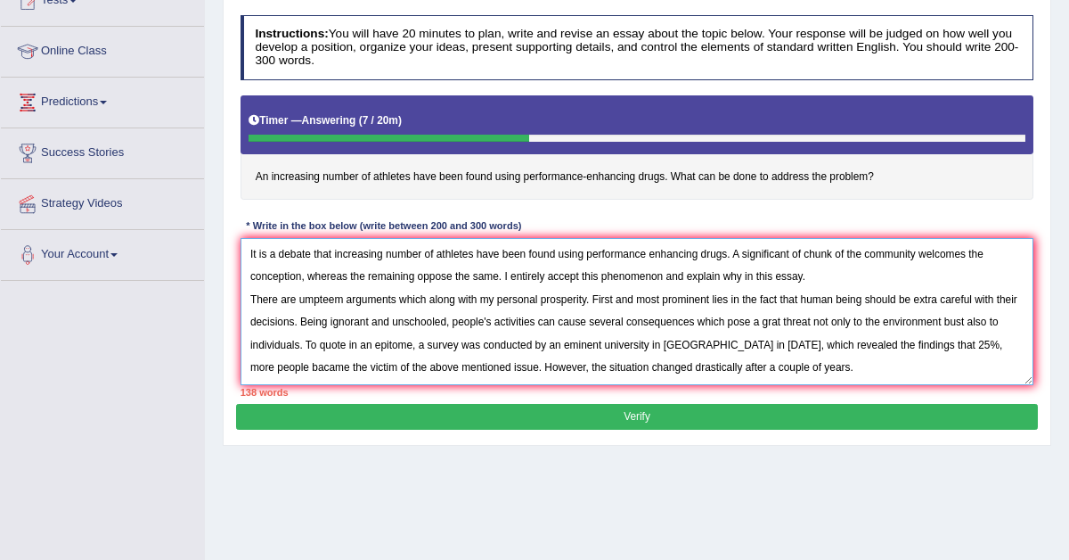
click at [804, 321] on textarea "It is a debate that increasing number of athletes have been found using perform…" at bounding box center [638, 311] width 794 height 147
click at [1003, 323] on textarea "It is a debate that increasing number of athletes have been found using perform…" at bounding box center [638, 311] width 794 height 147
click at [263, 366] on textarea "It is a debate that increasing number of athletes have been found using perform…" at bounding box center [638, 311] width 794 height 147
click at [804, 368] on textarea "It is a debate that increasing number of athletes have been found using perform…" at bounding box center [638, 311] width 794 height 147
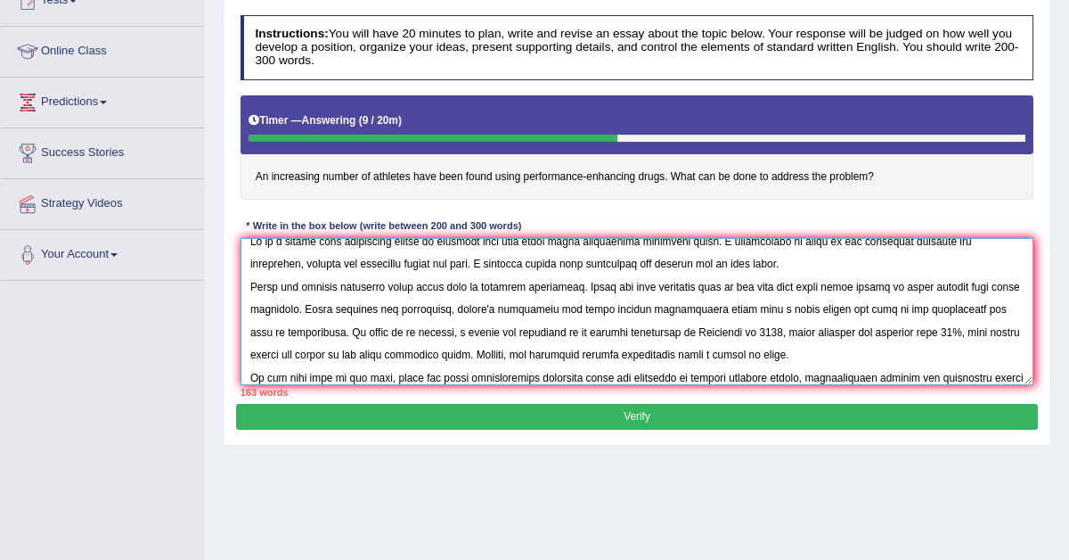
scroll to position [42, 0]
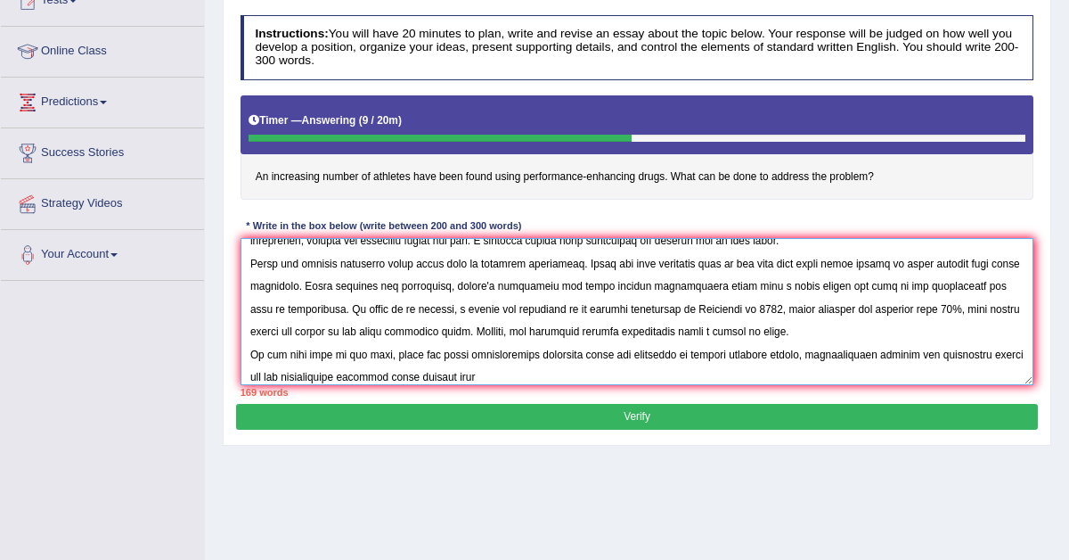
click at [399, 377] on textarea at bounding box center [638, 311] width 794 height 147
click at [491, 375] on textarea at bounding box center [638, 311] width 794 height 147
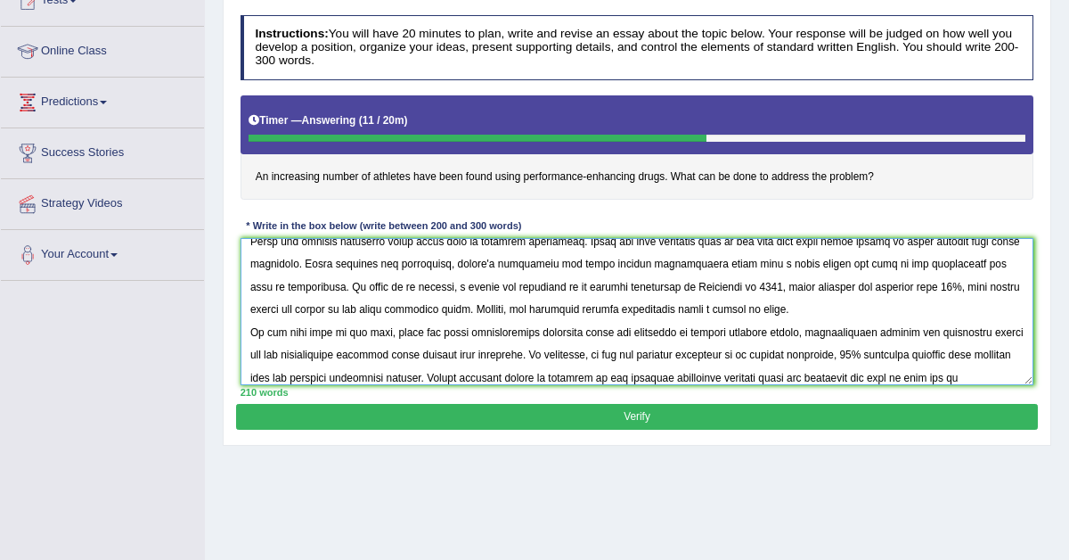
scroll to position [95, 0]
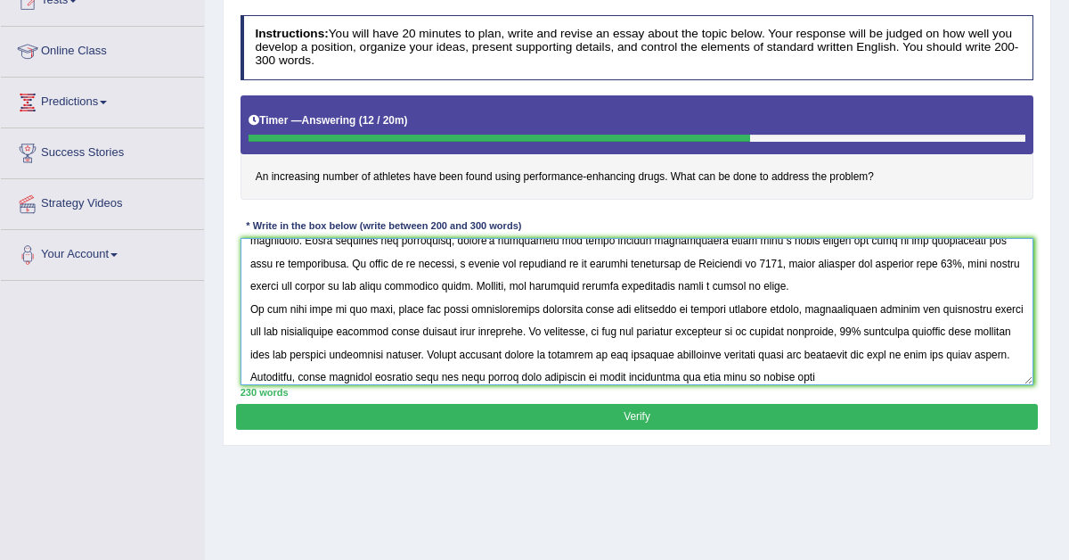
click at [826, 377] on textarea at bounding box center [638, 311] width 794 height 147
click at [890, 377] on textarea at bounding box center [638, 311] width 794 height 147
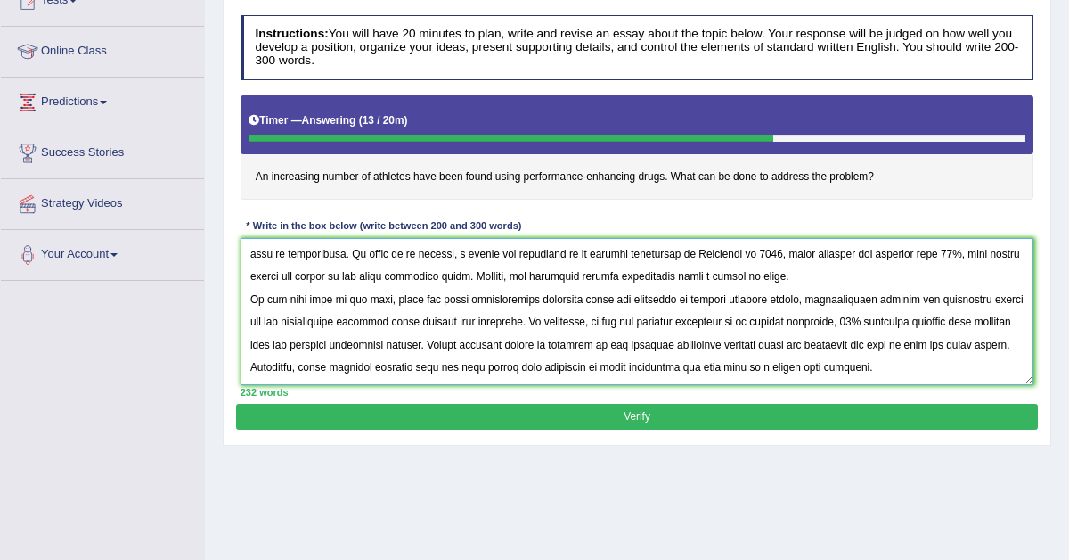
click at [690, 325] on textarea at bounding box center [638, 311] width 794 height 147
click at [980, 323] on textarea at bounding box center [638, 311] width 794 height 147
click at [932, 370] on textarea at bounding box center [638, 311] width 794 height 147
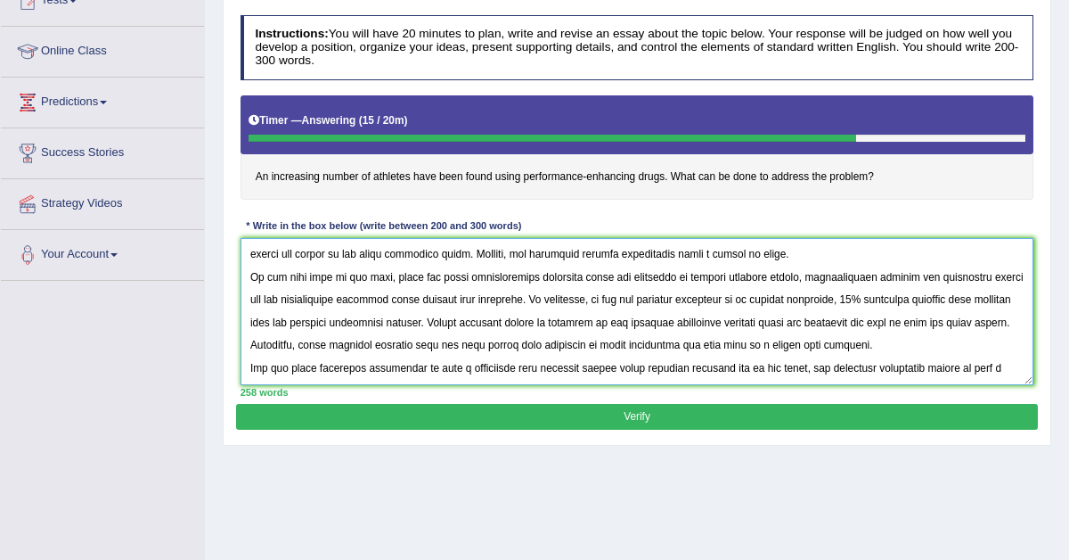
scroll to position [149, 0]
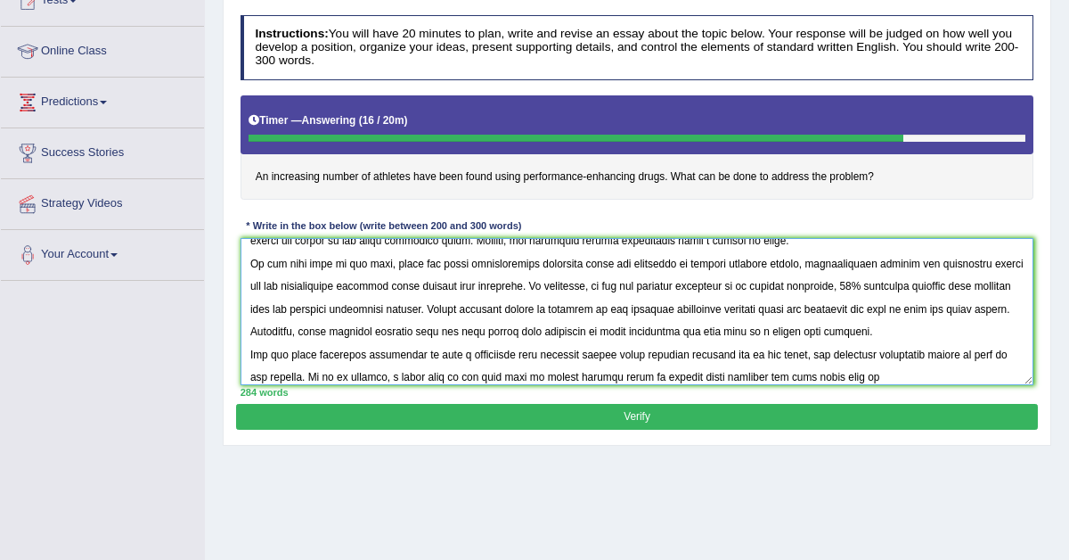
click at [878, 377] on textarea at bounding box center [638, 311] width 794 height 147
click at [906, 375] on textarea at bounding box center [638, 311] width 794 height 147
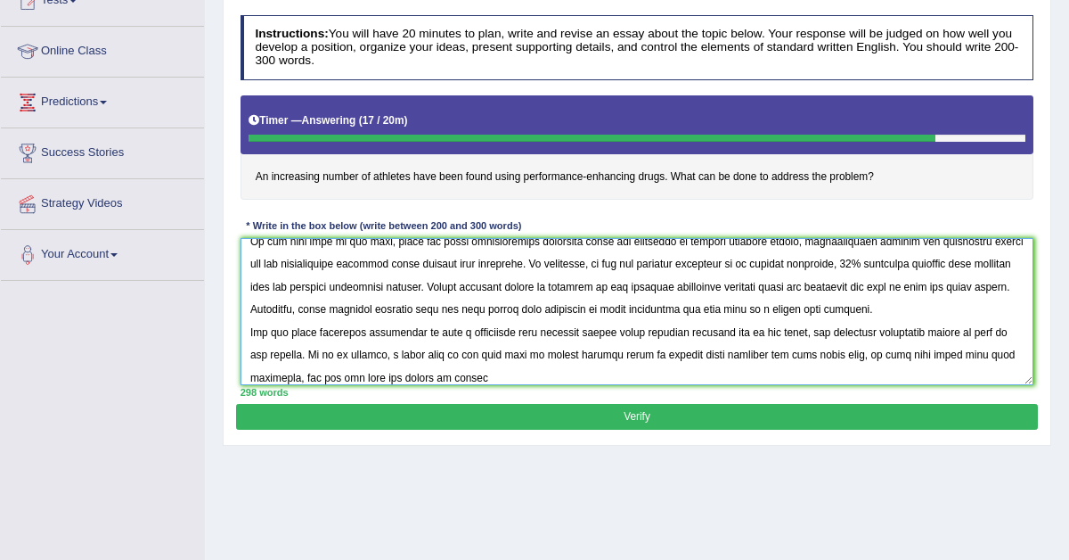
click at [437, 375] on textarea at bounding box center [638, 311] width 794 height 147
click at [462, 376] on textarea at bounding box center [638, 311] width 794 height 147
click at [423, 333] on textarea at bounding box center [638, 311] width 794 height 147
click at [446, 332] on textarea at bounding box center [638, 311] width 794 height 147
click at [551, 352] on textarea at bounding box center [638, 311] width 794 height 147
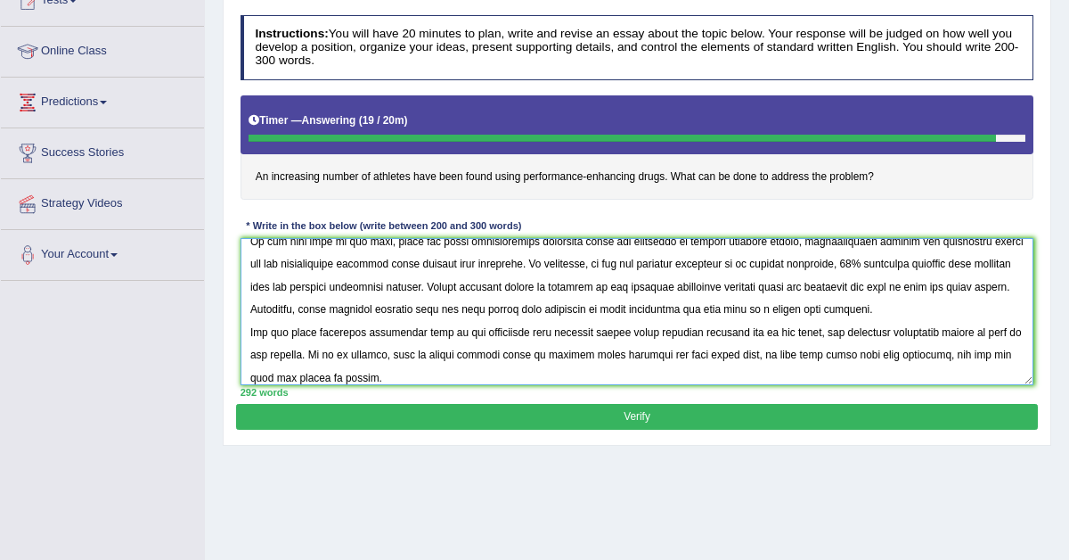
click at [950, 332] on textarea at bounding box center [638, 311] width 794 height 147
click at [301, 356] on textarea at bounding box center [638, 311] width 794 height 147
click at [1019, 329] on textarea at bounding box center [638, 311] width 794 height 147
click at [311, 351] on textarea at bounding box center [638, 311] width 794 height 147
click at [353, 353] on textarea at bounding box center [638, 311] width 794 height 147
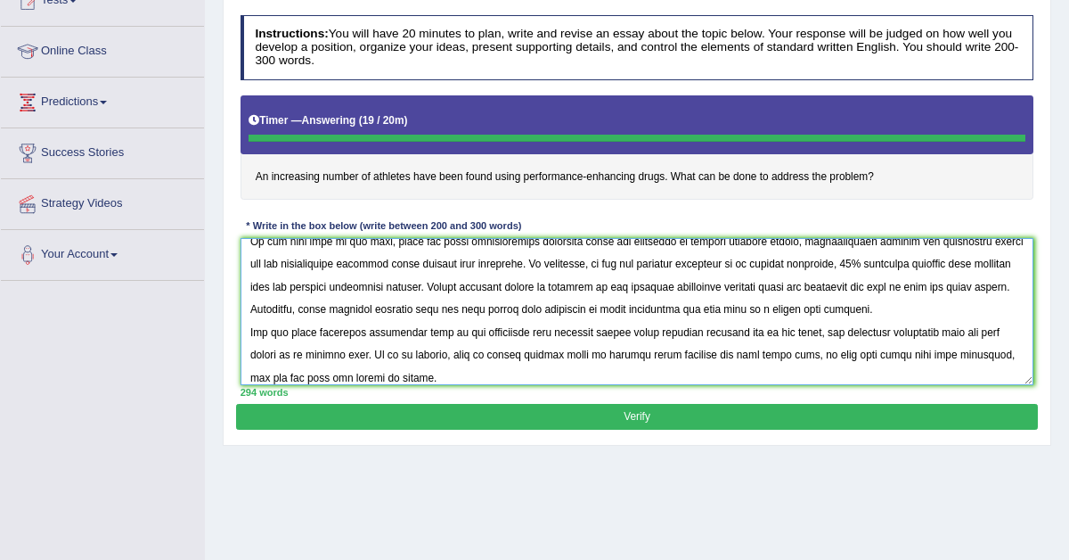
type textarea "It is a debate that increasing number of athletes have been found using perform…"
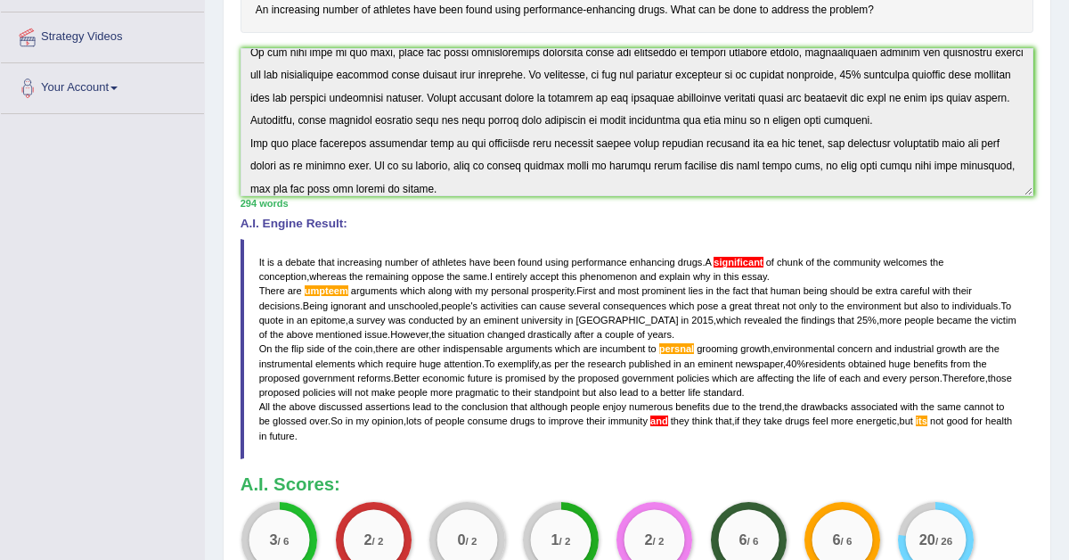
scroll to position [569, 0]
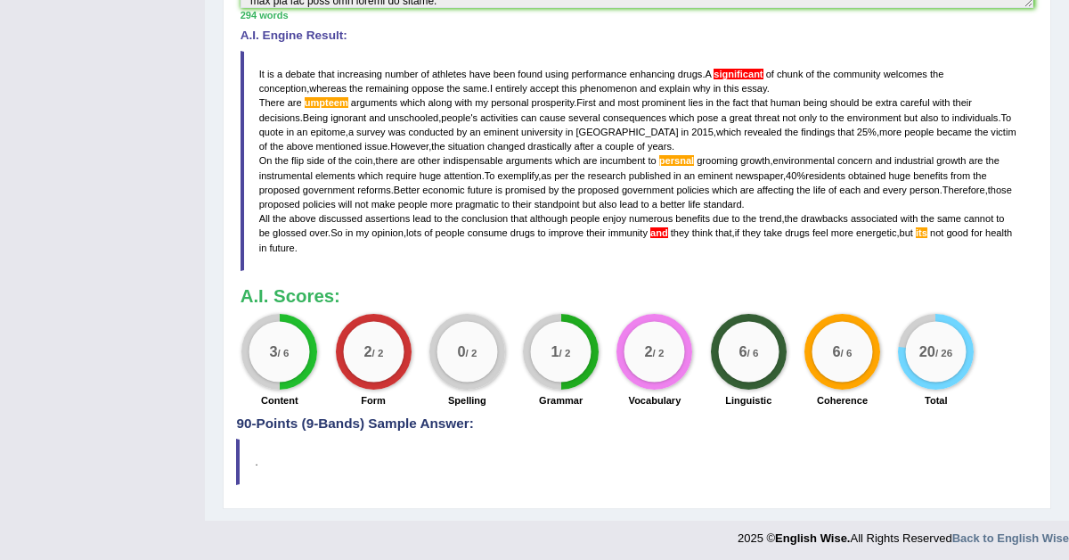
drag, startPoint x: 258, startPoint y: 66, endPoint x: 282, endPoint y: 143, distance: 80.3
click at [282, 143] on blockquote "It is a debate that increasing number of athletes have been found using perform…" at bounding box center [638, 161] width 794 height 220
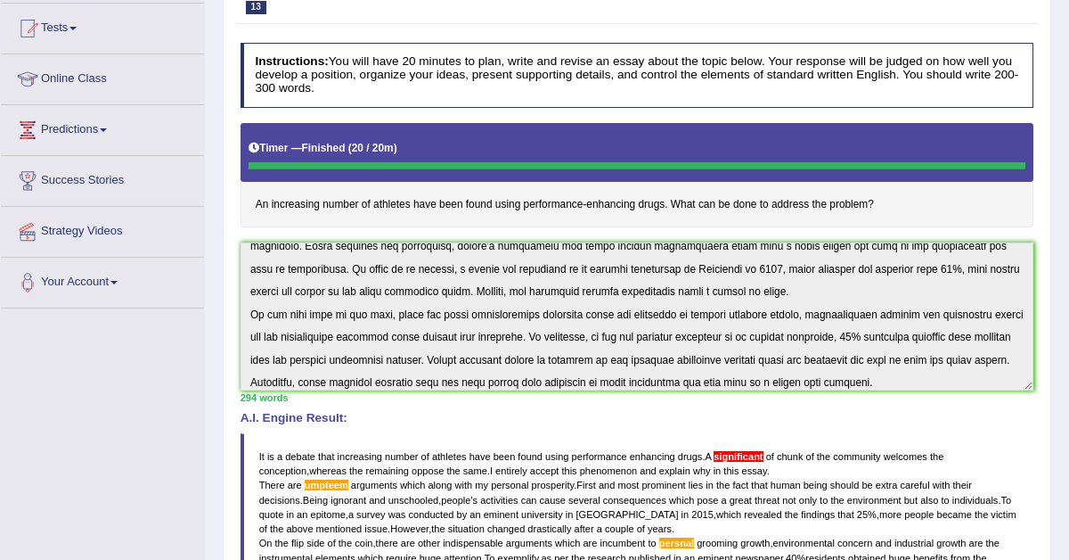
scroll to position [187, 0]
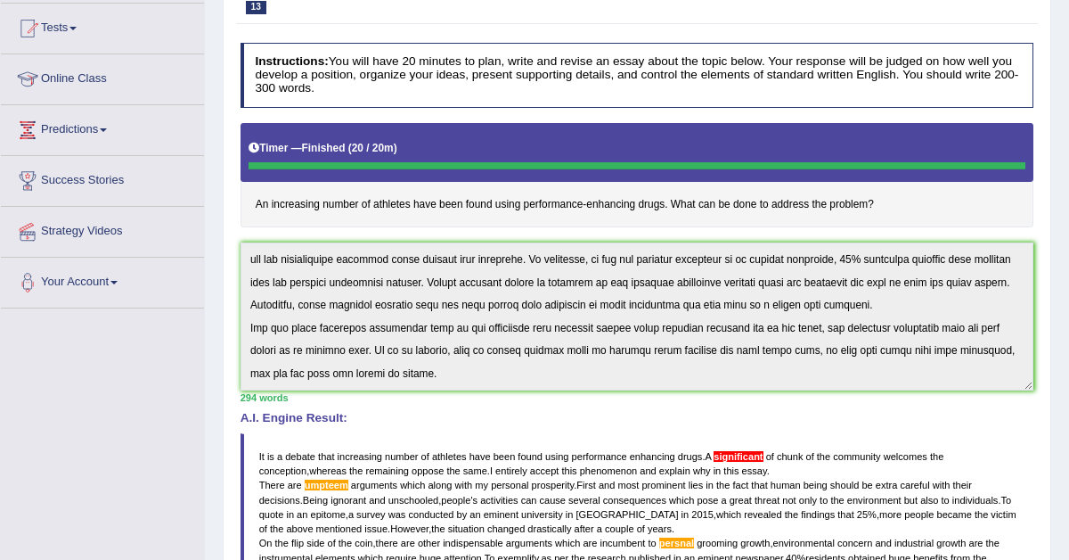
click at [677, 416] on div "Instructions: You will have 20 minutes to plan, write and revise an essay about…" at bounding box center [636, 417] width 801 height 763
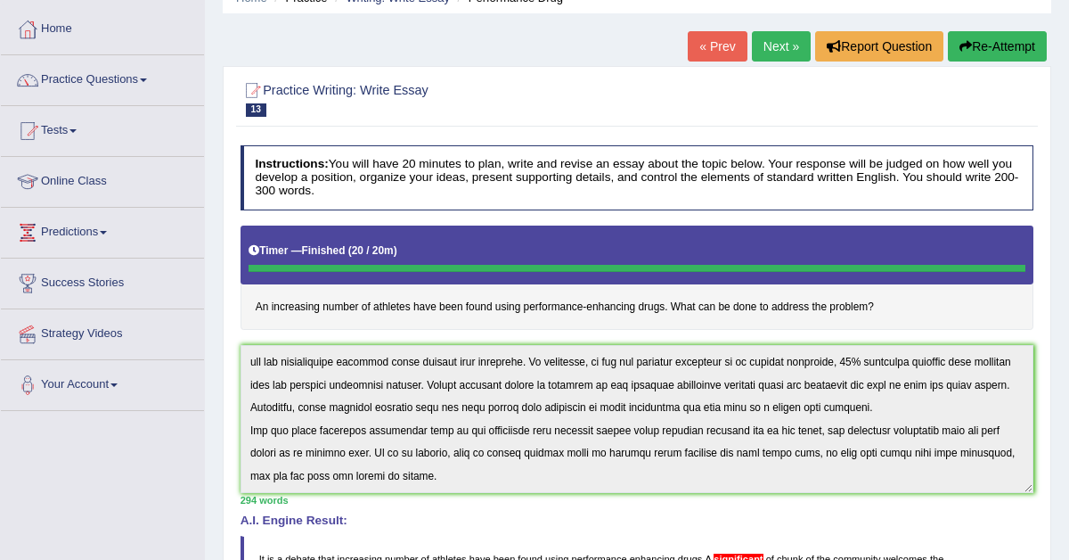
scroll to position [0, 0]
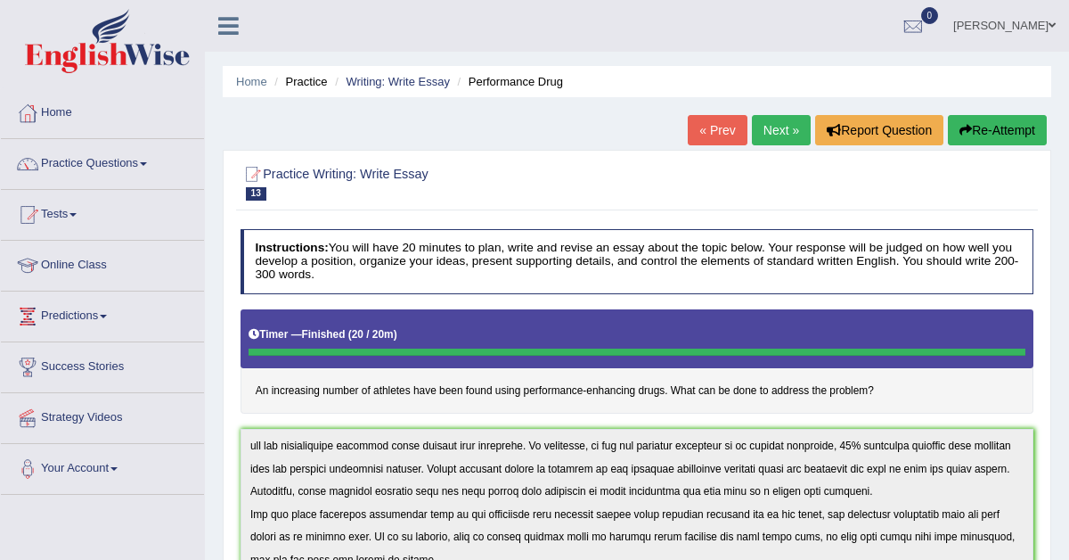
click at [990, 129] on button "Re-Attempt" at bounding box center [997, 130] width 99 height 30
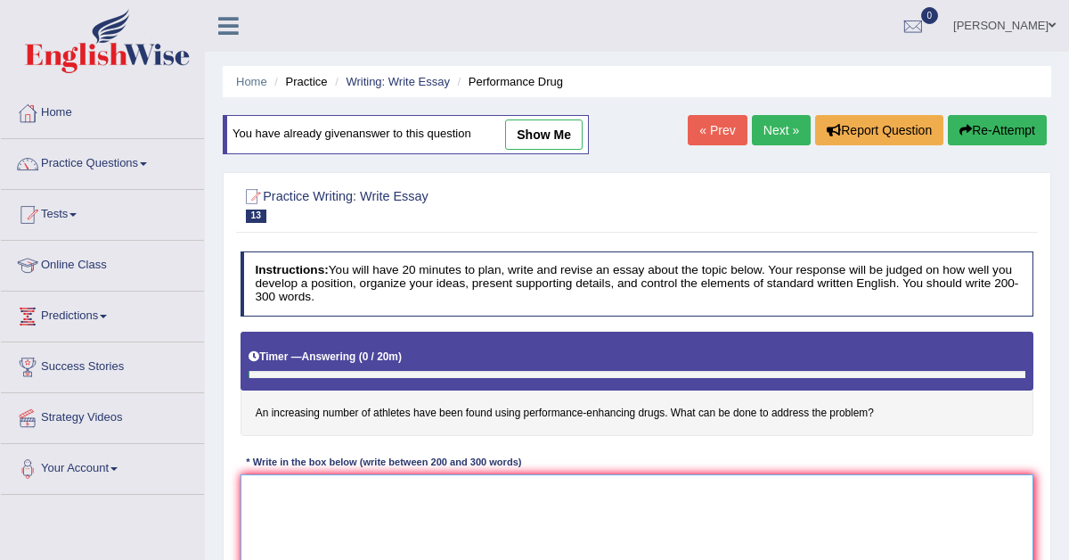
click at [326, 510] on textarea at bounding box center [638, 547] width 794 height 147
click at [286, 497] on textarea at bounding box center [638, 547] width 794 height 147
paste textarea "It is a debate that increasing number of athletes have been found using perform…"
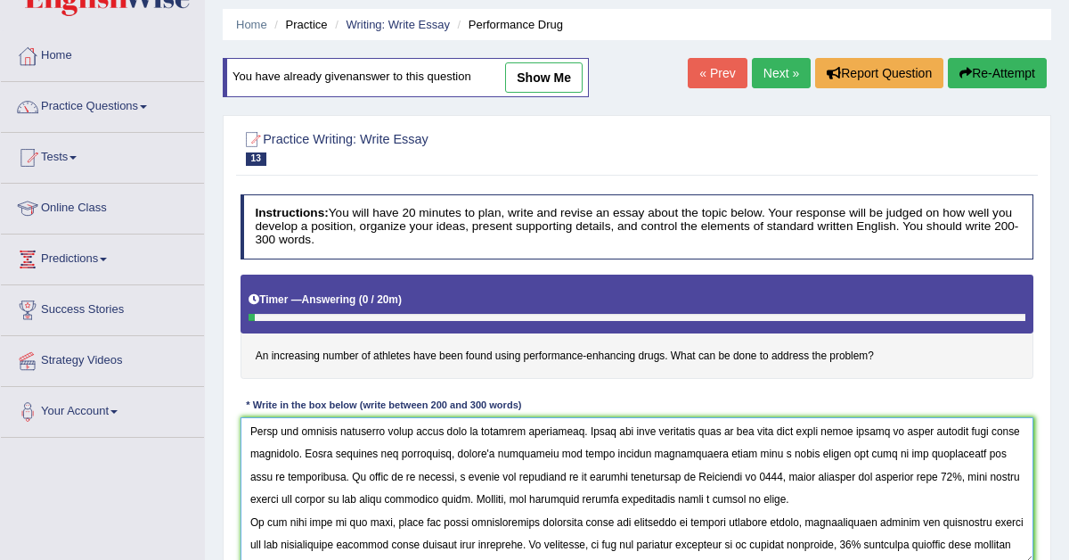
scroll to position [64, 0]
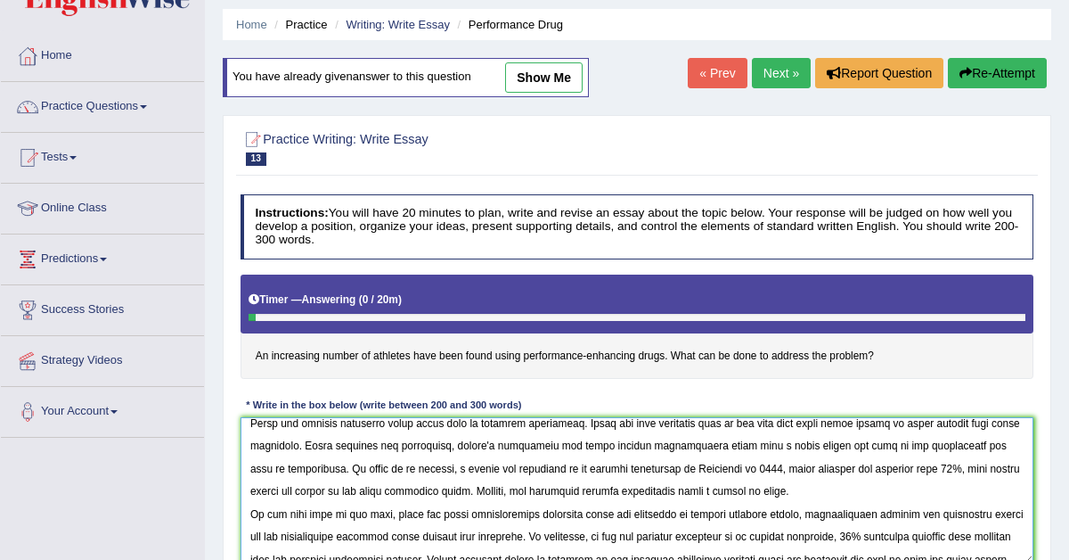
click at [340, 421] on textarea at bounding box center [638, 490] width 794 height 147
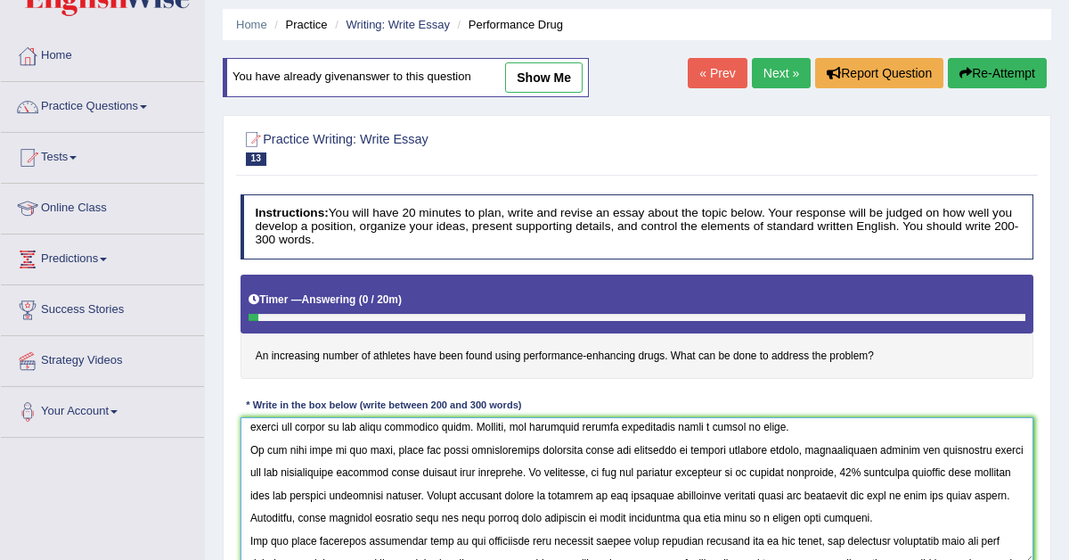
scroll to position [140, 0]
click at [724, 451] on textarea at bounding box center [638, 490] width 794 height 147
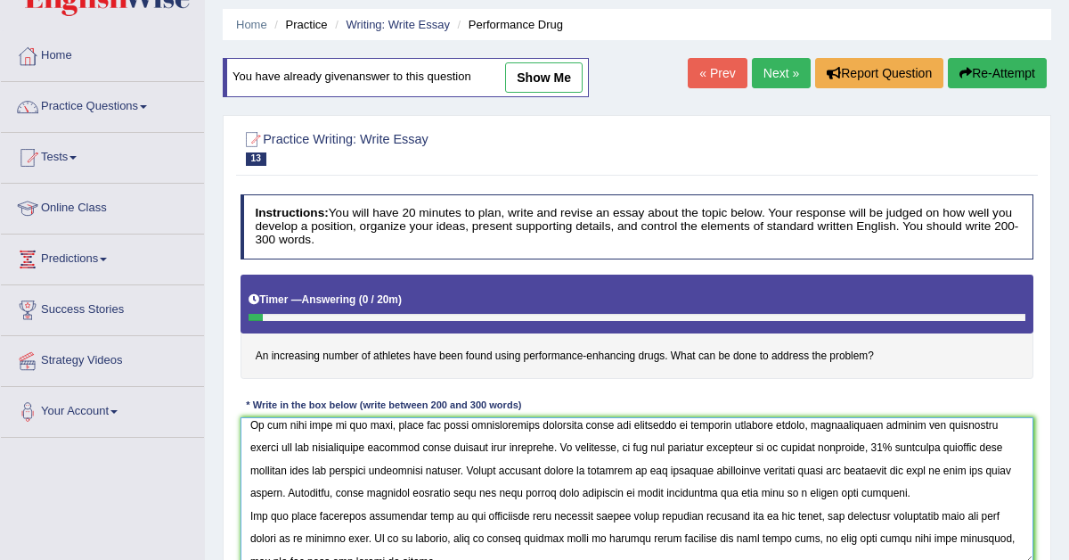
scroll to position [187, 0]
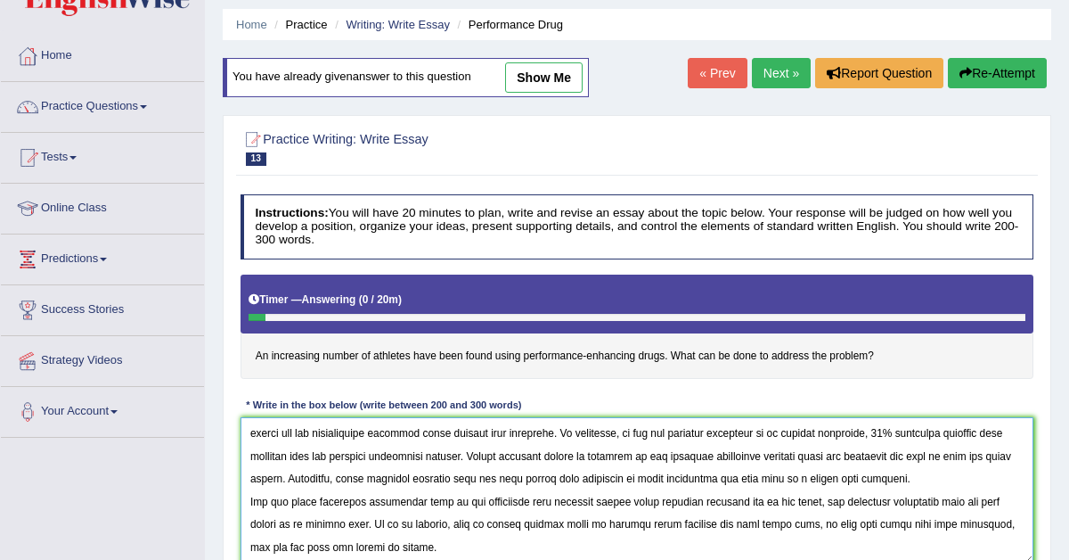
click at [259, 547] on textarea at bounding box center [638, 490] width 794 height 147
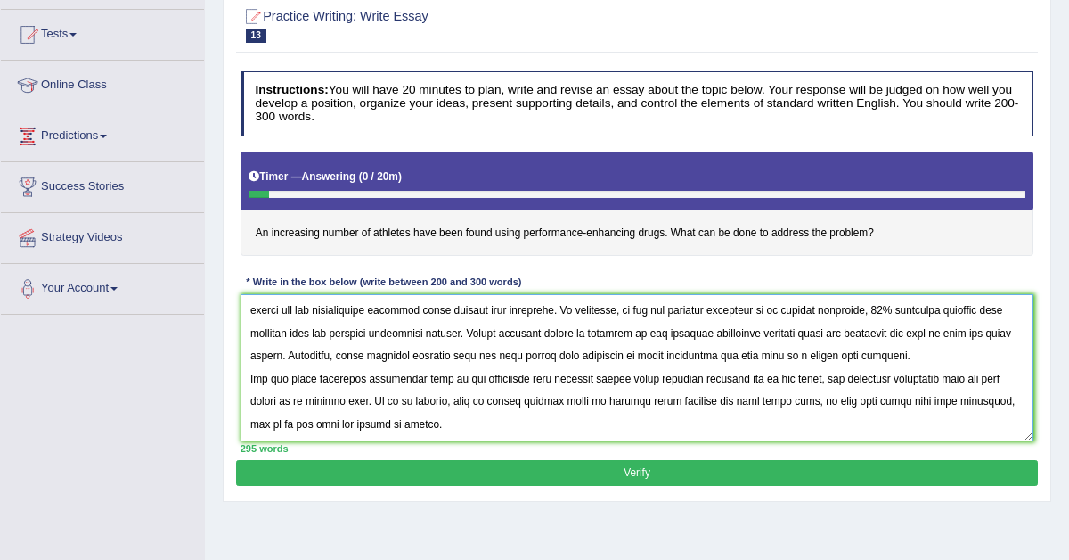
scroll to position [182, 0]
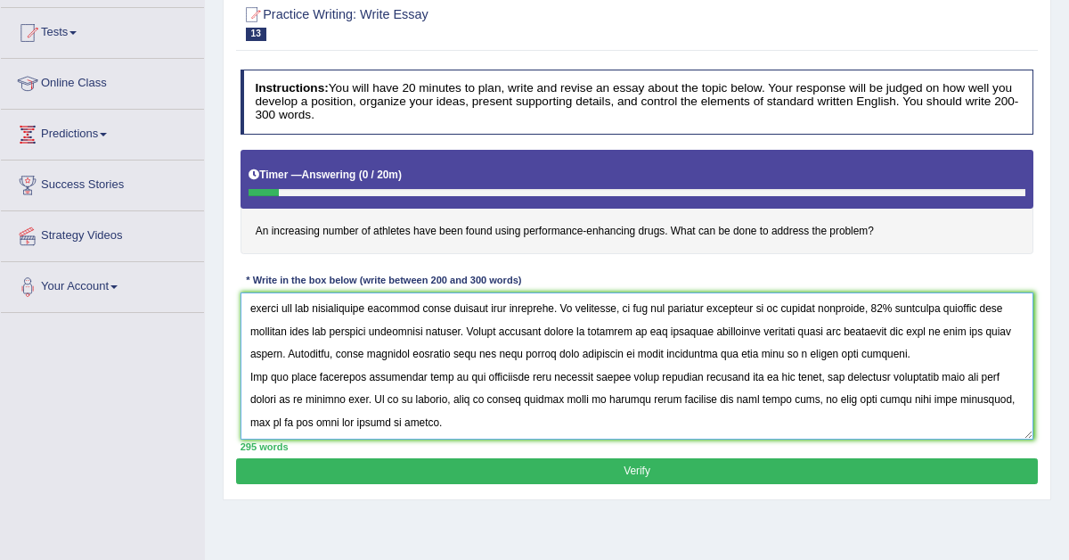
click at [1025, 397] on textarea at bounding box center [638, 365] width 794 height 147
type textarea "It is a debate that increasing number of athletes have been found using perform…"
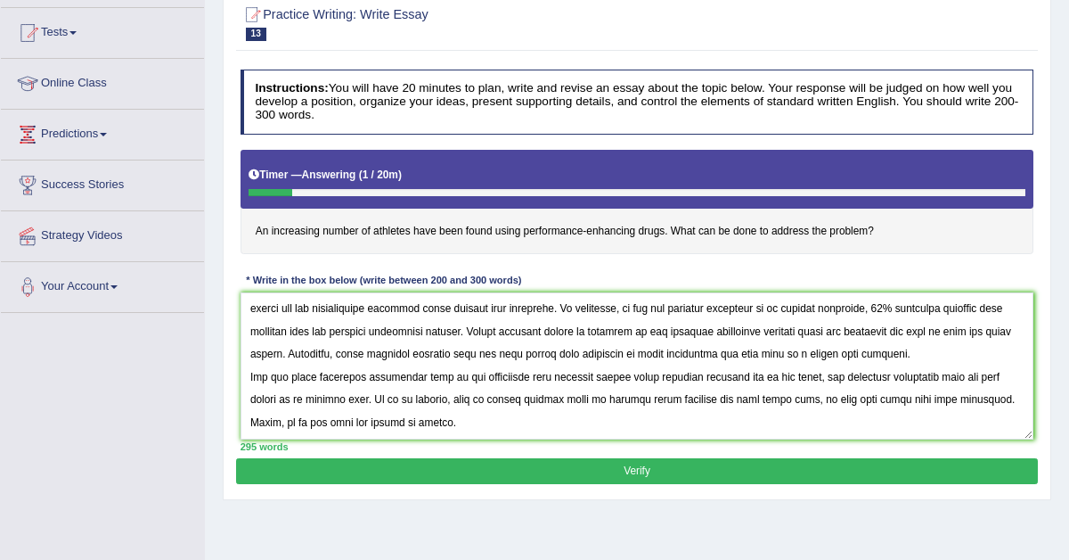
click at [648, 471] on button "Verify" at bounding box center [636, 471] width 801 height 26
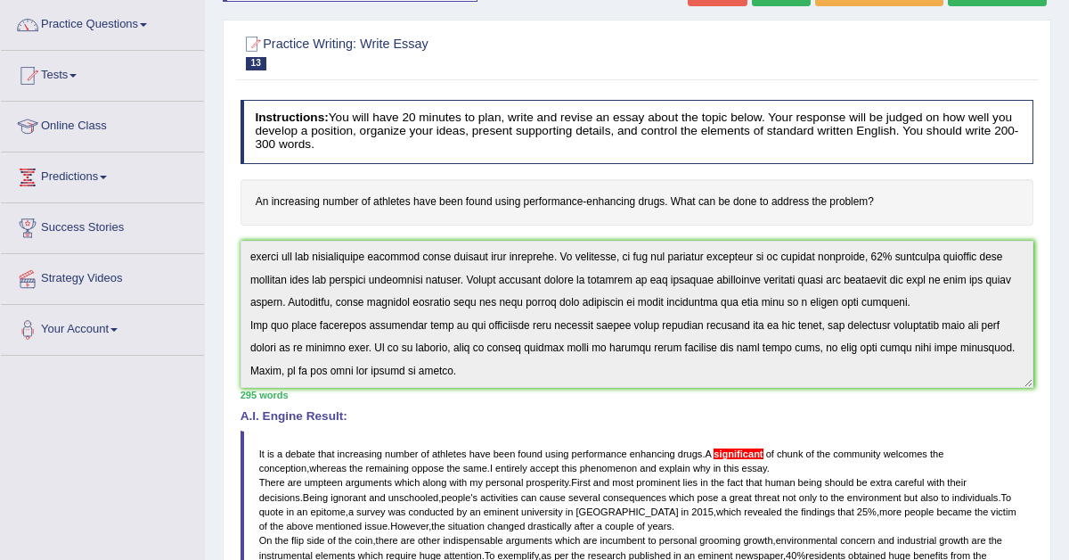
scroll to position [0, 0]
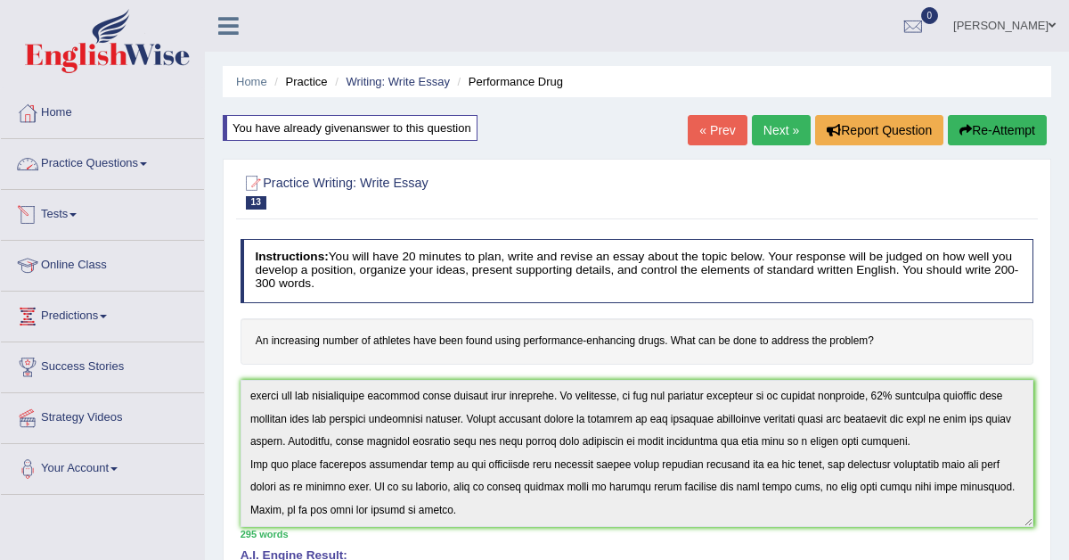
click at [98, 160] on link "Practice Questions" at bounding box center [102, 161] width 203 height 45
